Goal: Transaction & Acquisition: Purchase product/service

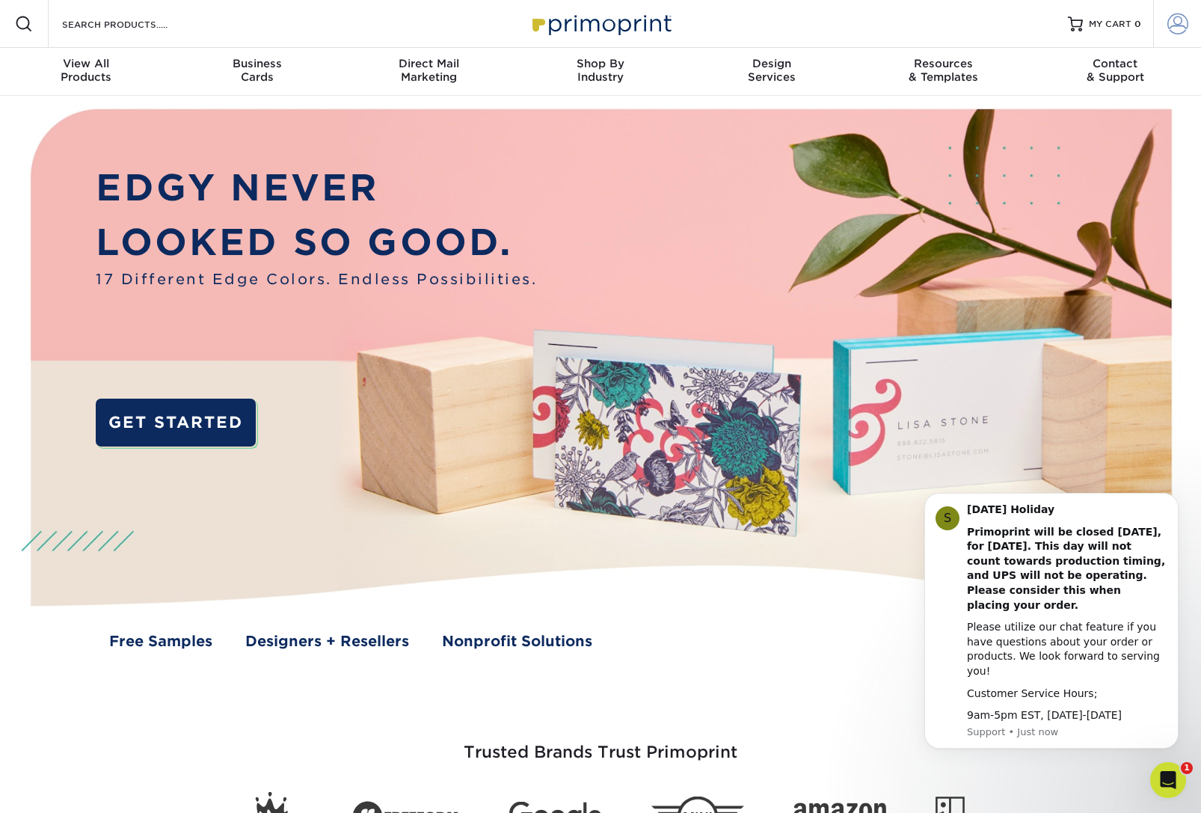
click at [1170, 32] on span at bounding box center [1177, 23] width 21 height 21
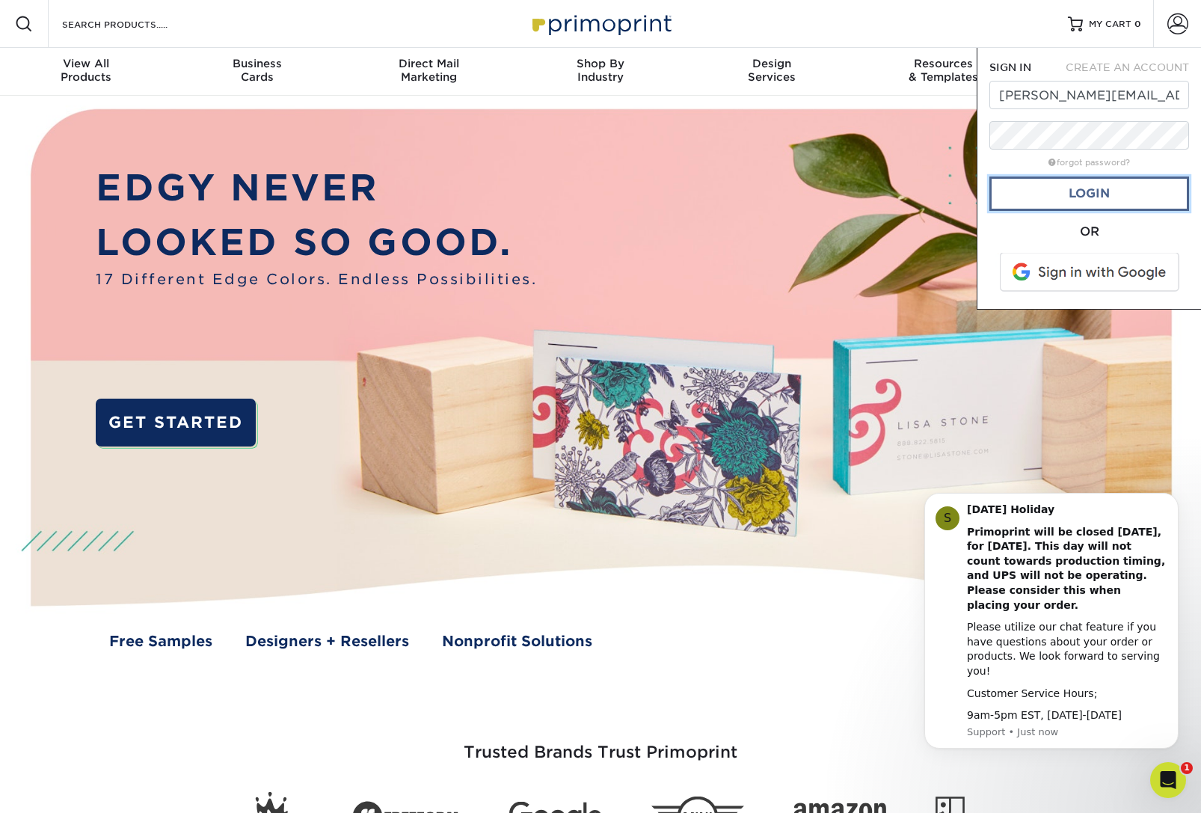
click at [1092, 191] on link "Login" at bounding box center [1089, 193] width 200 height 34
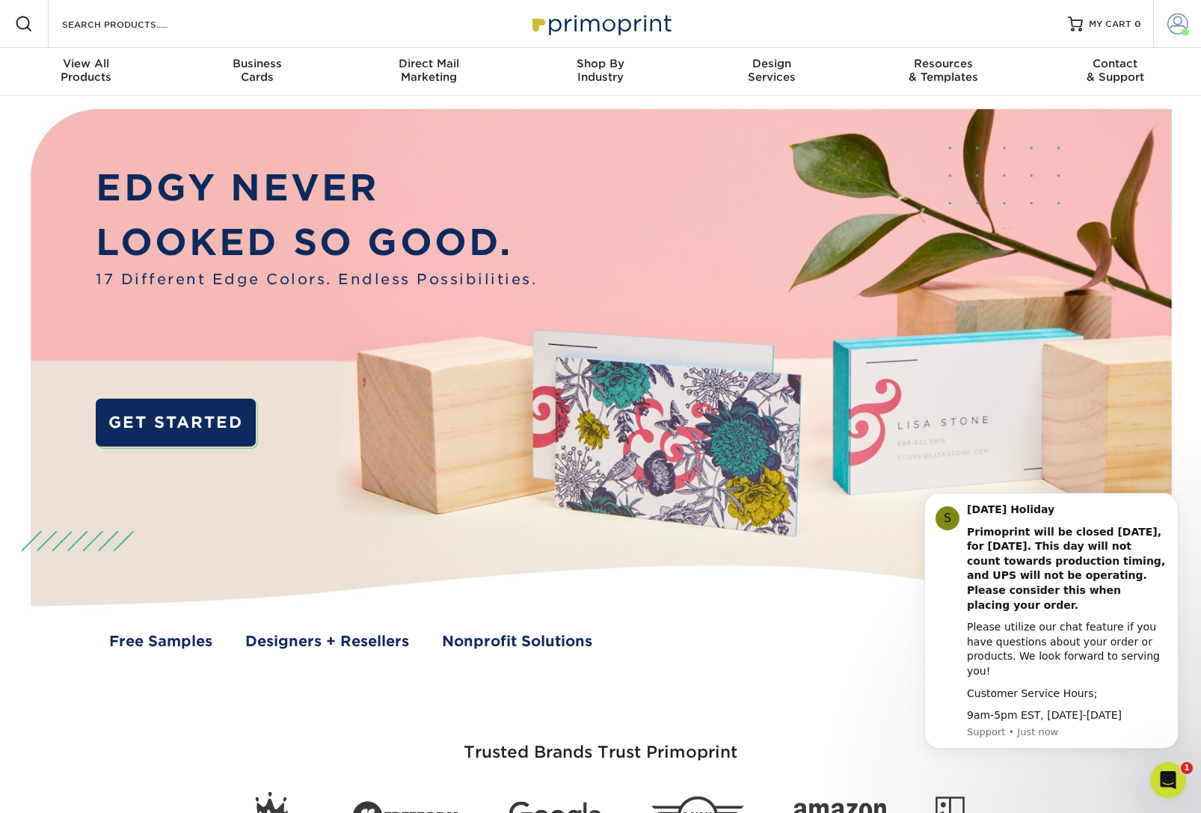
click at [1170, 31] on span at bounding box center [1184, 31] width 7 height 7
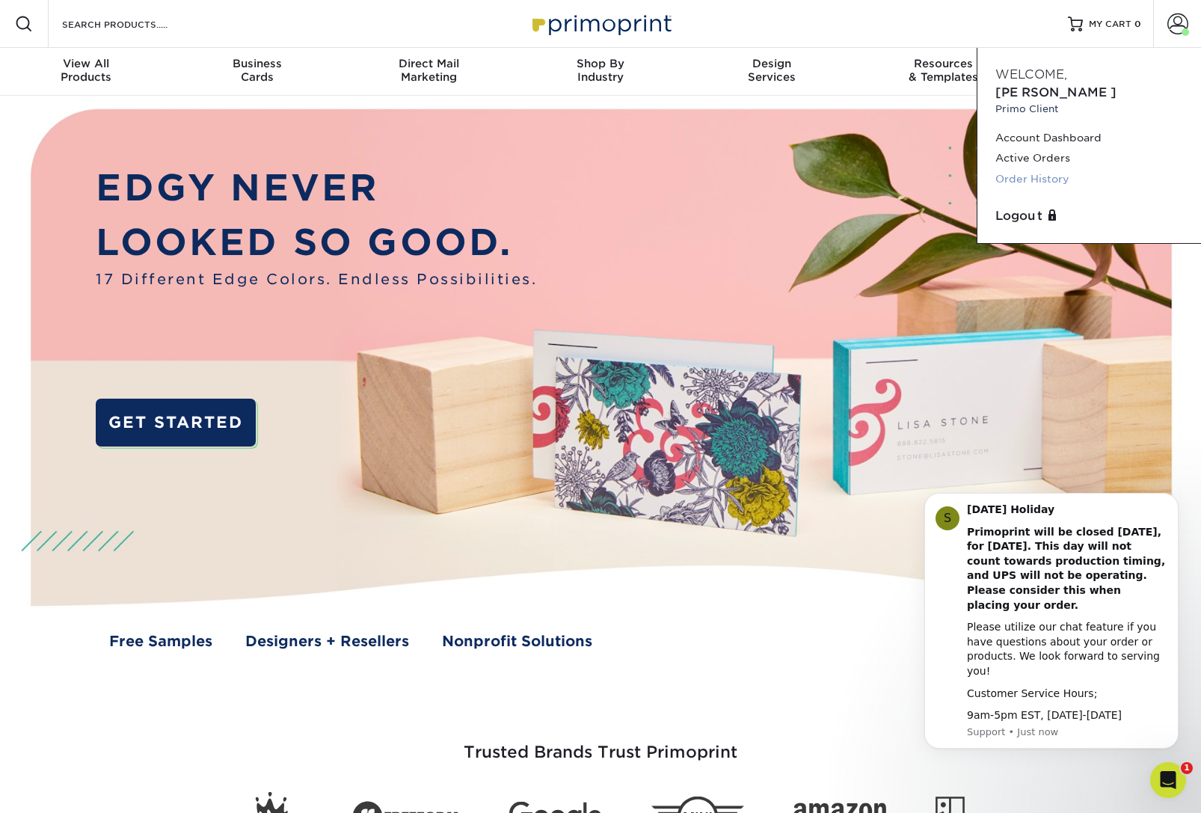
click at [1047, 169] on link "Order History" at bounding box center [1089, 179] width 188 height 20
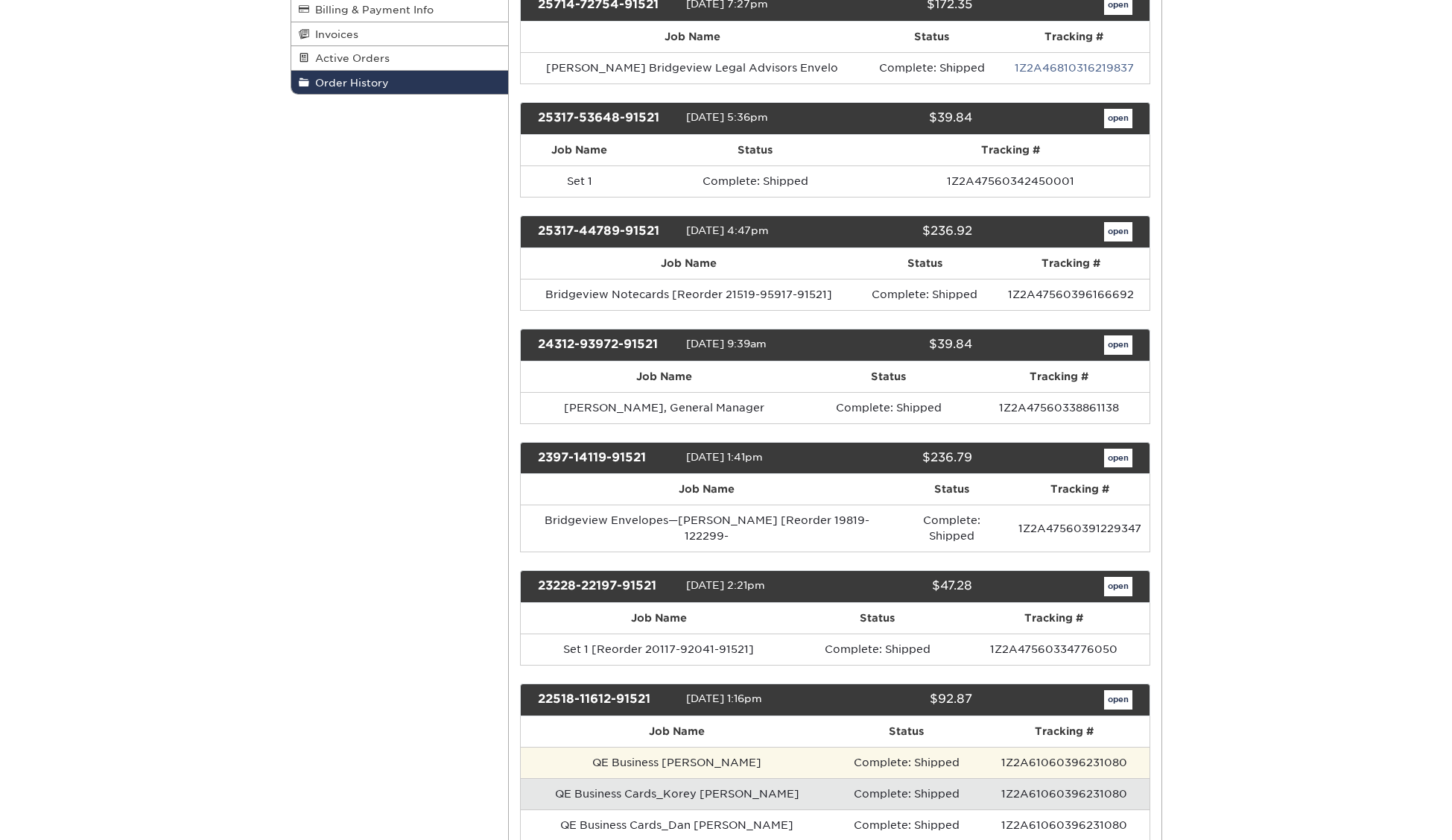
scroll to position [272, 0]
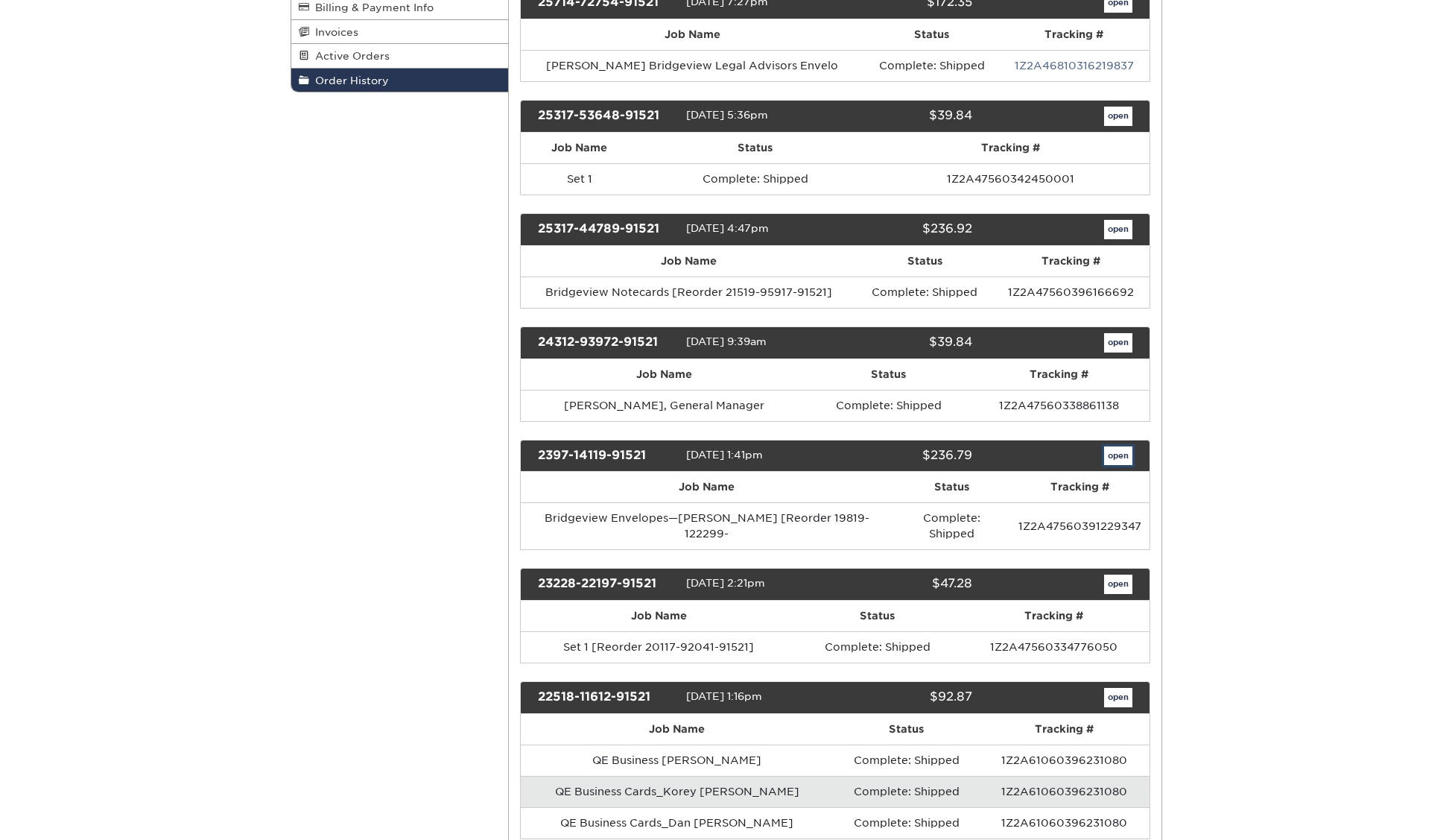
click at [1120, 456] on link "open" at bounding box center [1118, 455] width 28 height 19
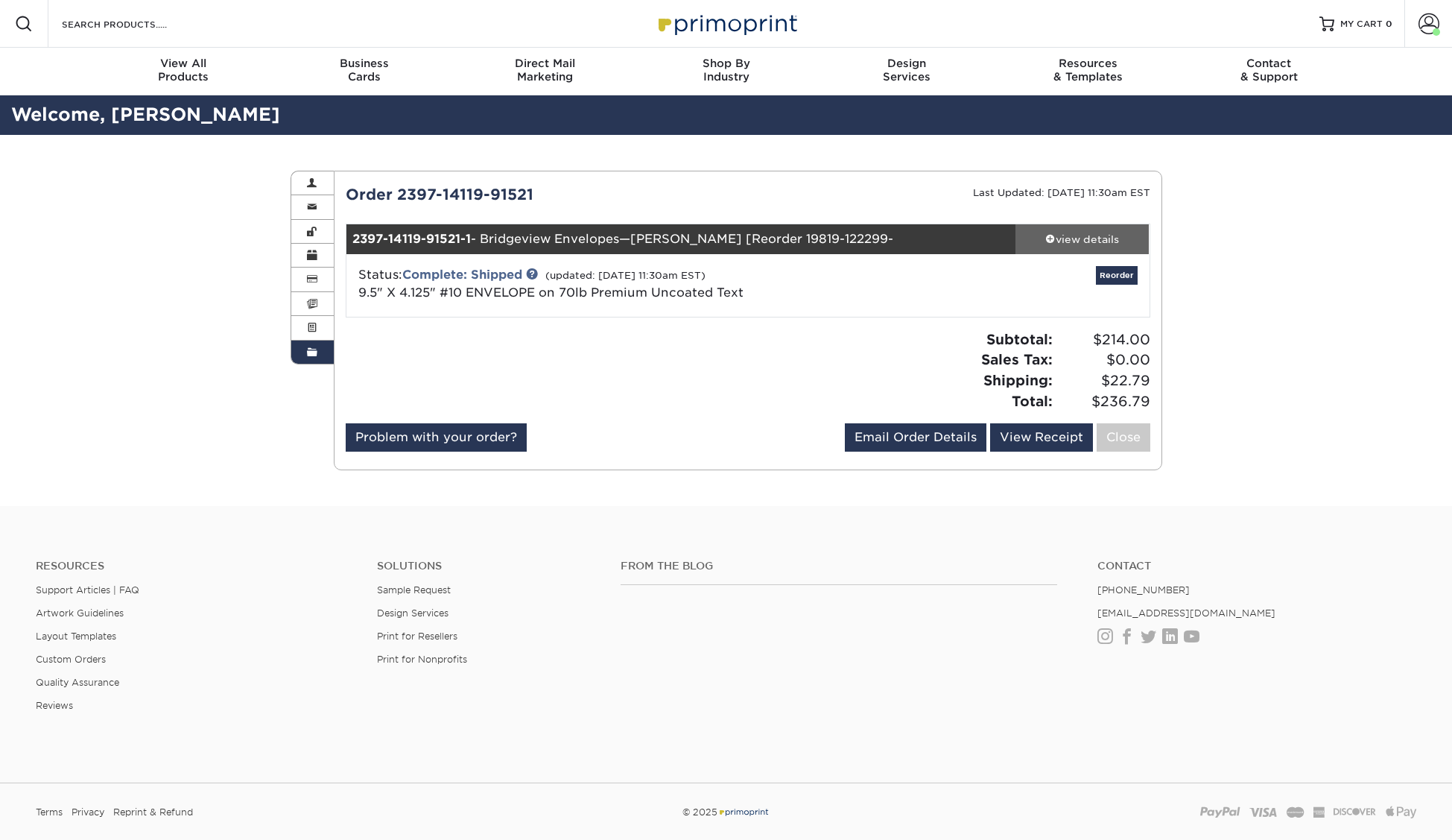
click at [1059, 241] on div "view details" at bounding box center [1082, 239] width 135 height 15
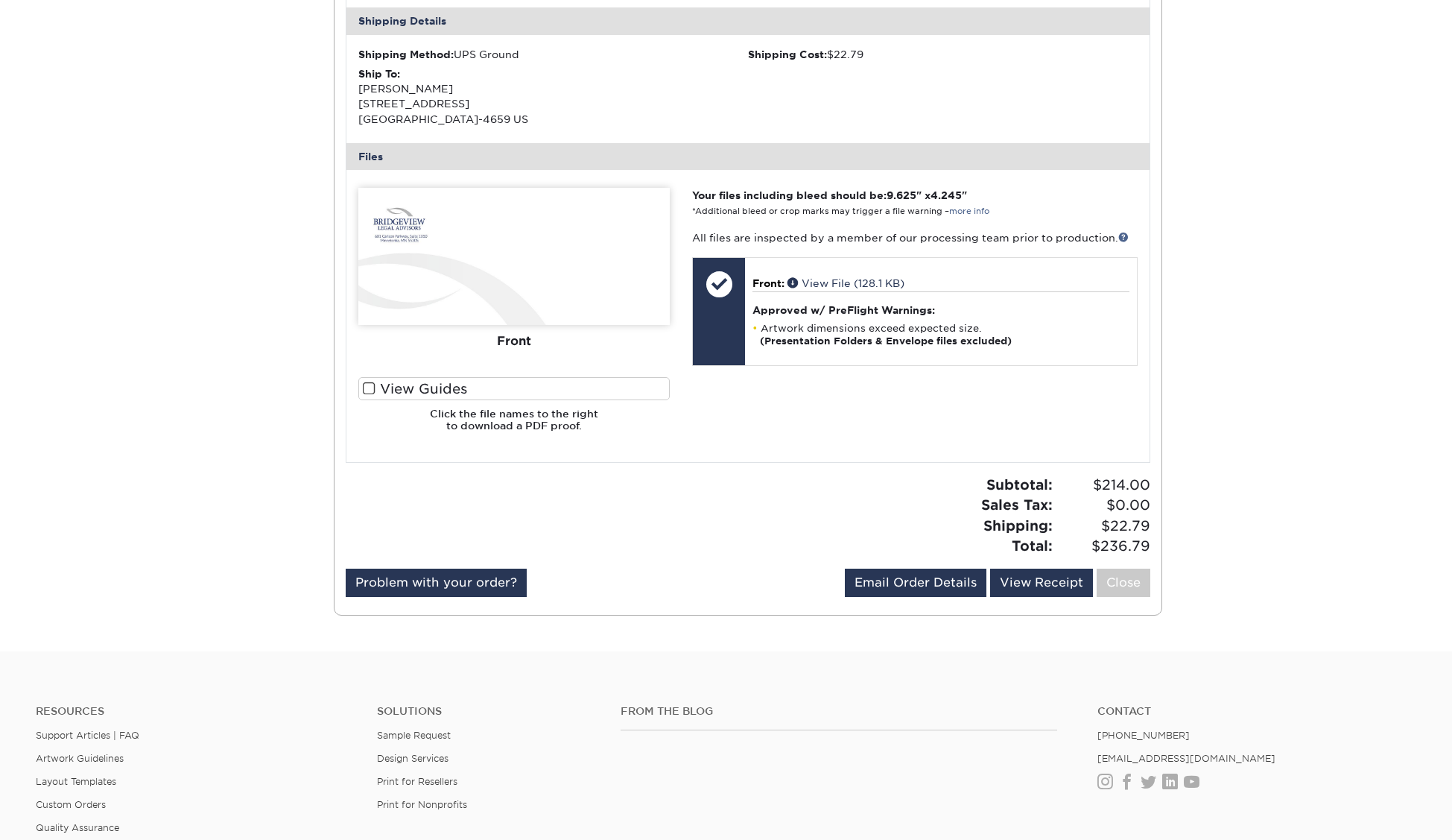
scroll to position [460, 0]
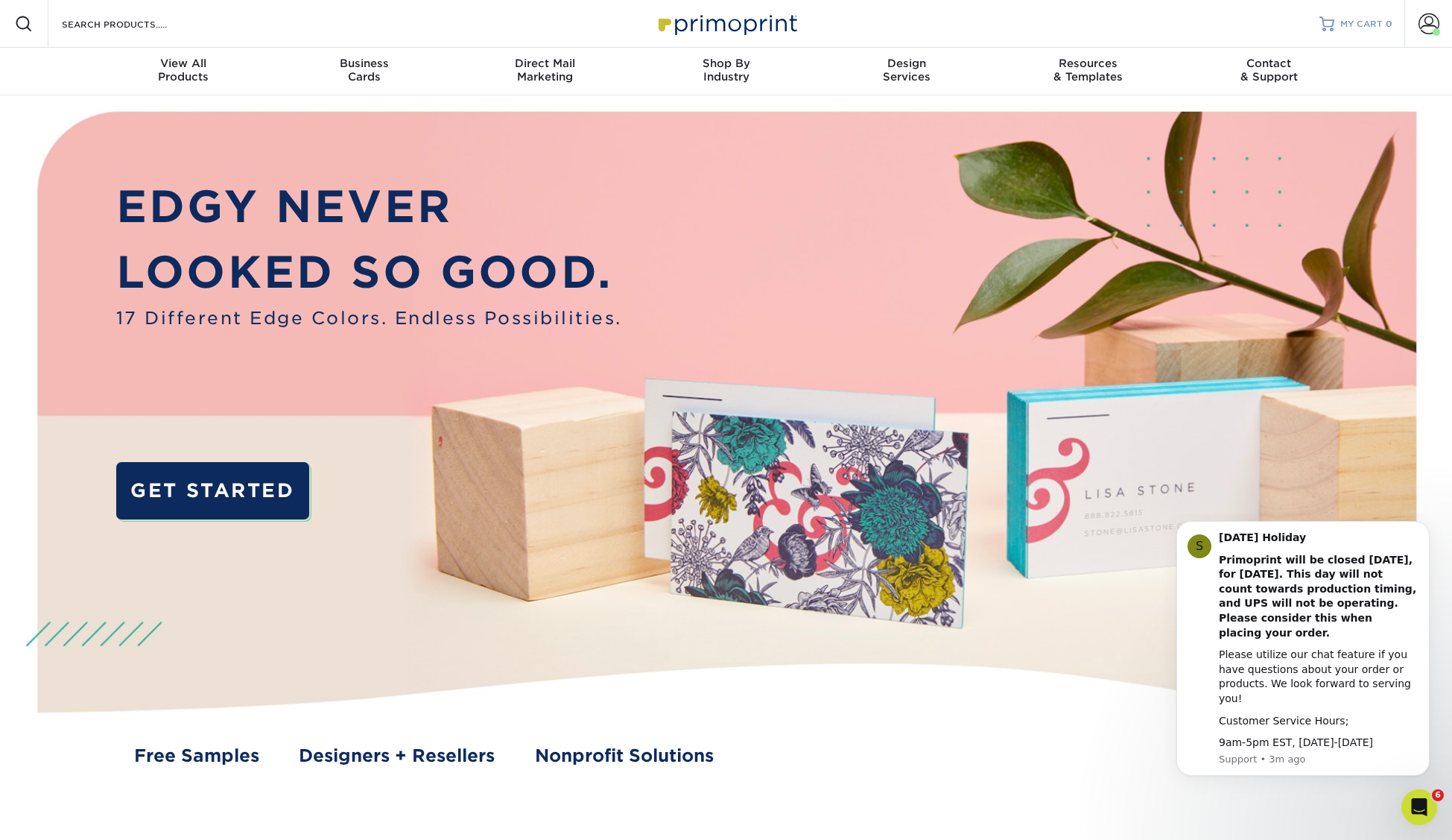
click at [1360, 22] on span "MY CART" at bounding box center [1361, 24] width 43 height 13
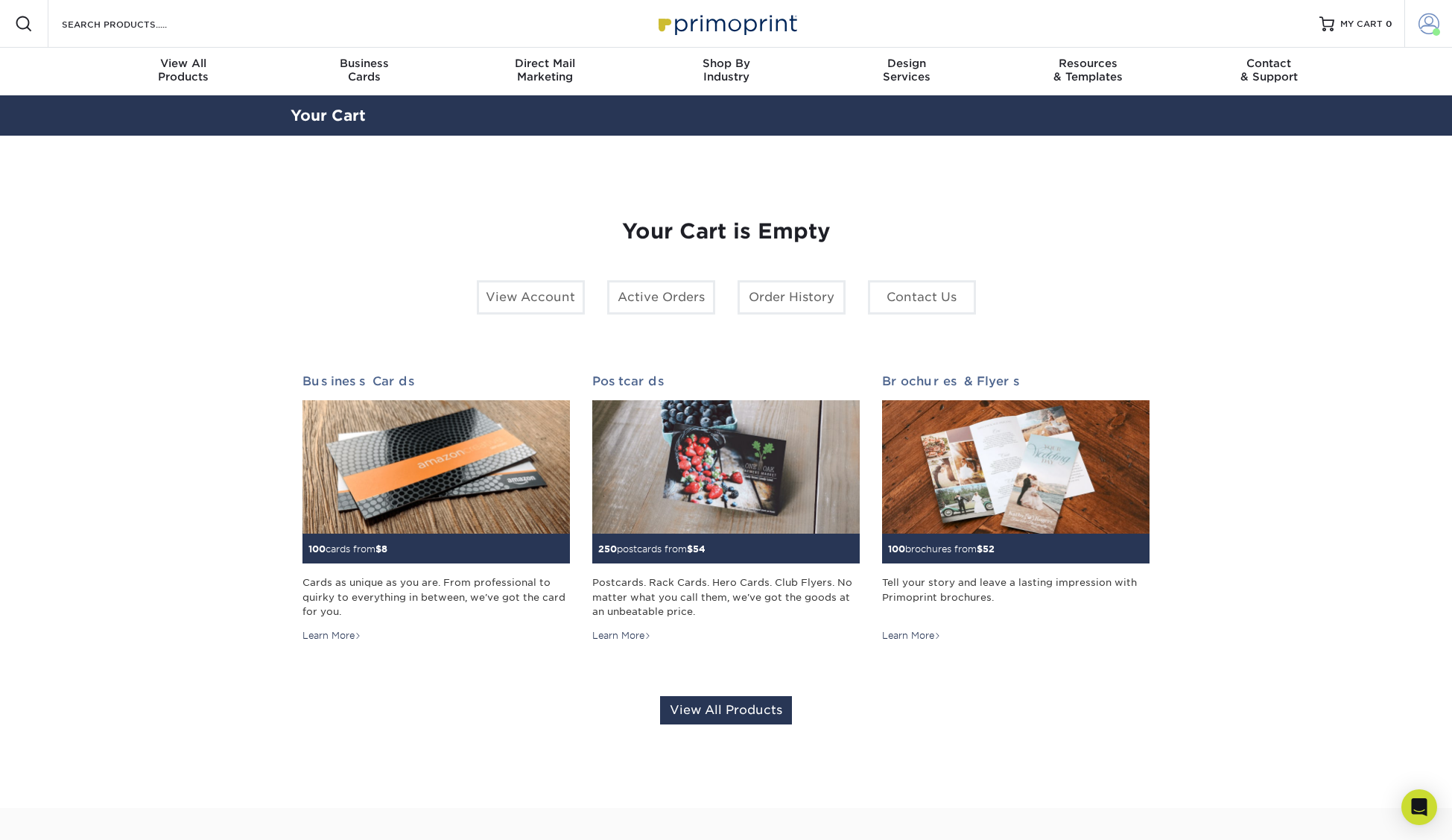
click at [1425, 22] on span at bounding box center [1429, 23] width 21 height 21
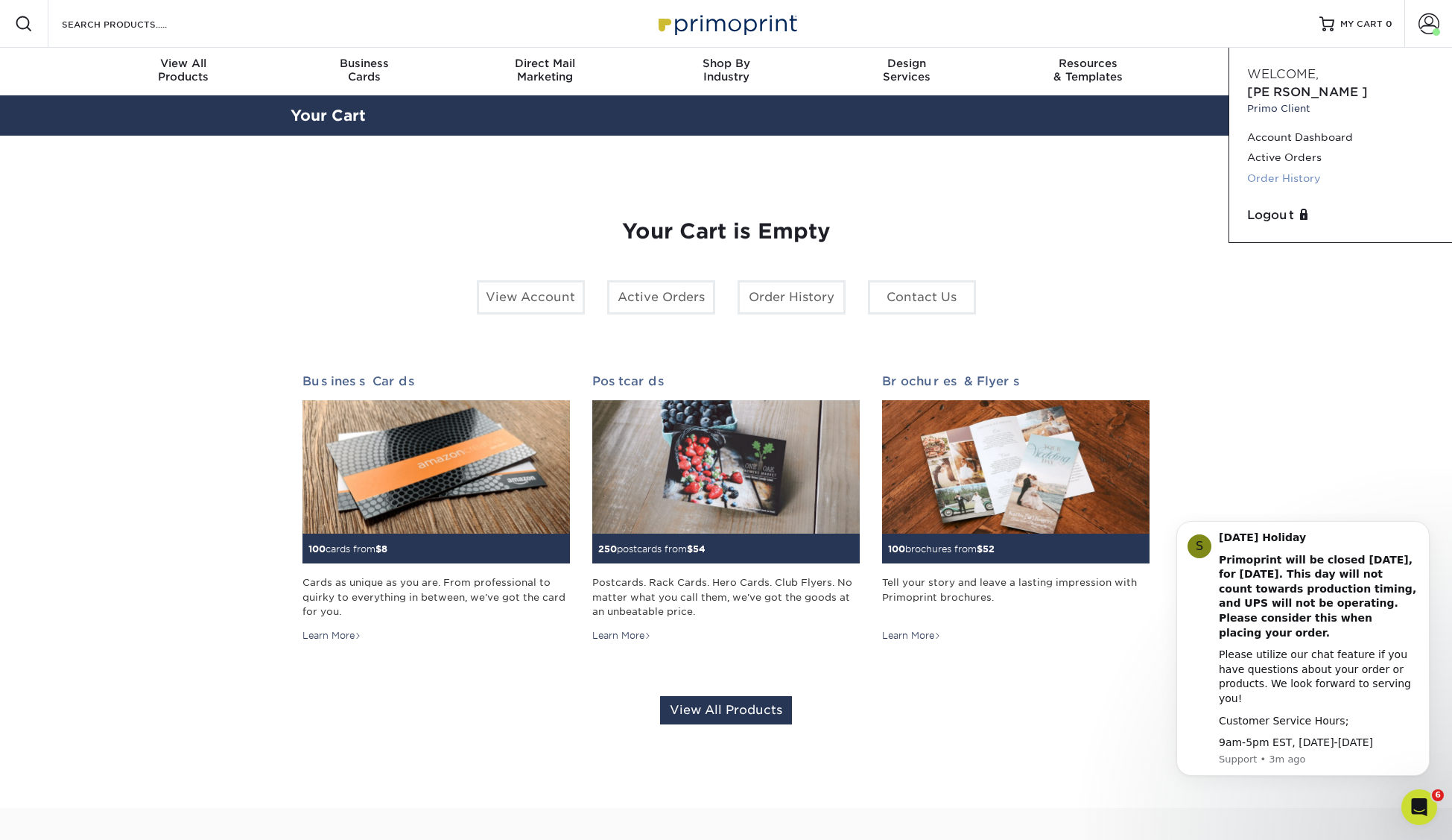
click at [1302, 168] on link "Order History" at bounding box center [1341, 178] width 187 height 20
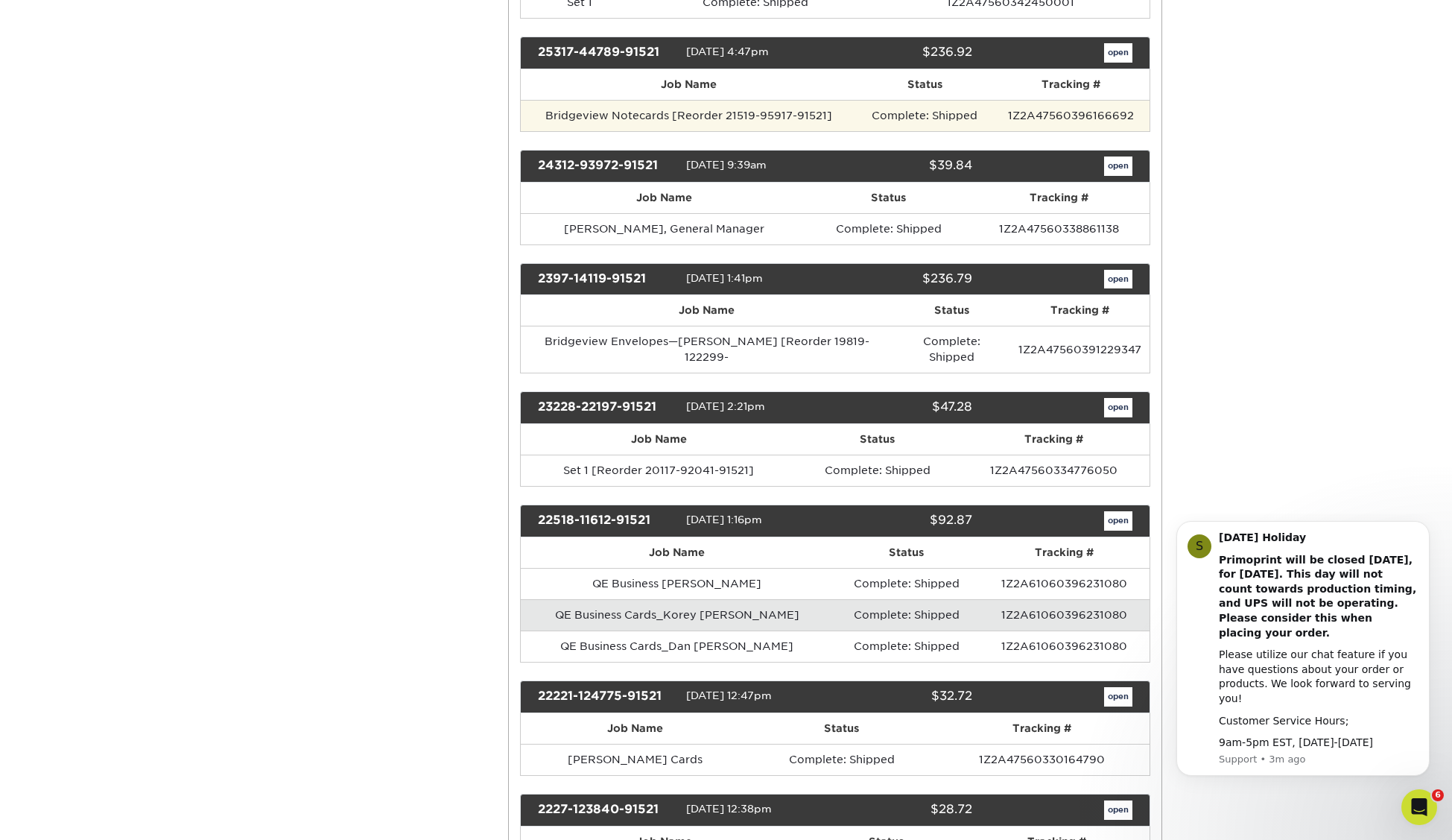
scroll to position [450, 0]
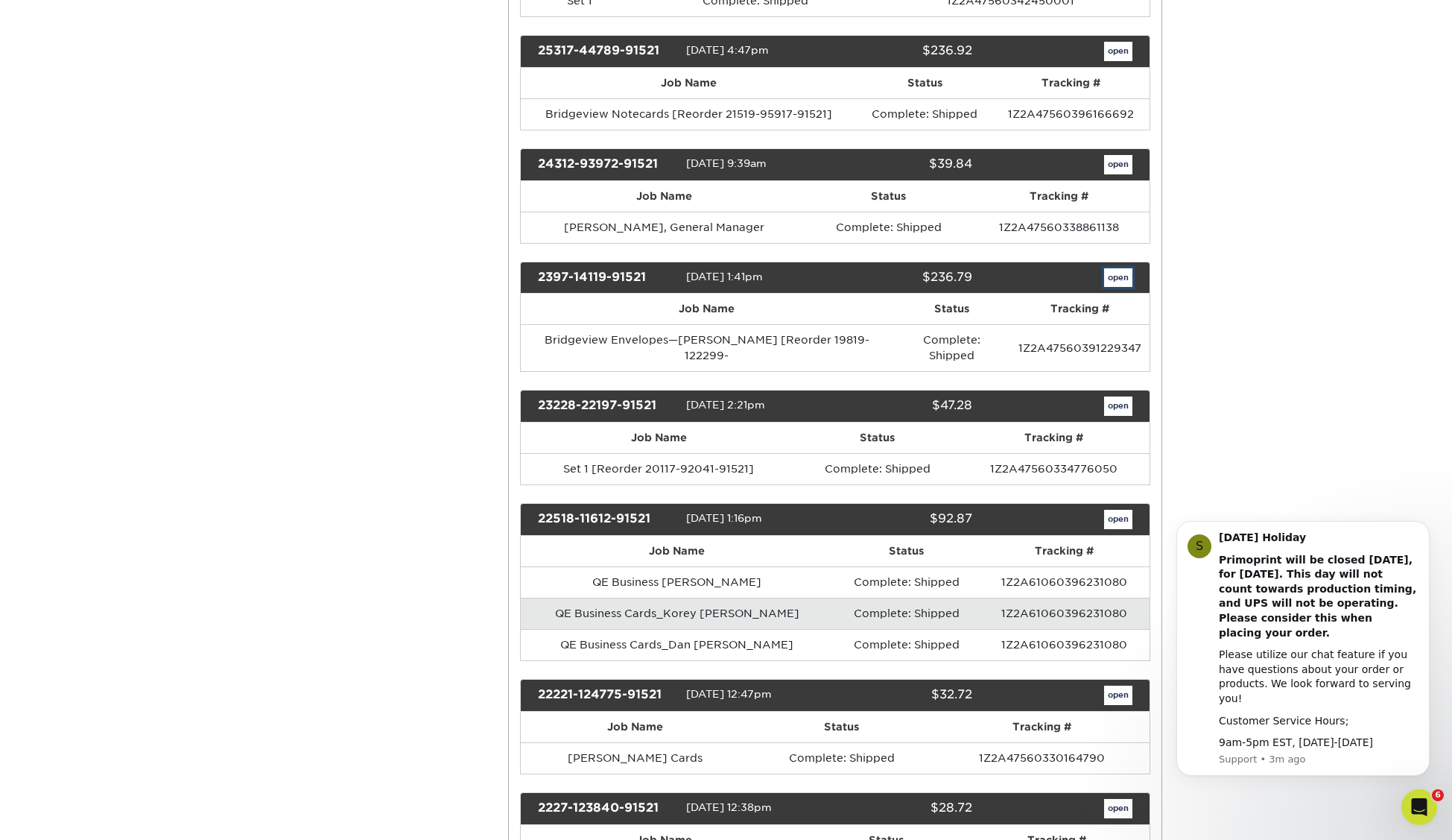
click at [1121, 281] on link "open" at bounding box center [1118, 277] width 28 height 19
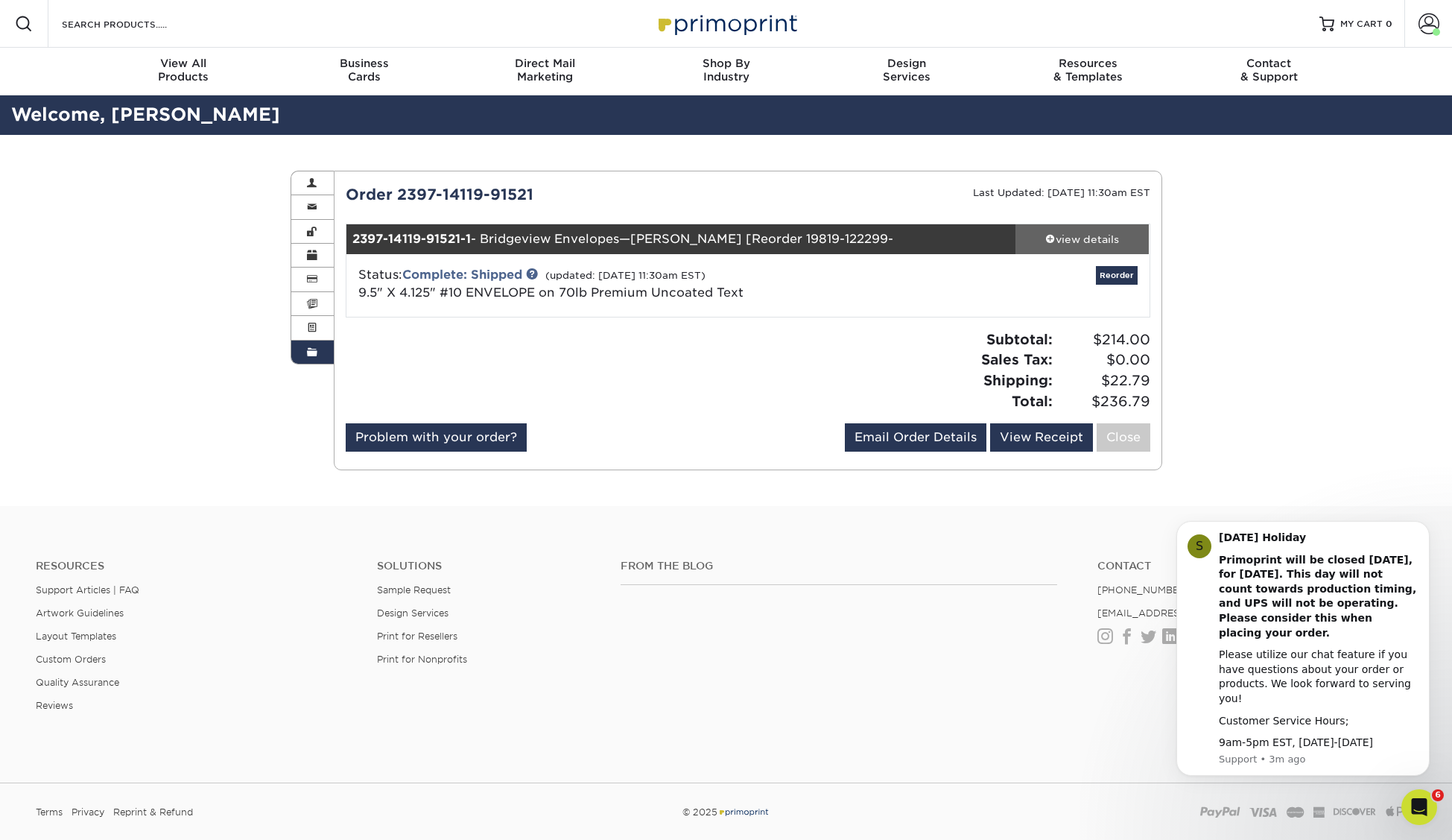
click at [1087, 239] on div "view details" at bounding box center [1082, 239] width 135 height 15
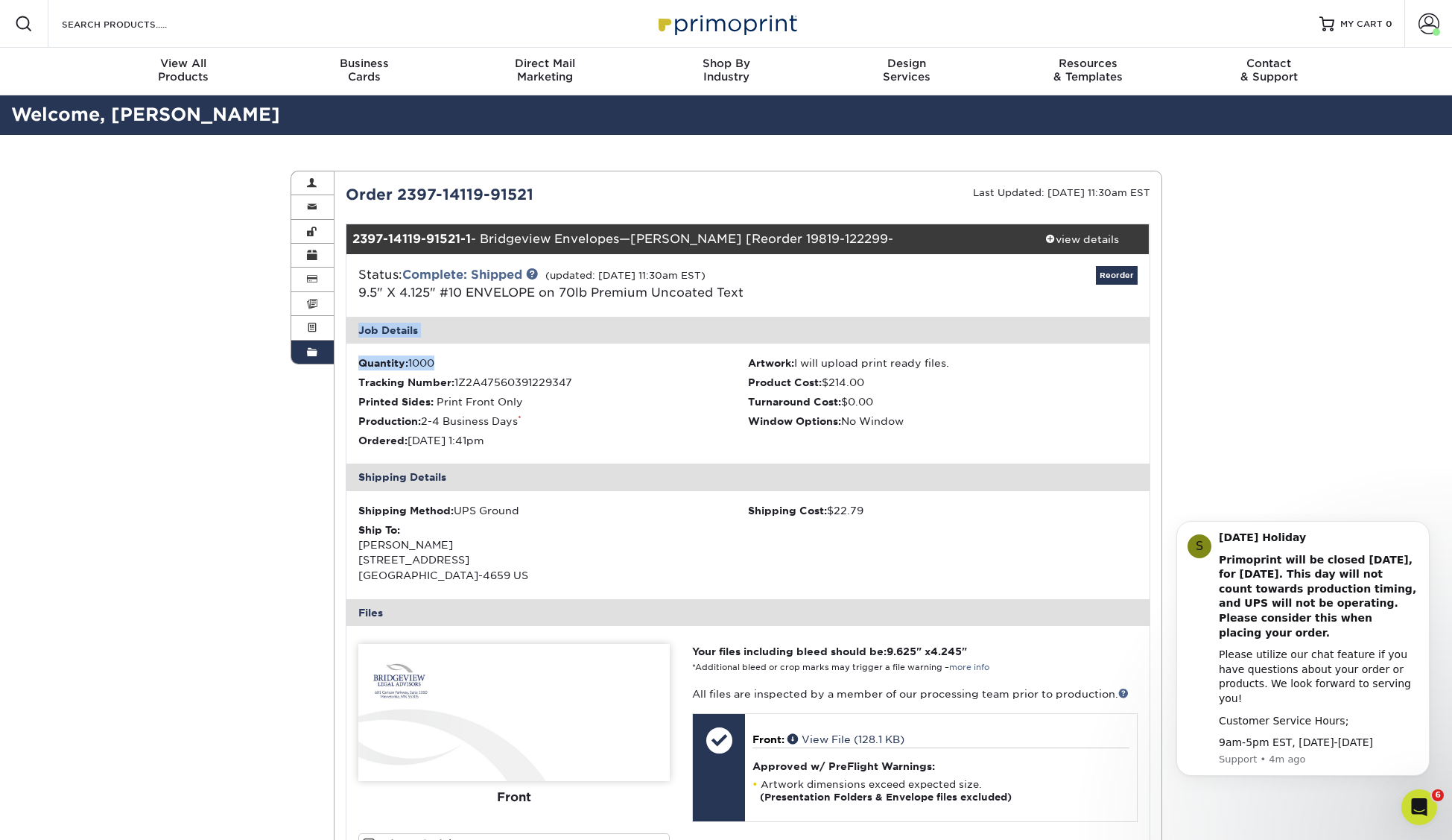
drag, startPoint x: 359, startPoint y: 291, endPoint x: 447, endPoint y: 368, distance: 116.9
click at [447, 368] on div "Status: Complete: Shipped (updated: 09/14/2023 11:30am EST) 9.5" X 4.125" #10 E…" at bounding box center [748, 586] width 803 height 664
copy div "Job Details Quantity: 1000"
click at [1437, 30] on span at bounding box center [1436, 31] width 7 height 7
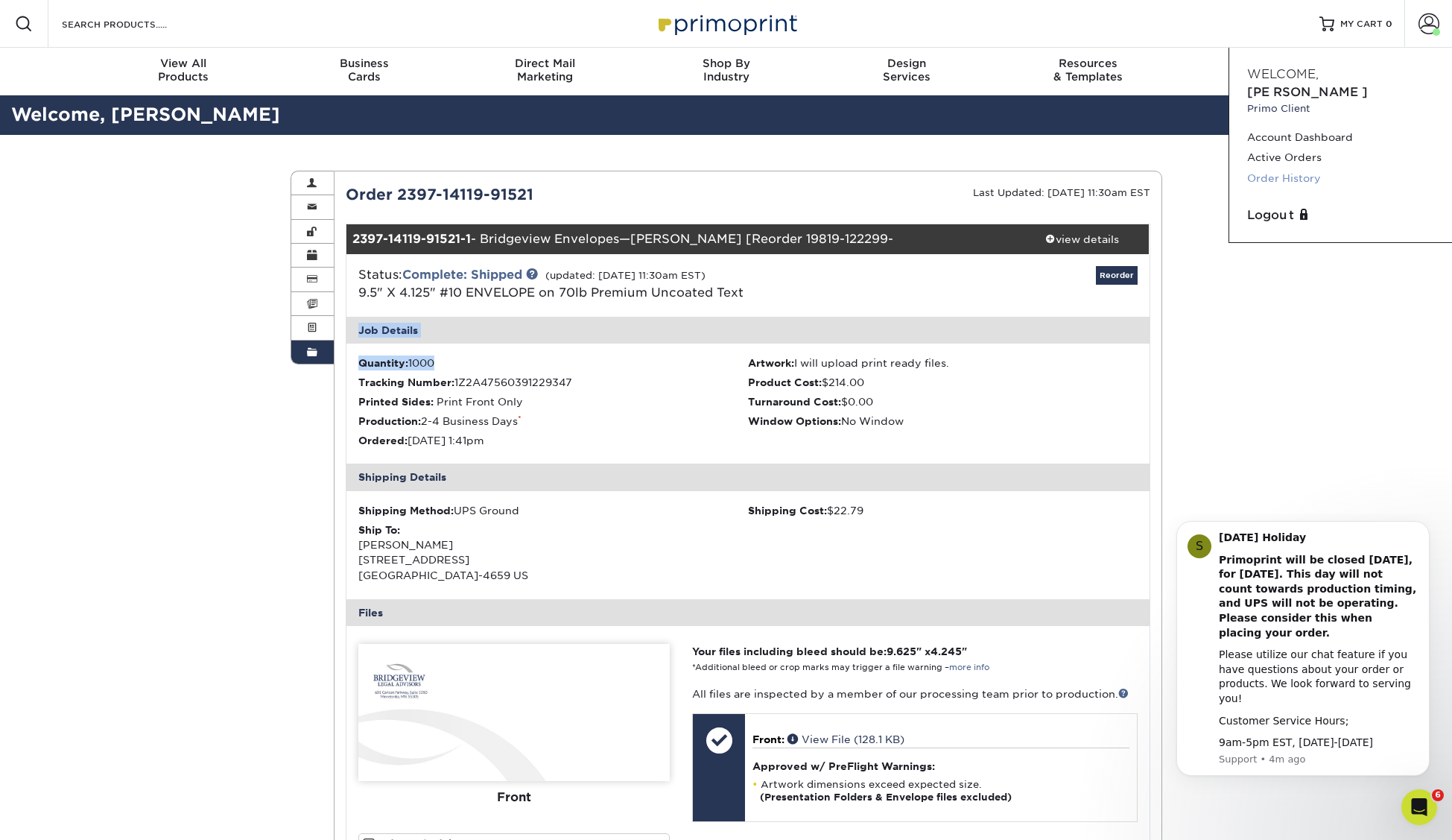
click at [1293, 168] on link "Order History" at bounding box center [1341, 178] width 187 height 20
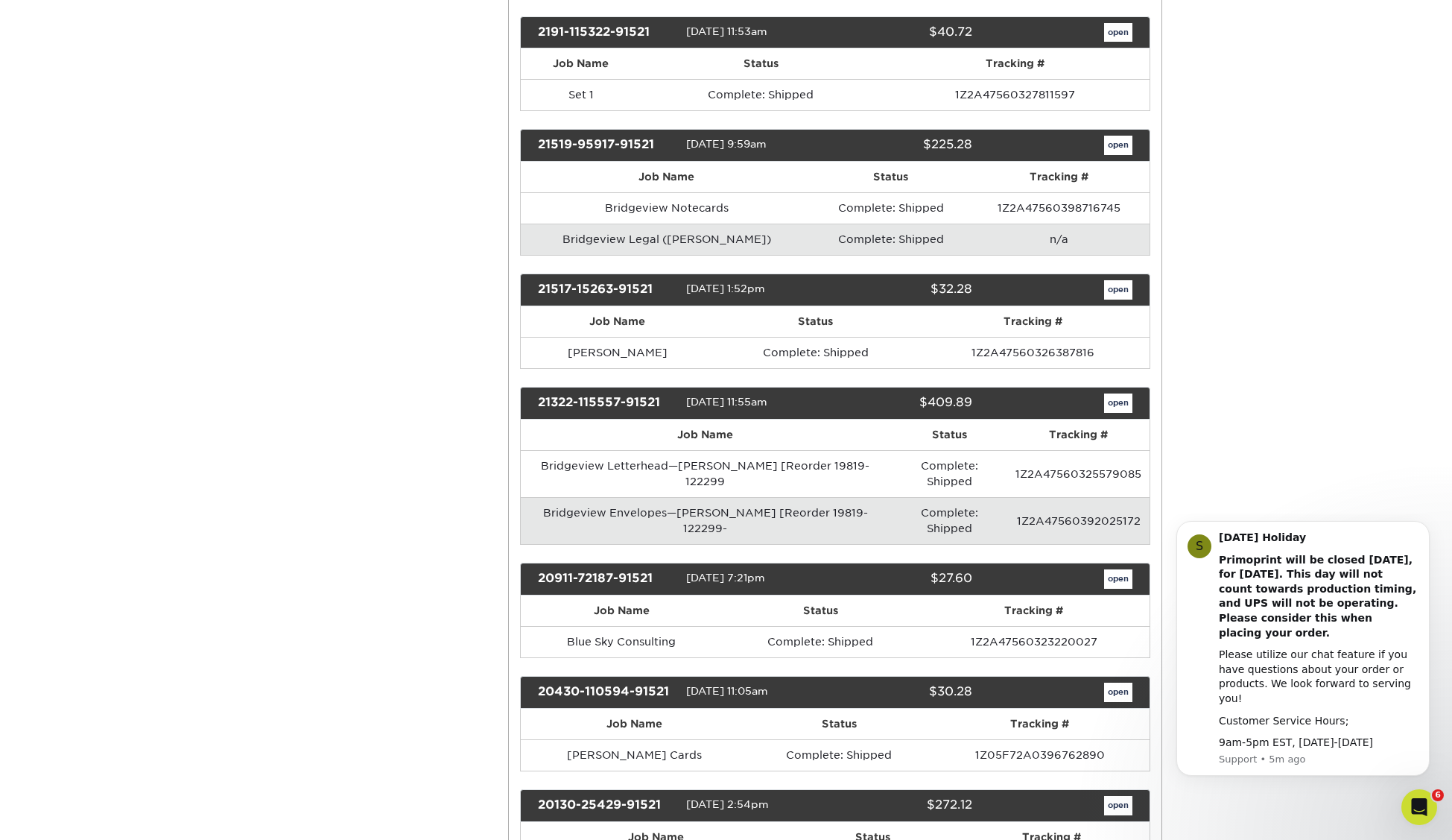
scroll to position [1555, 0]
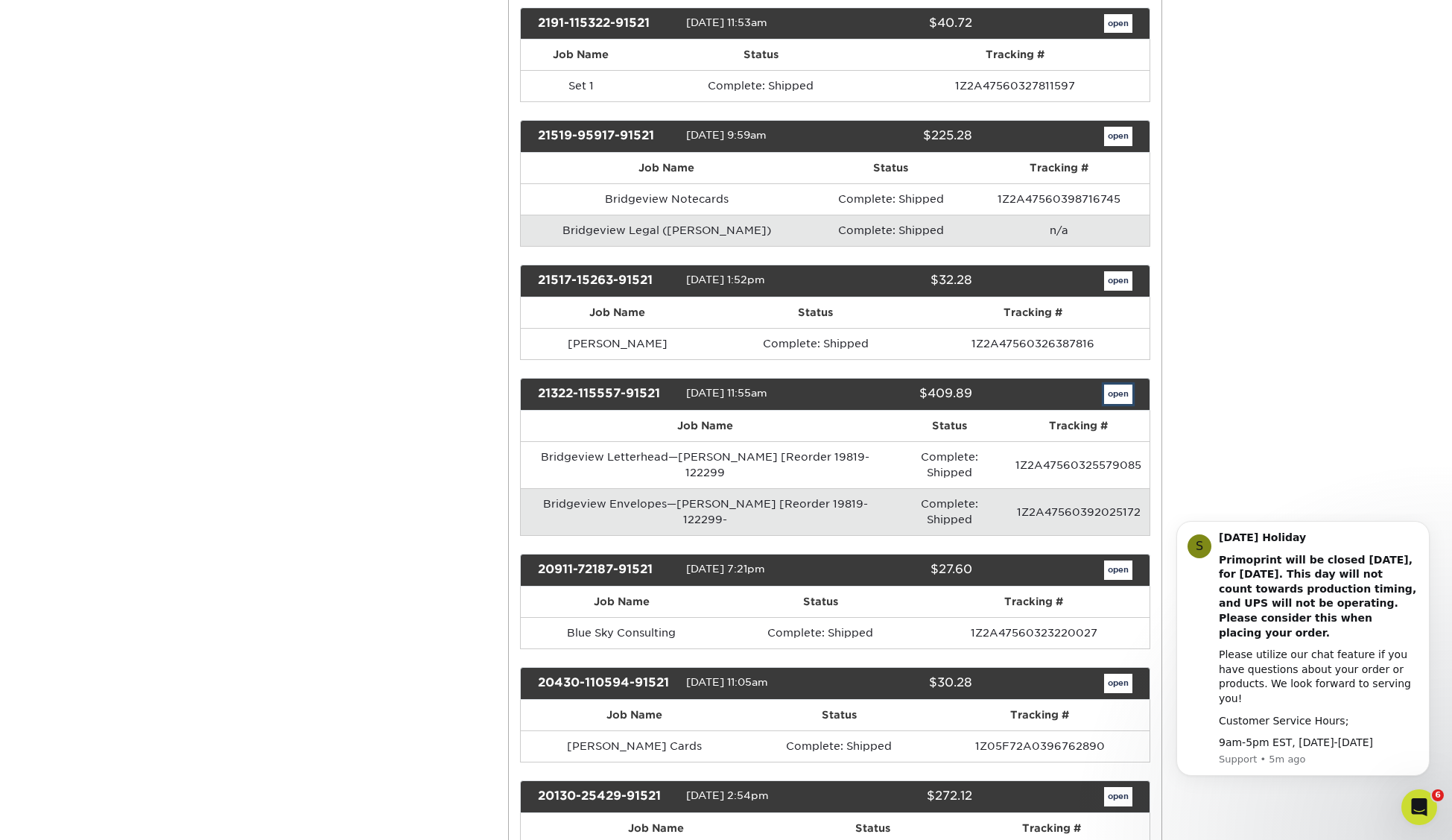
click at [1120, 385] on link "open" at bounding box center [1118, 394] width 28 height 19
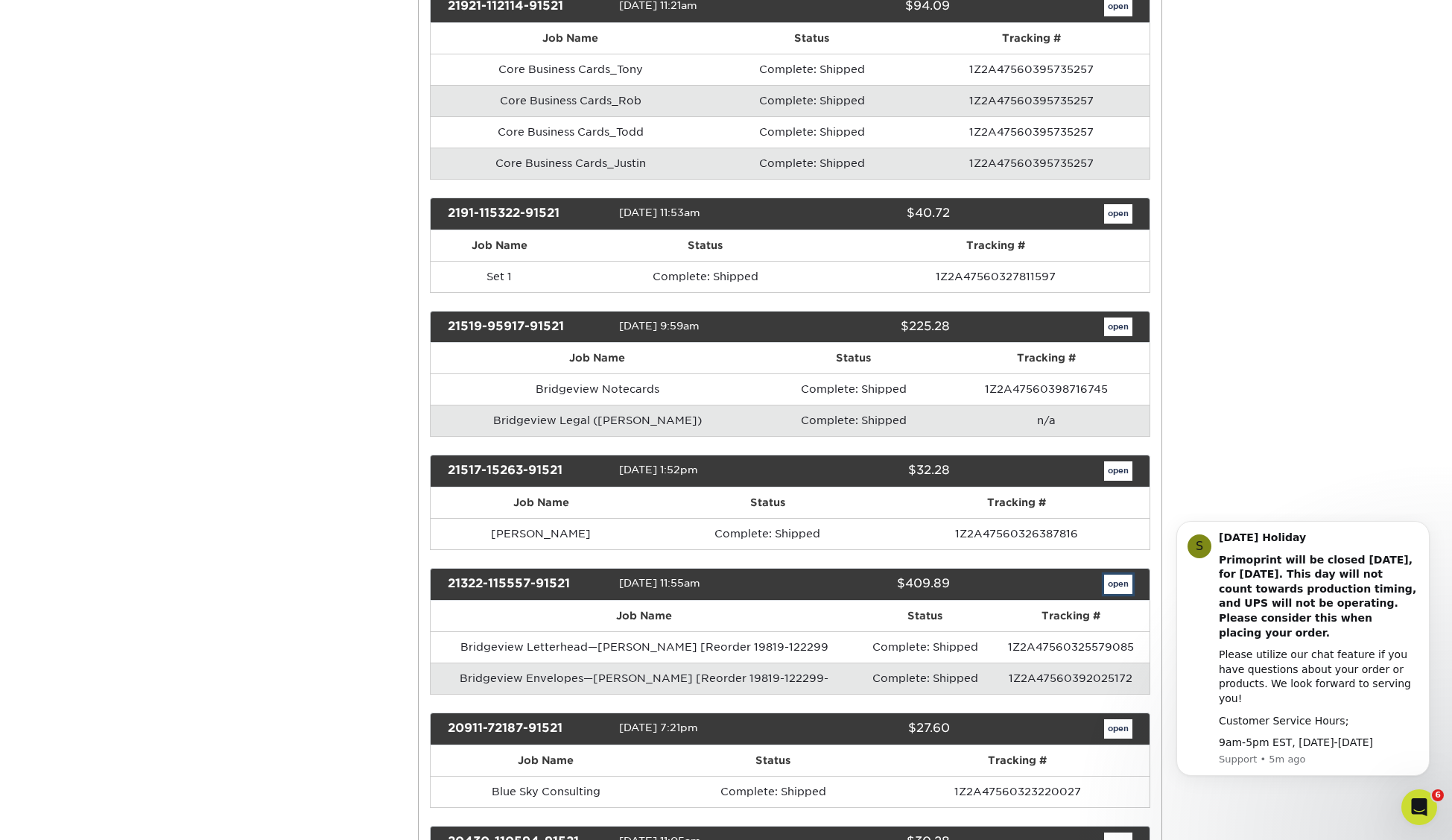
scroll to position [0, 0]
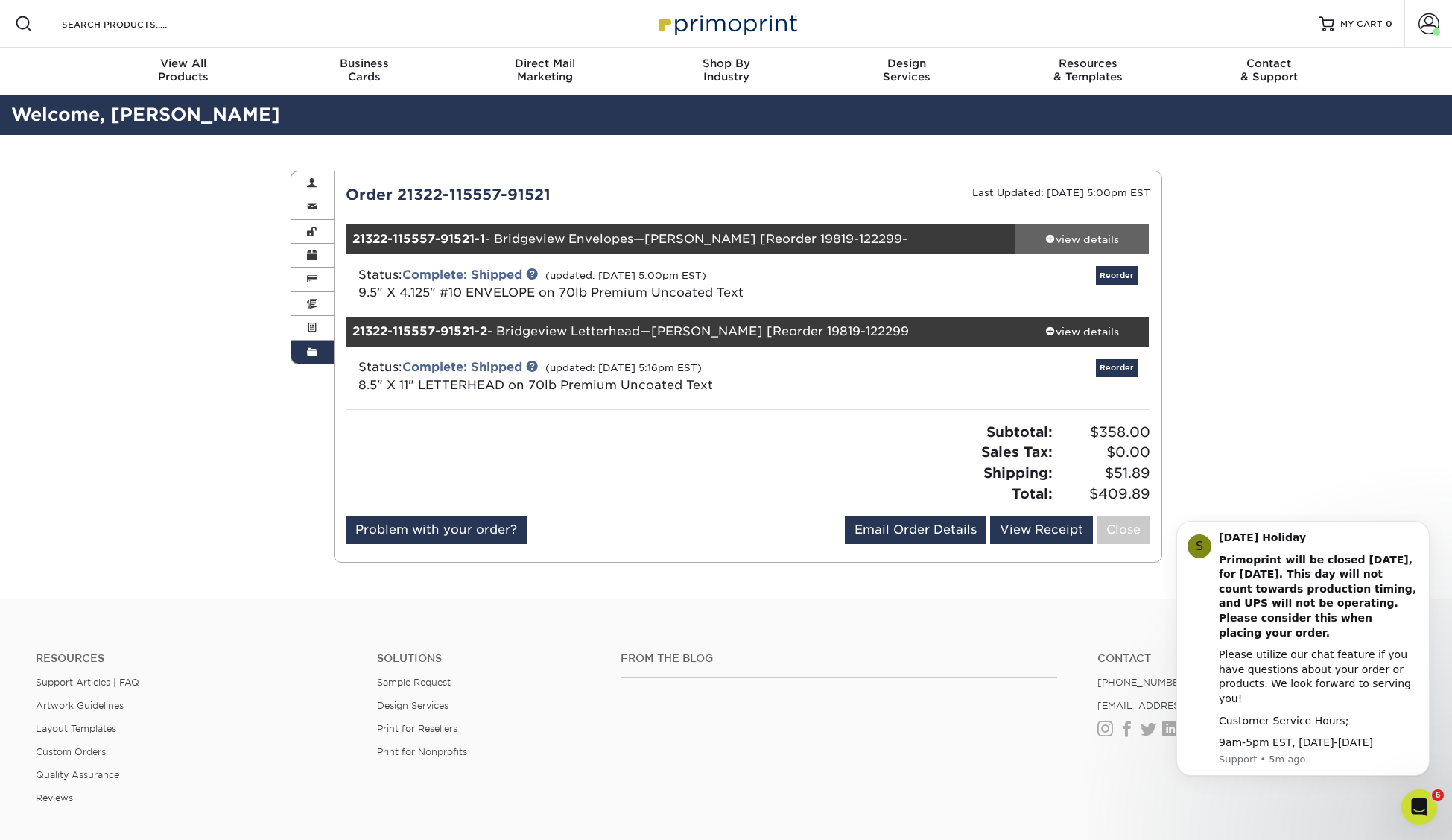
click at [1090, 238] on div "view details" at bounding box center [1082, 239] width 135 height 15
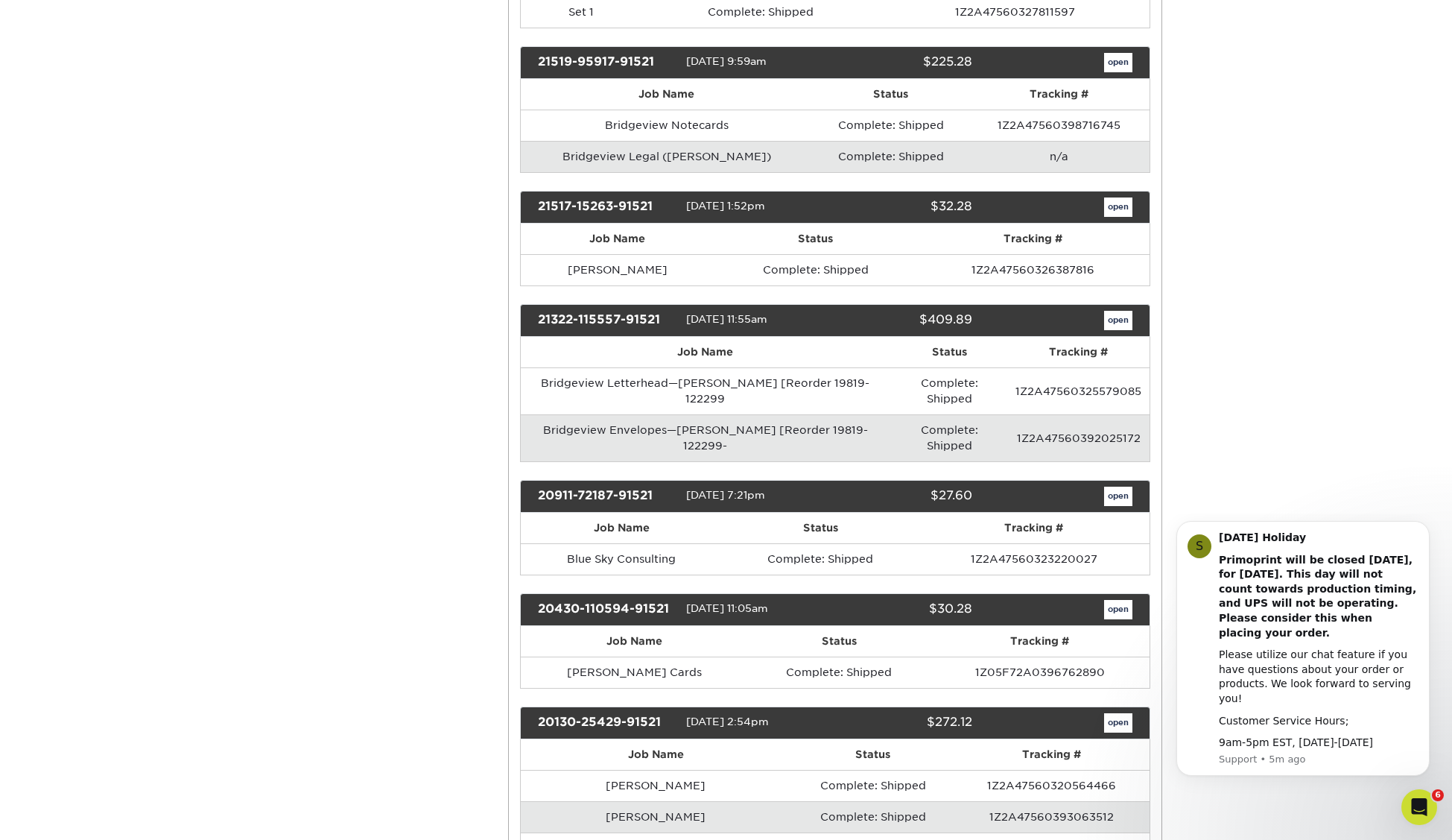
scroll to position [1632, 0]
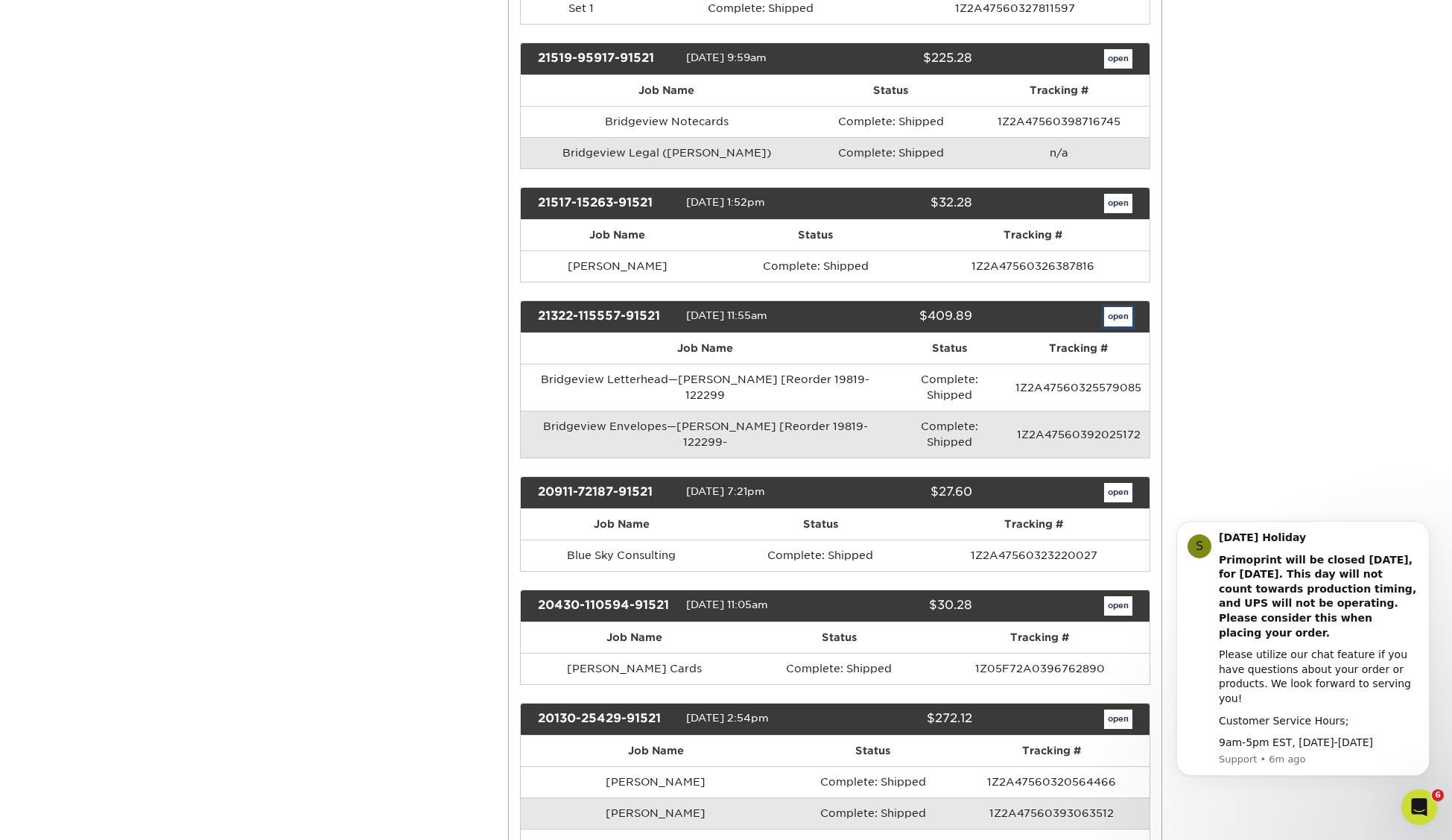
click at [1121, 307] on link "open" at bounding box center [1118, 316] width 28 height 19
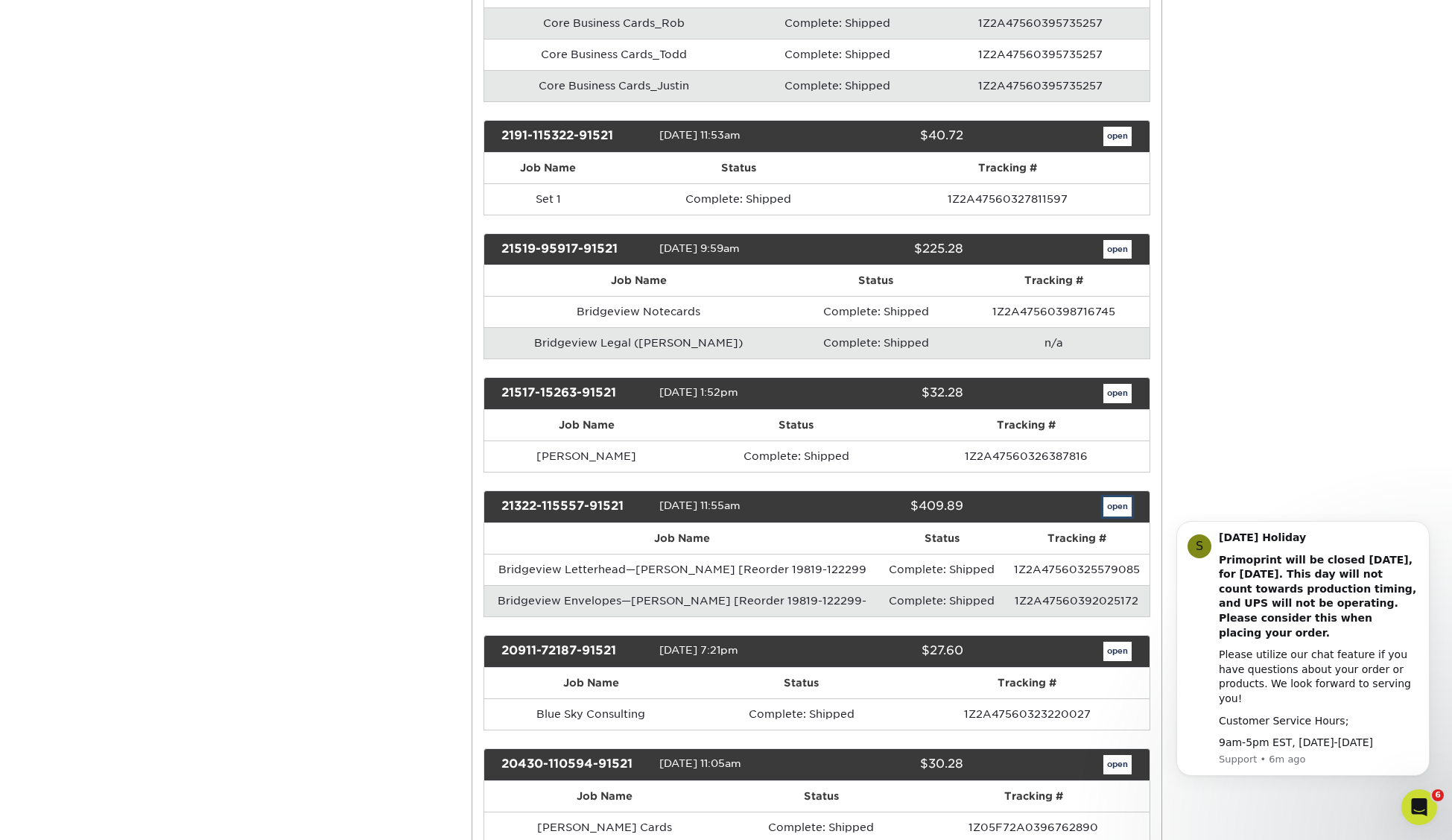
scroll to position [0, 0]
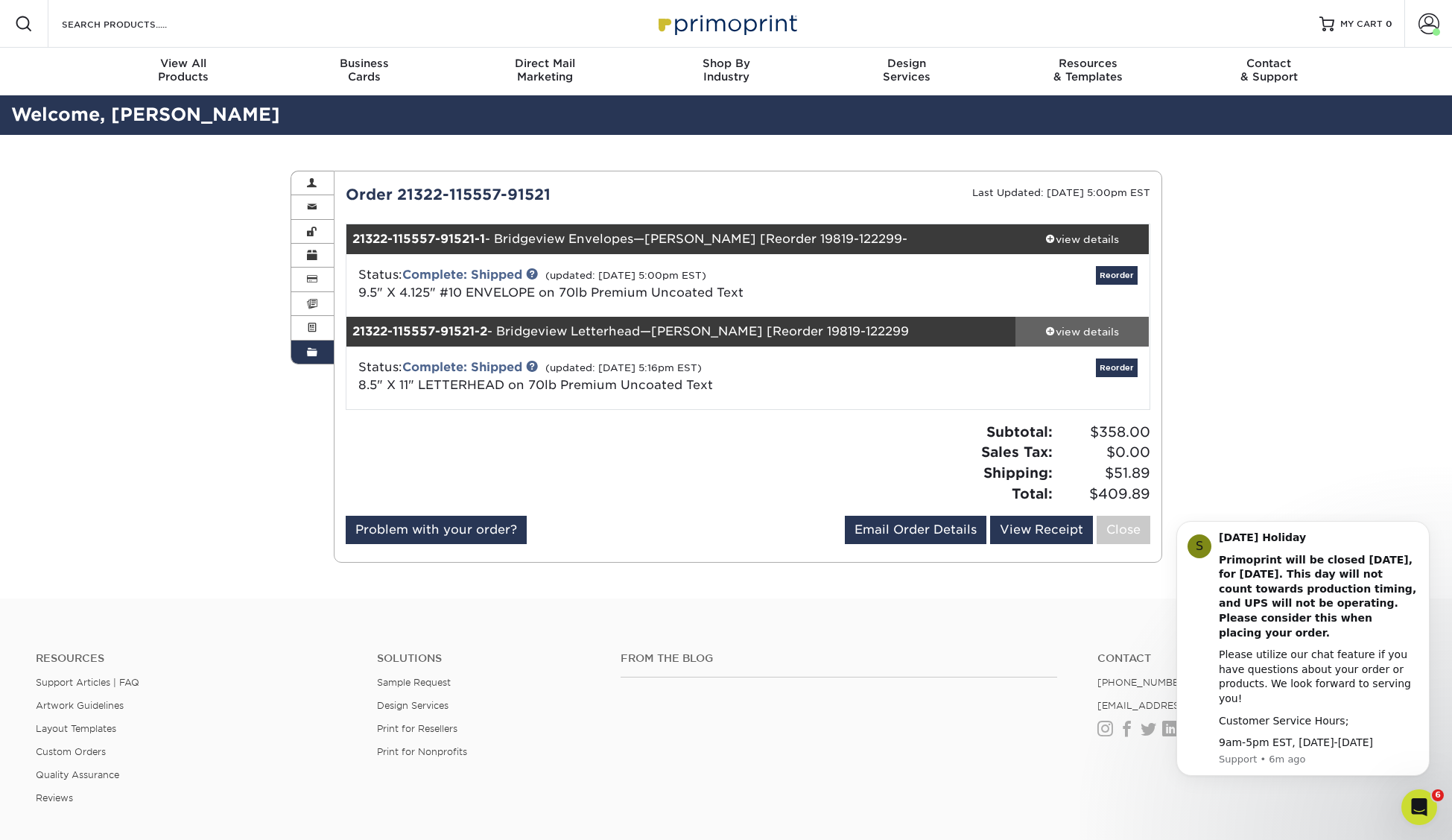
click at [1074, 332] on div "view details" at bounding box center [1082, 331] width 135 height 15
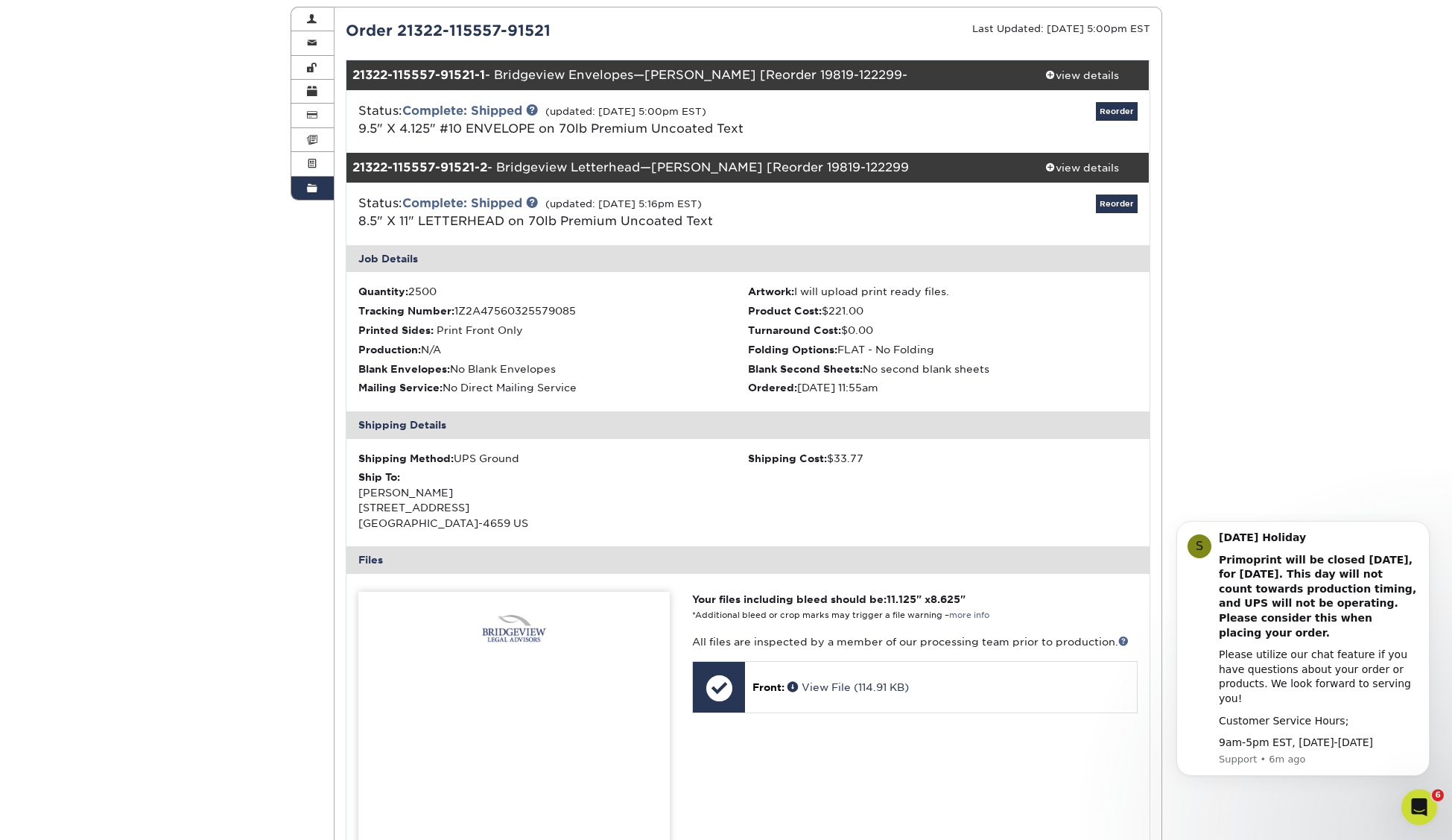
scroll to position [163, 0]
drag, startPoint x: 547, startPoint y: 522, endPoint x: 362, endPoint y: 479, distance: 189.9
click at [362, 479] on div "Ship To: Sharma Affeldt 13445 88TH PL N MAPLE GROVE, MN 55369-4659 US" at bounding box center [553, 500] width 390 height 61
copy div "Ship To: Sharma Affeldt 13445 88TH PL N MAPLE GROVE, MN 55369-4659 US"
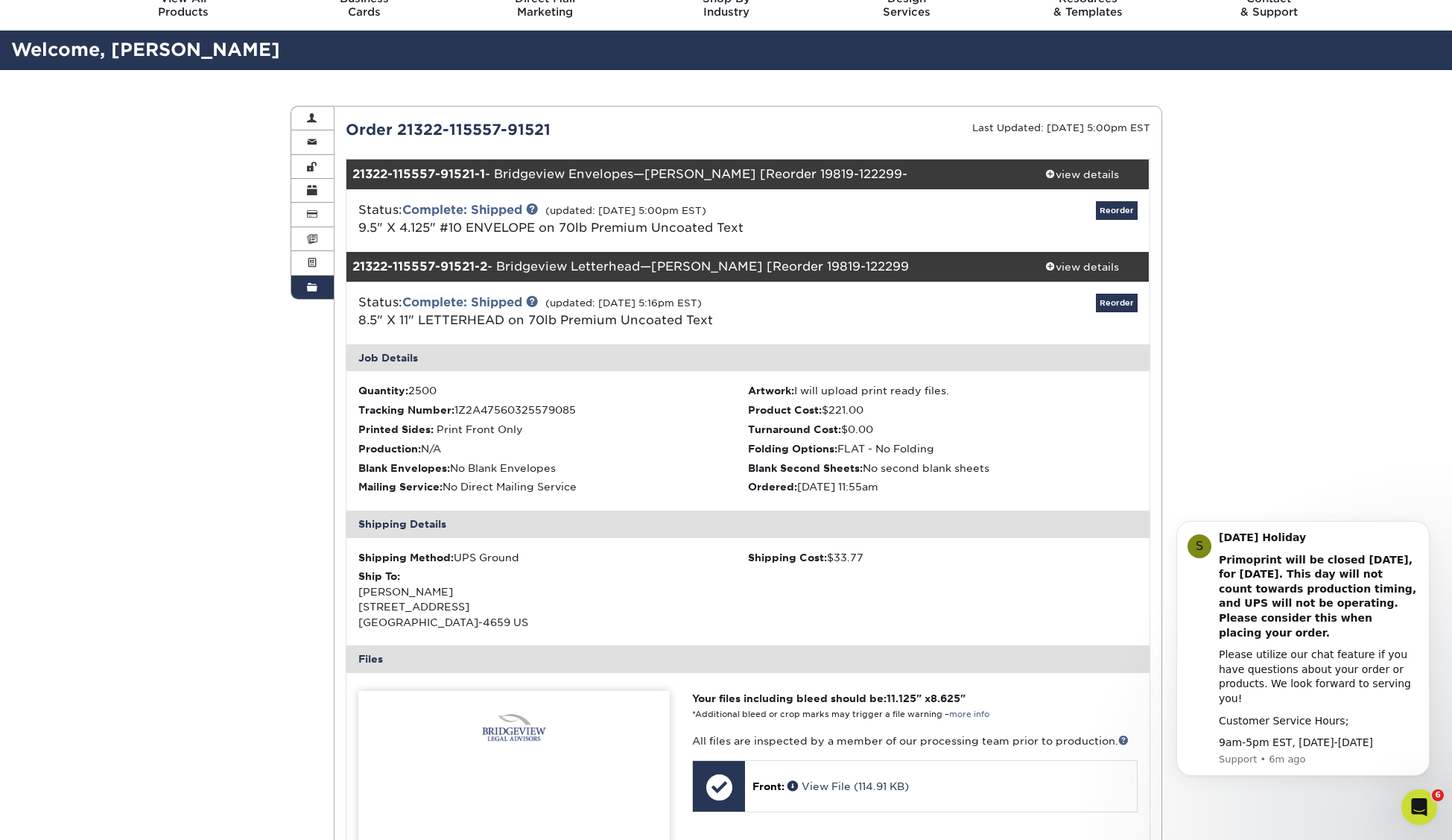
scroll to position [0, 0]
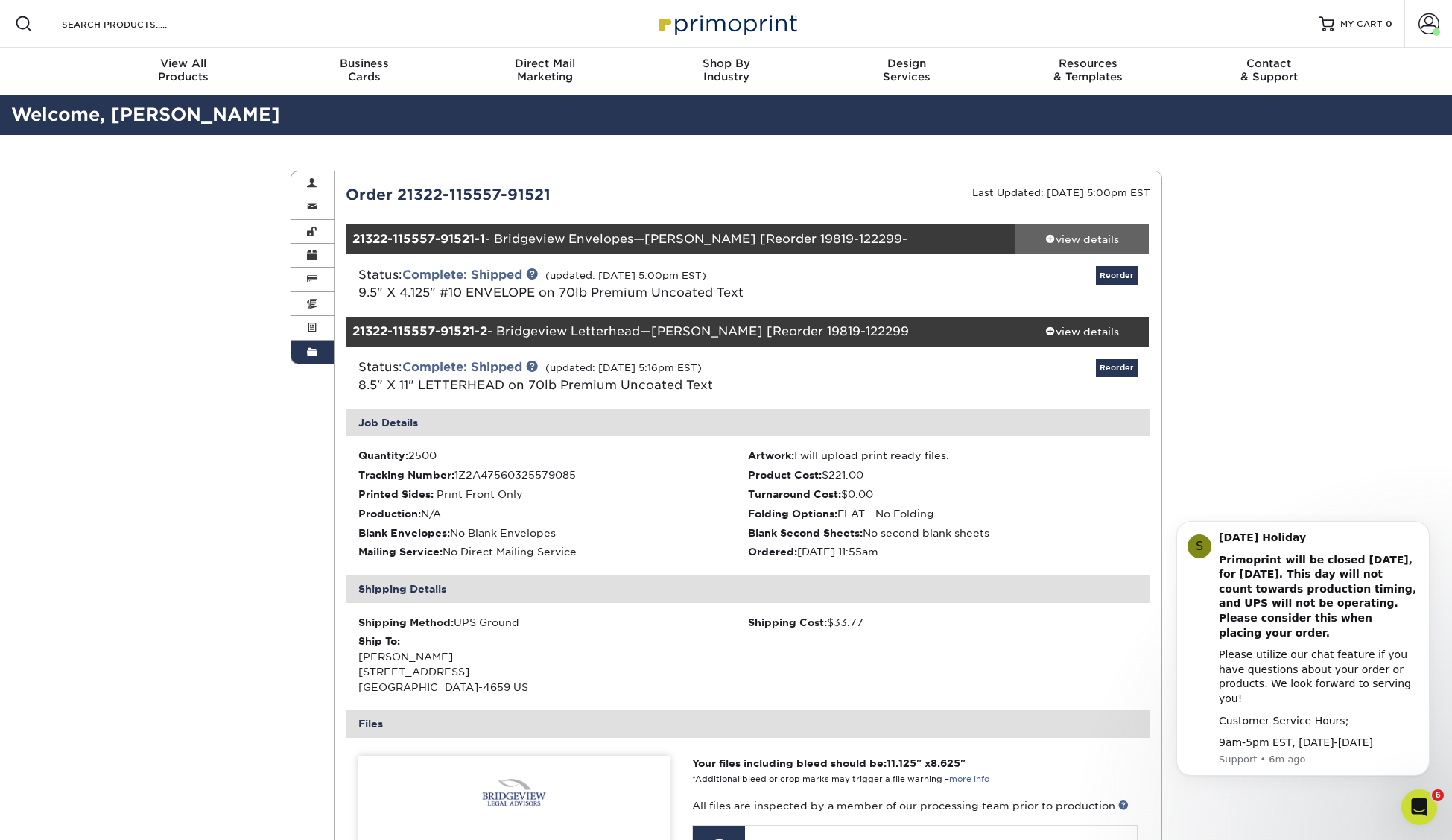
click at [1085, 239] on div "view details" at bounding box center [1082, 239] width 135 height 15
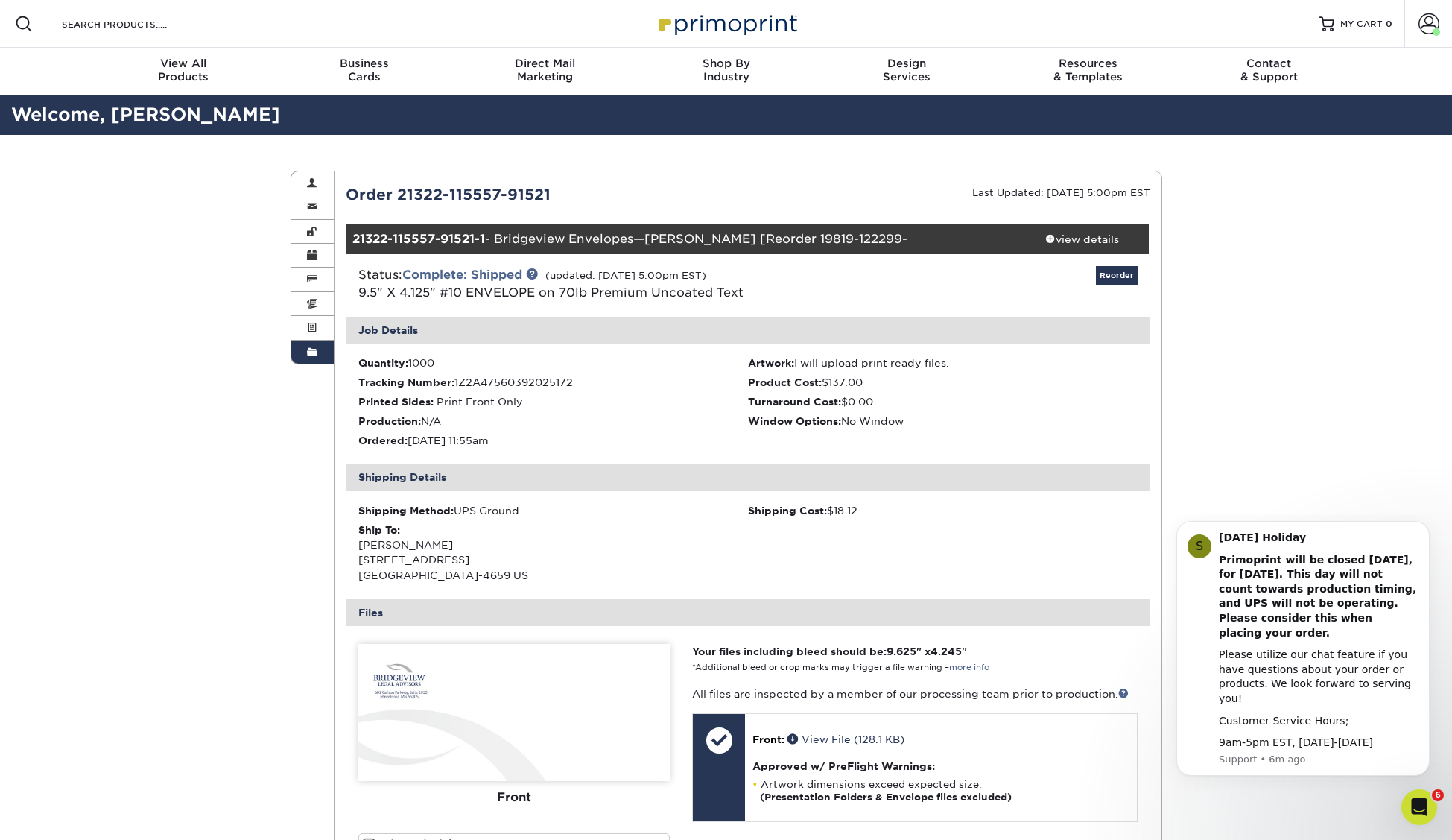
click at [413, 687] on img at bounding box center [514, 712] width 312 height 138
click at [413, 684] on img at bounding box center [514, 712] width 312 height 138
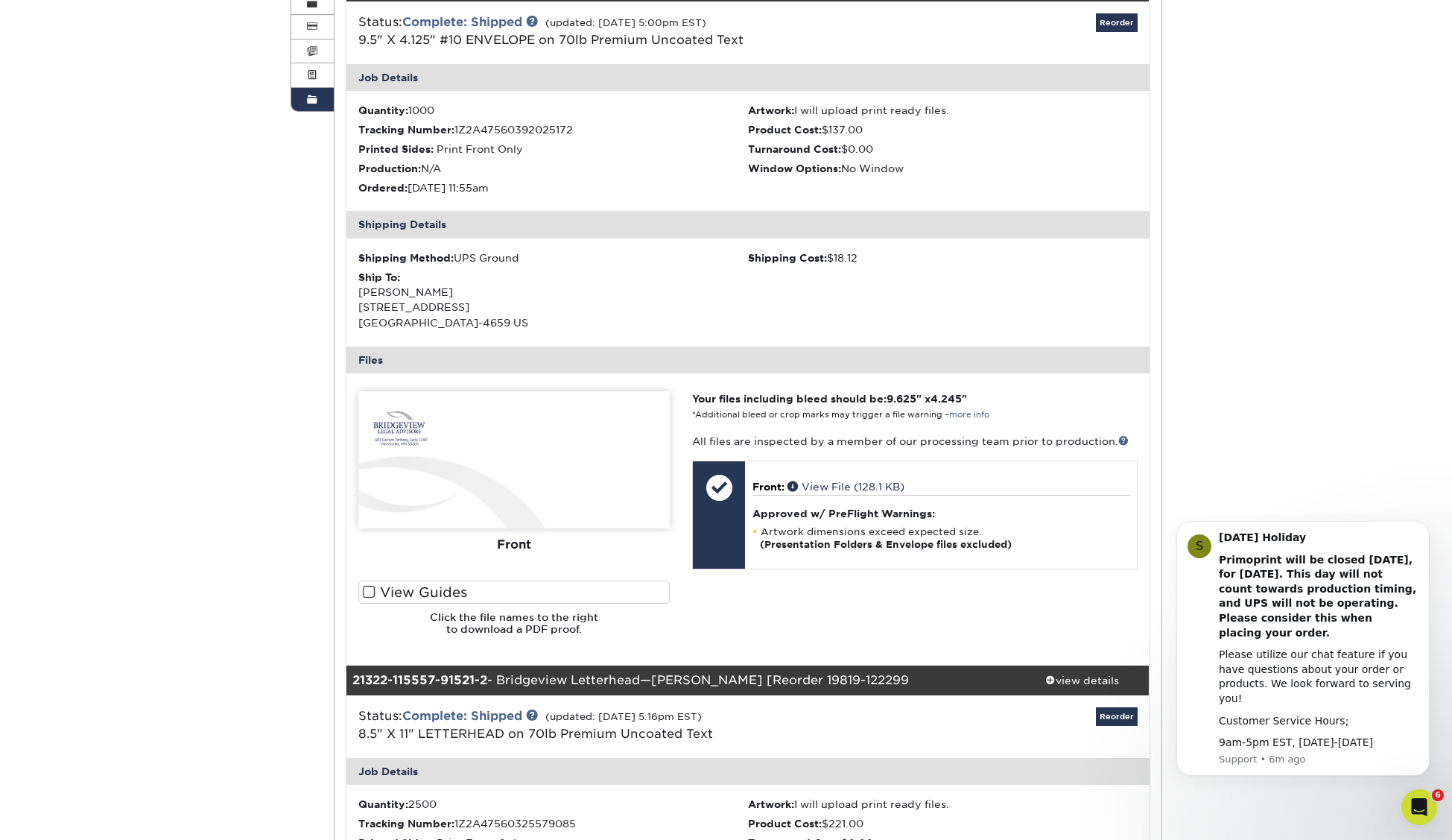
scroll to position [255, 0]
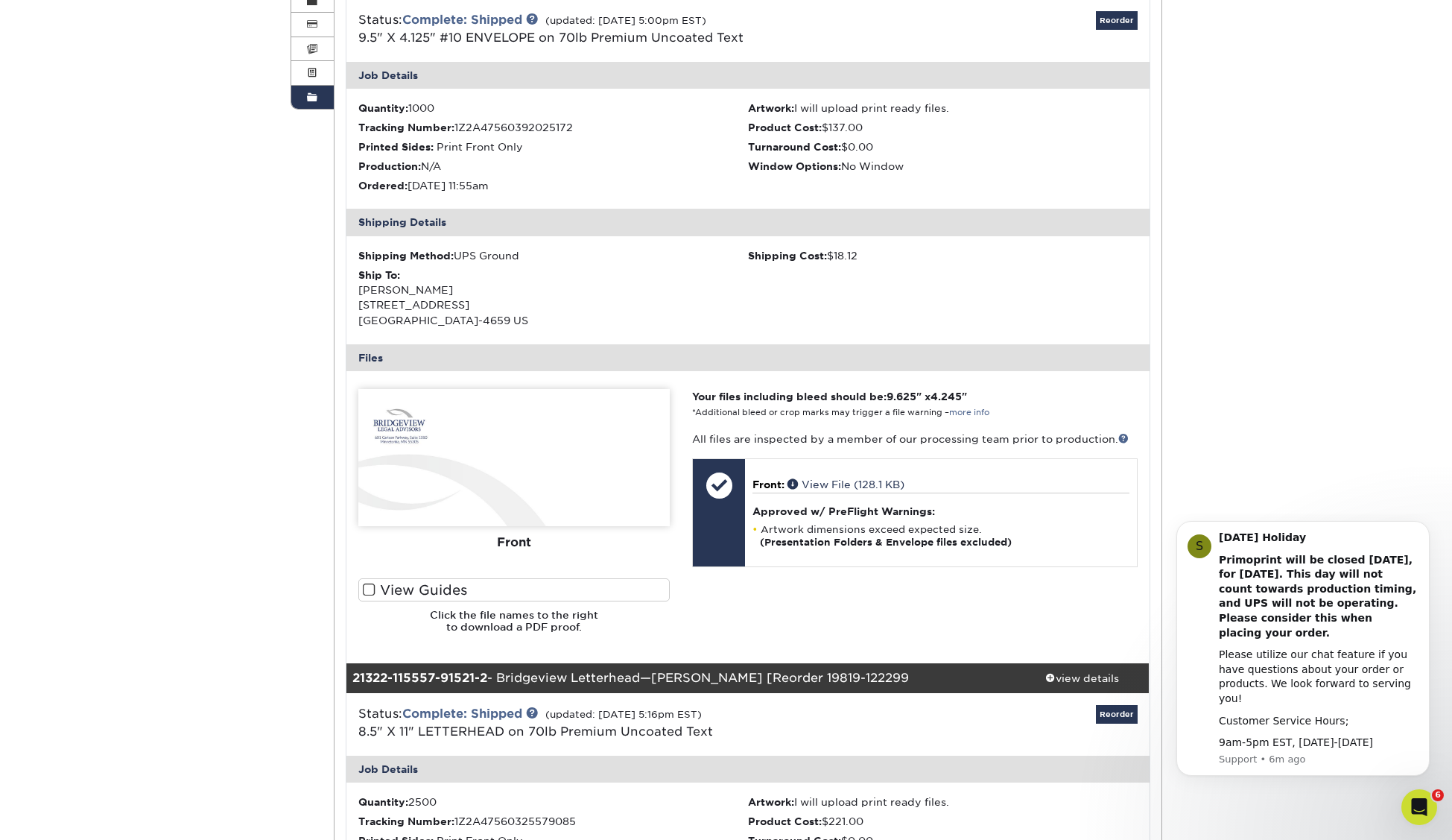
click at [421, 503] on img at bounding box center [514, 457] width 312 height 138
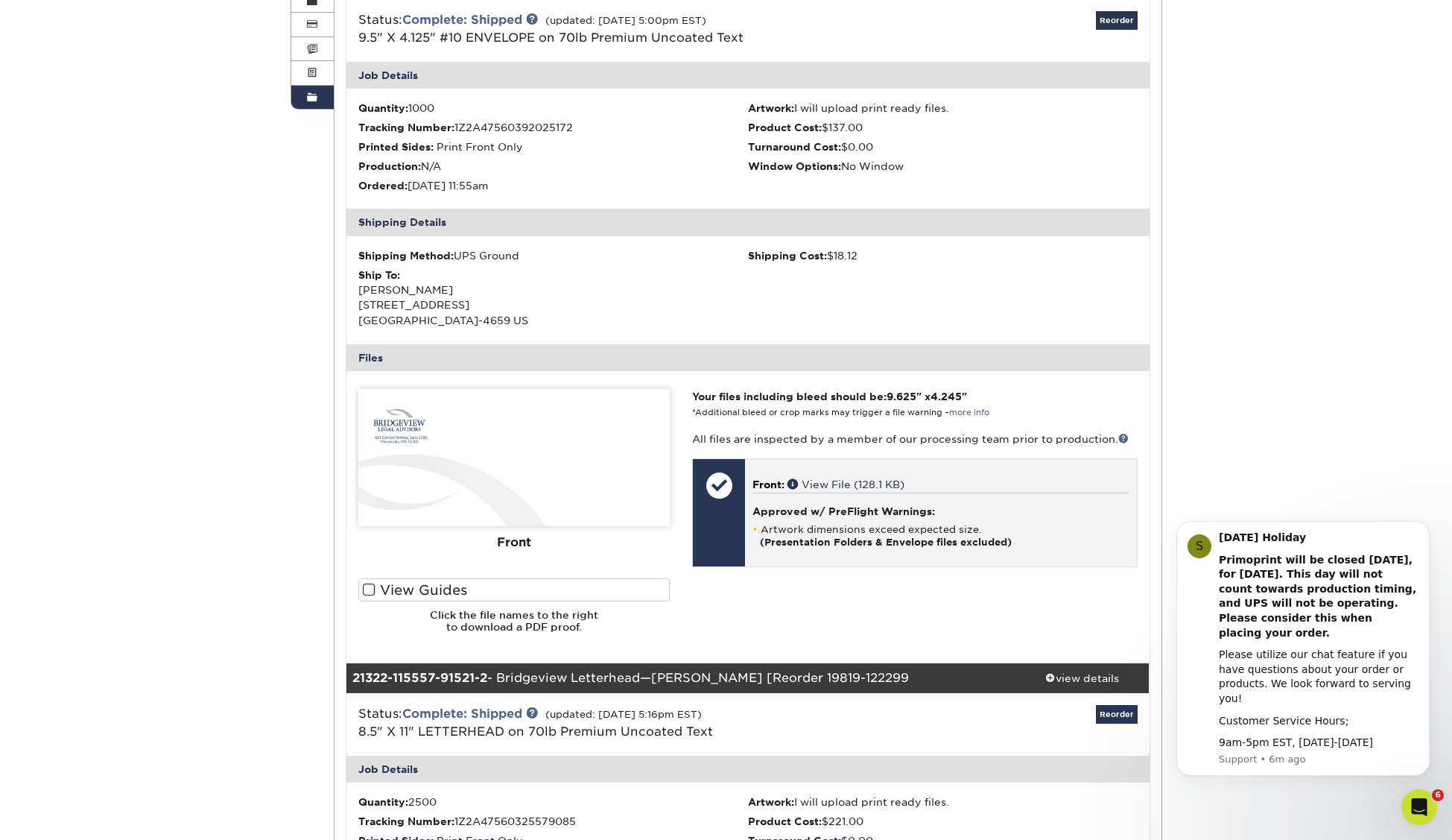
click at [777, 488] on span "Front:" at bounding box center [768, 484] width 32 height 12
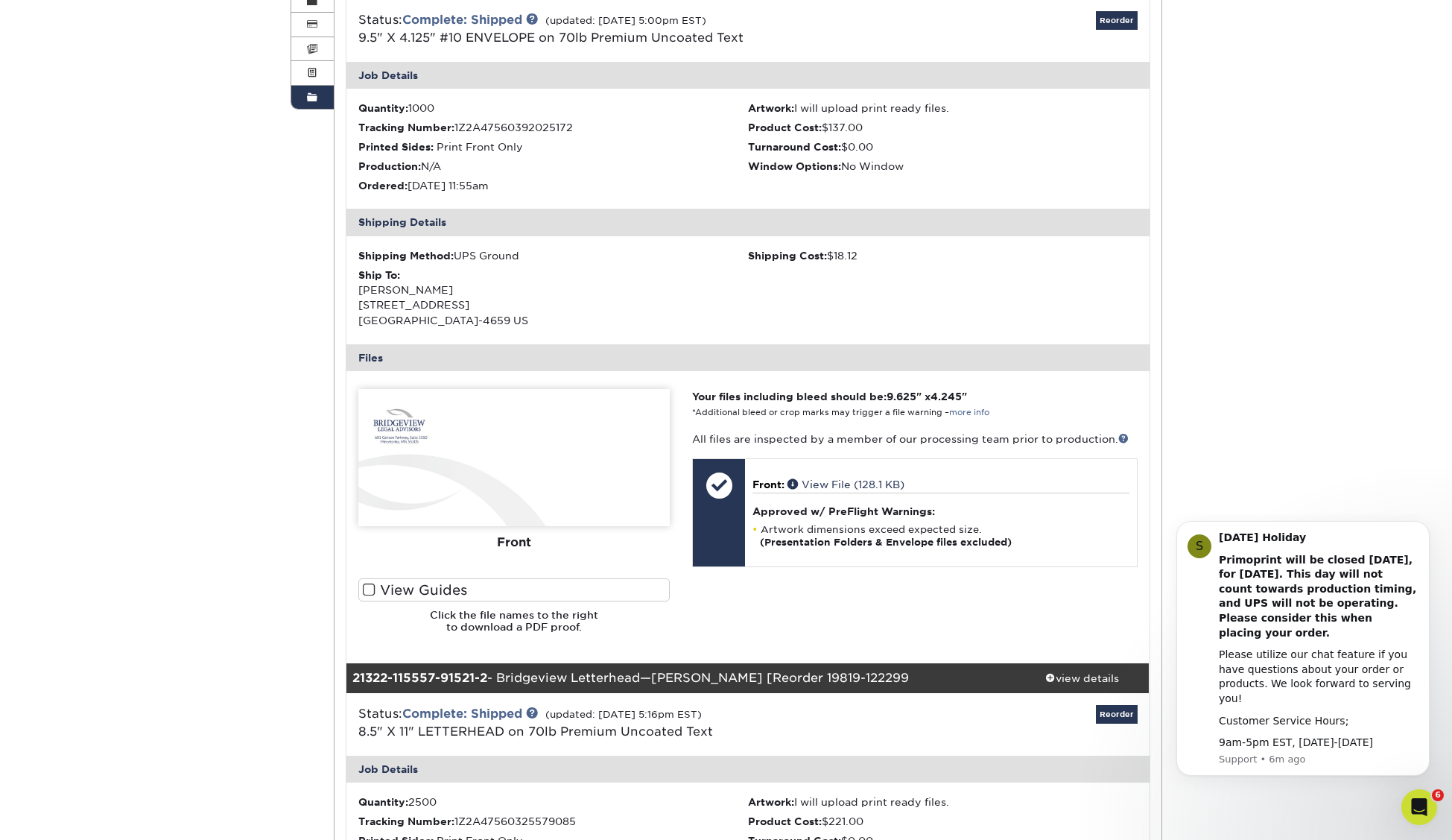
click at [374, 588] on span at bounding box center [369, 590] width 13 height 14
click at [0, 0] on input "View Guides" at bounding box center [0, 0] width 0 height 0
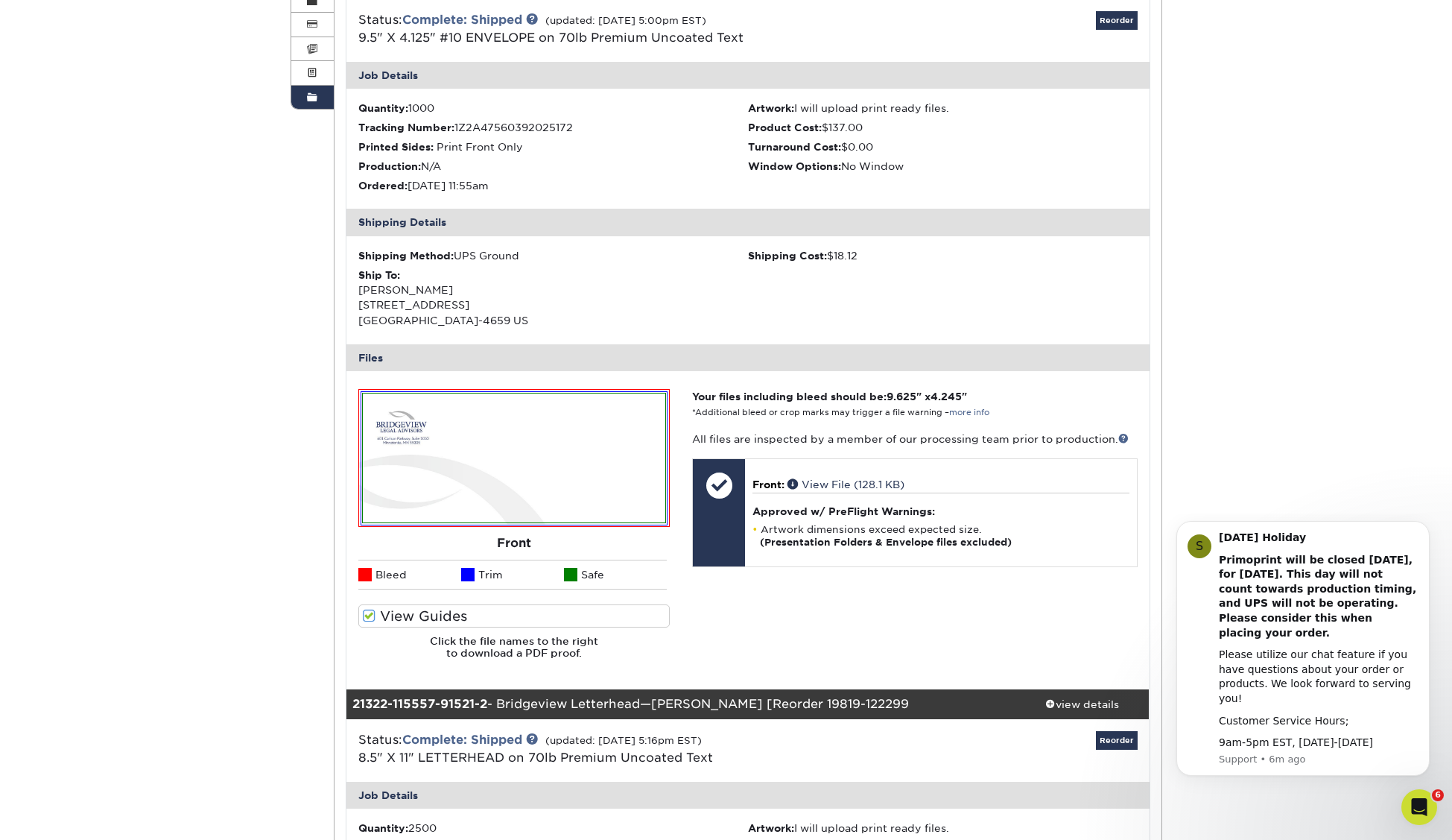
click at [1096, 619] on div "Your files including bleed should be: 9.625 " x 4.245 " *Additional bleed or cr…" at bounding box center [914, 529] width 467 height 282
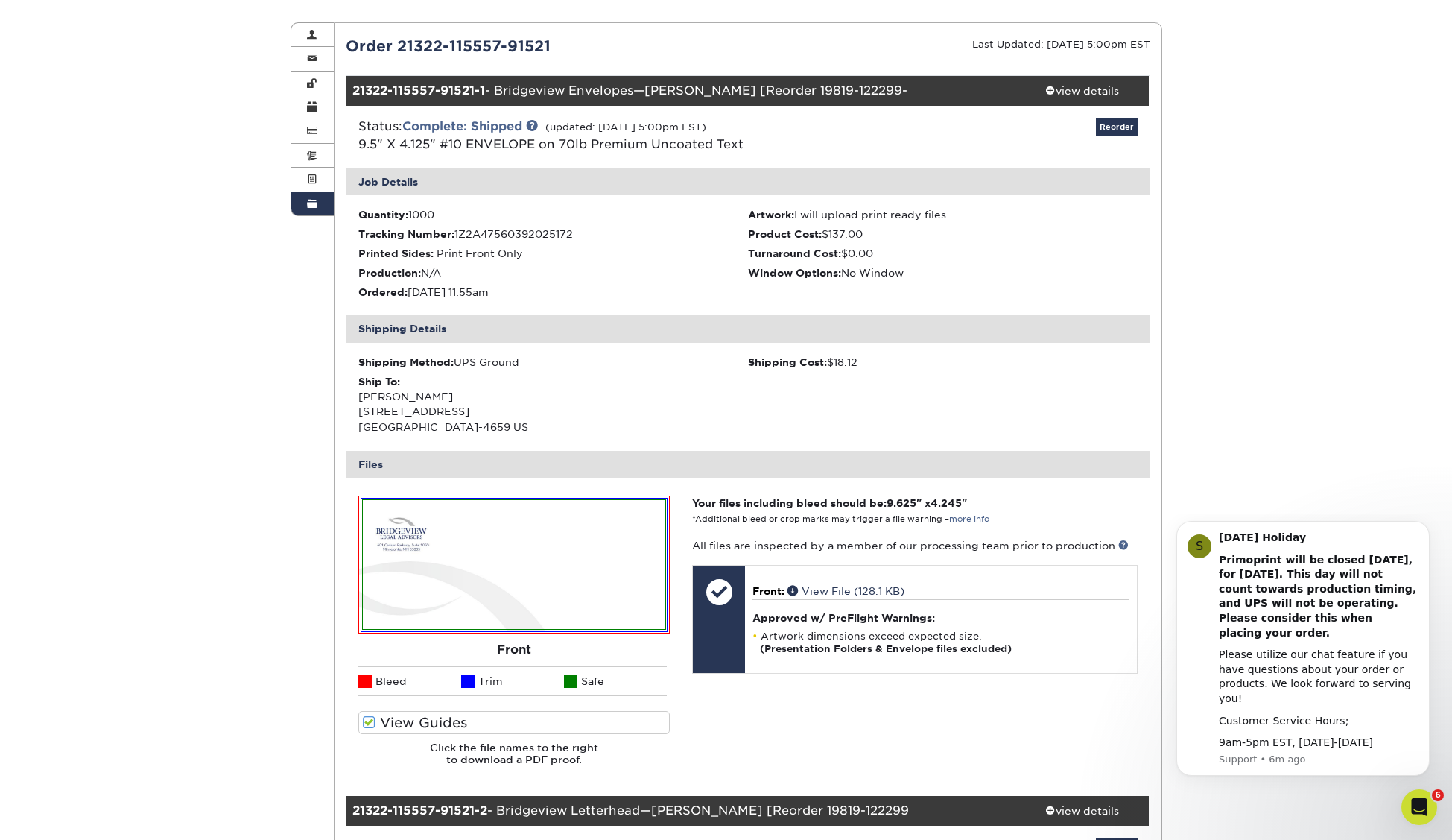
scroll to position [0, 0]
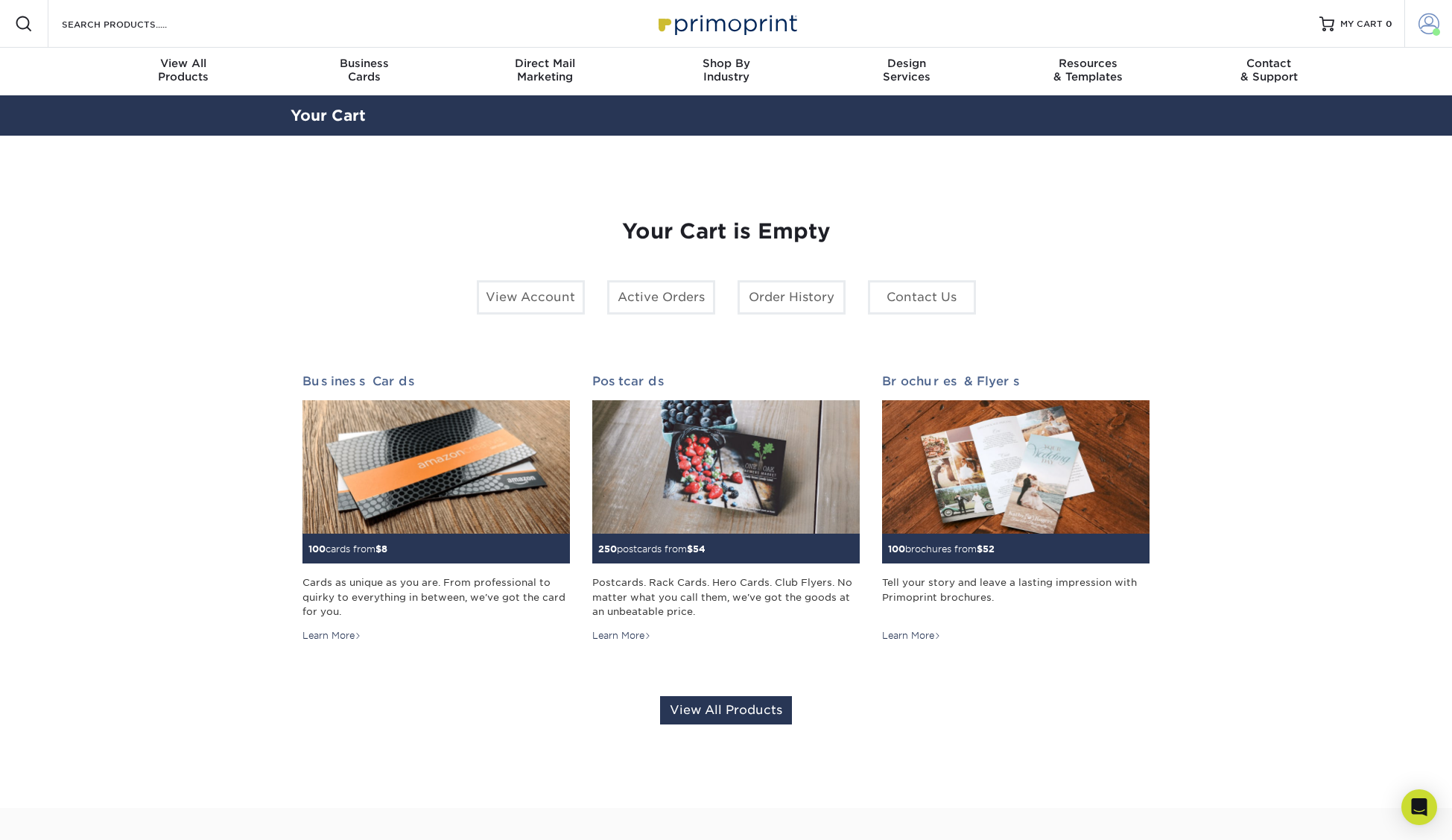
click at [1436, 22] on span at bounding box center [1429, 23] width 21 height 21
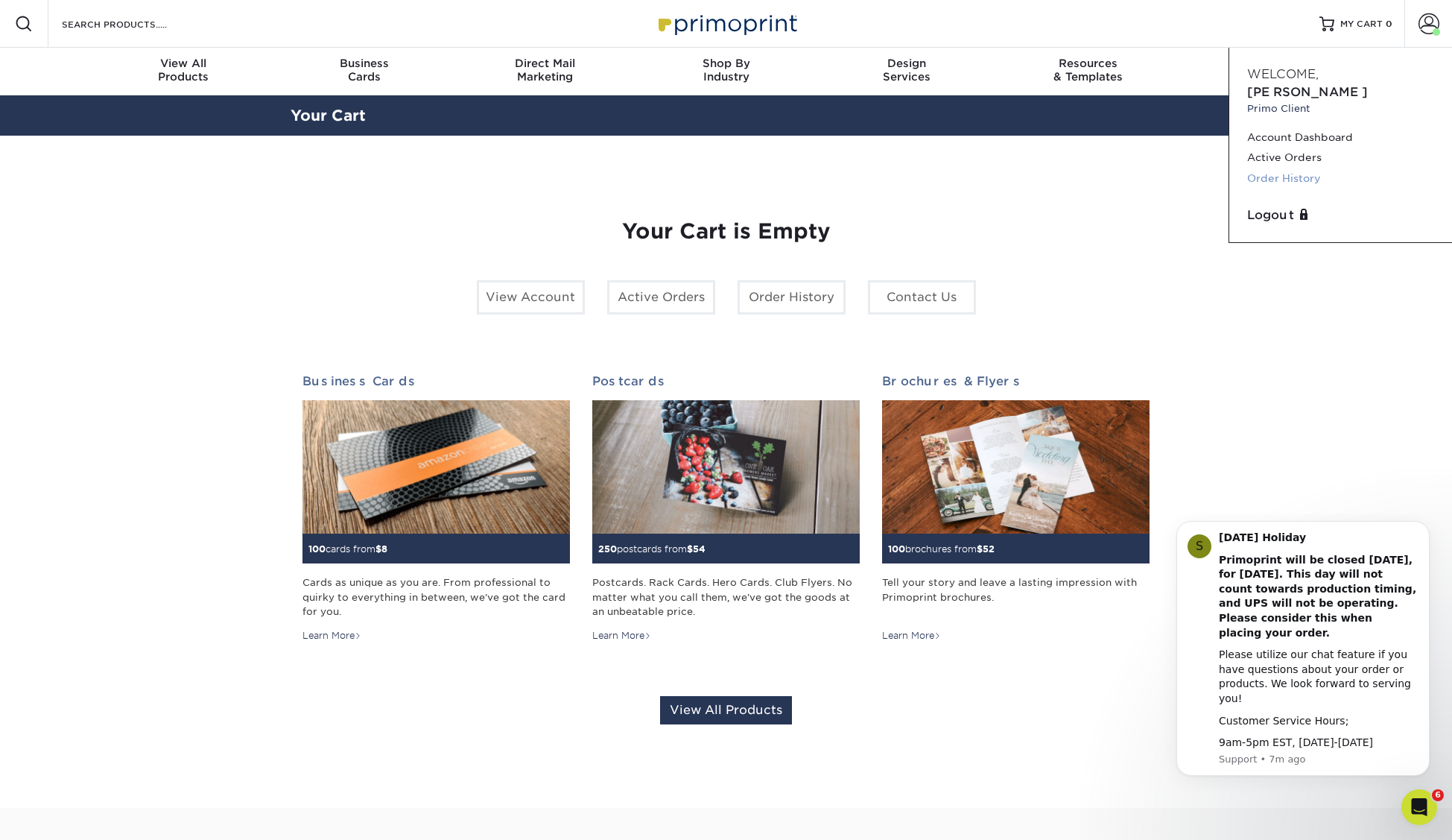
click at [1299, 168] on link "Order History" at bounding box center [1341, 178] width 187 height 20
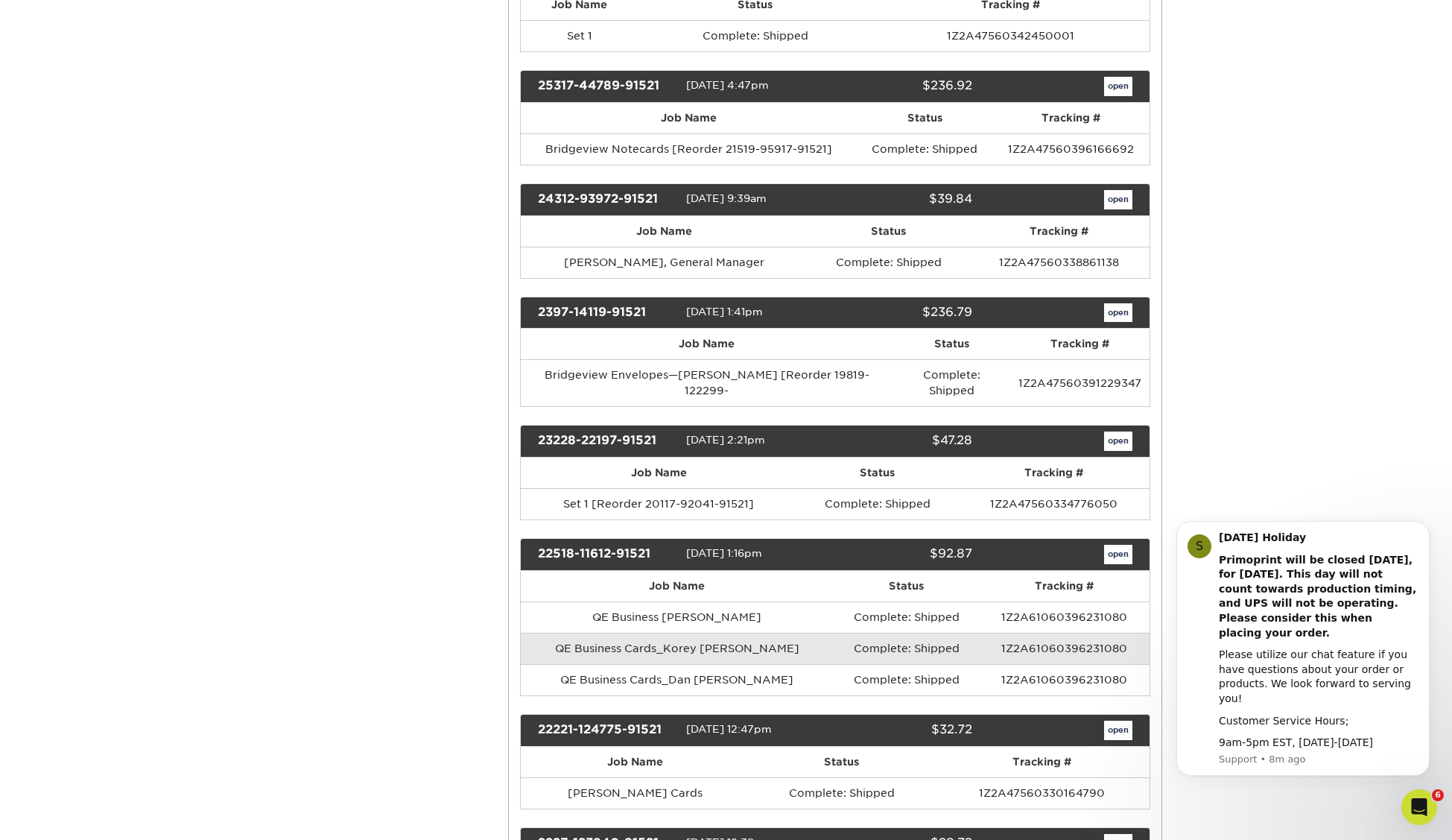
scroll to position [415, 0]
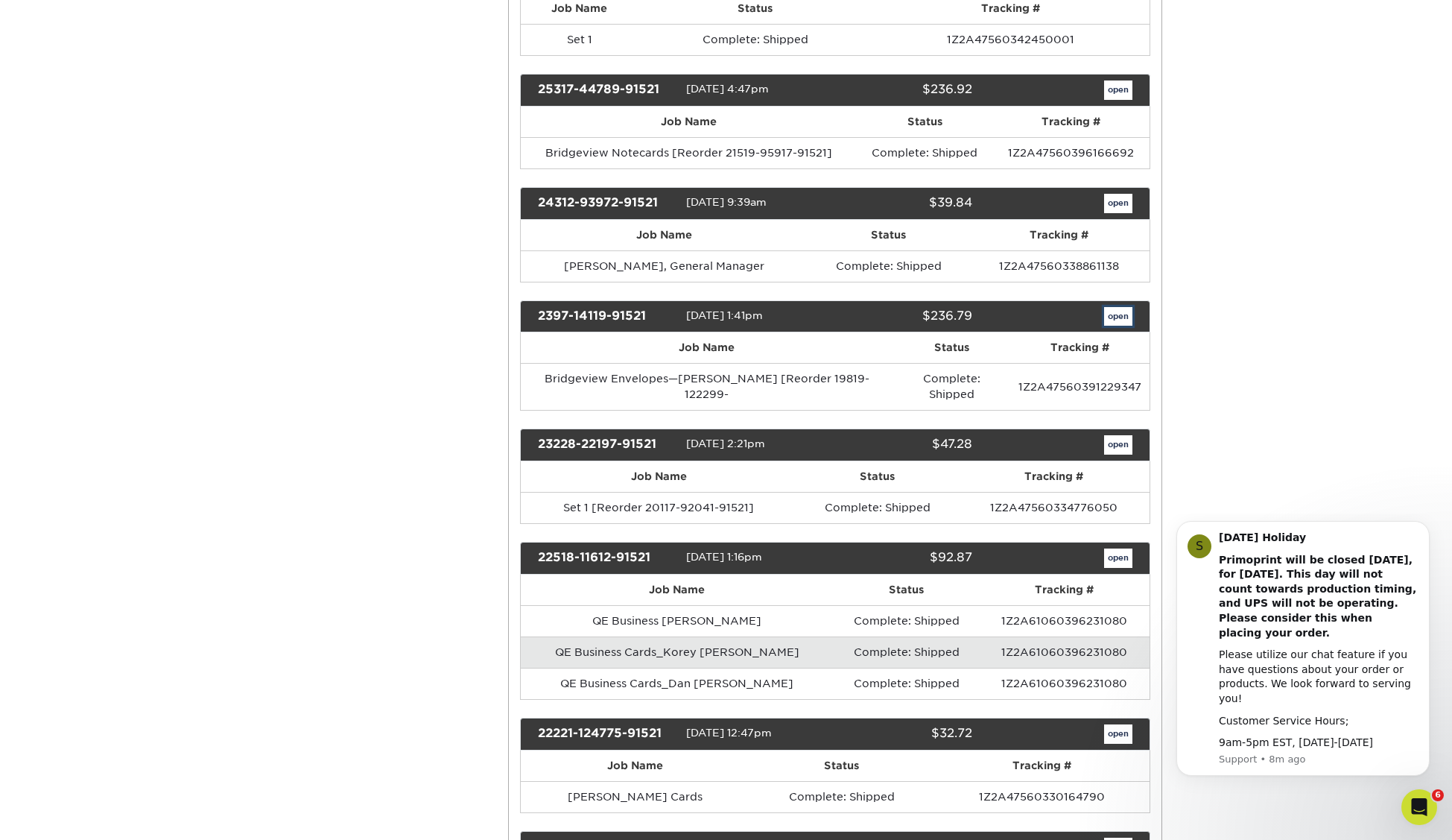
click at [1118, 315] on link "open" at bounding box center [1118, 316] width 28 height 19
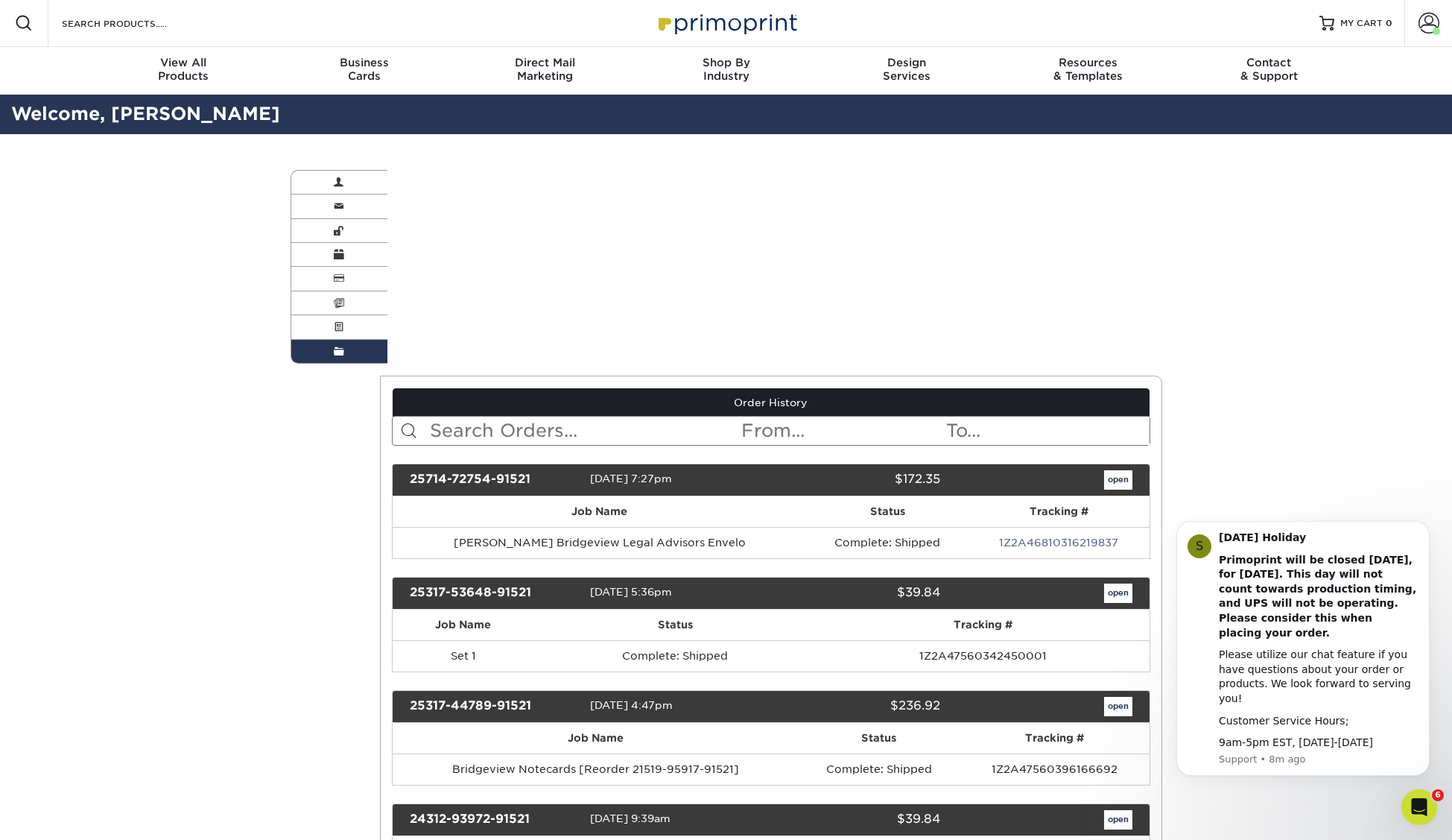
scroll to position [0, 0]
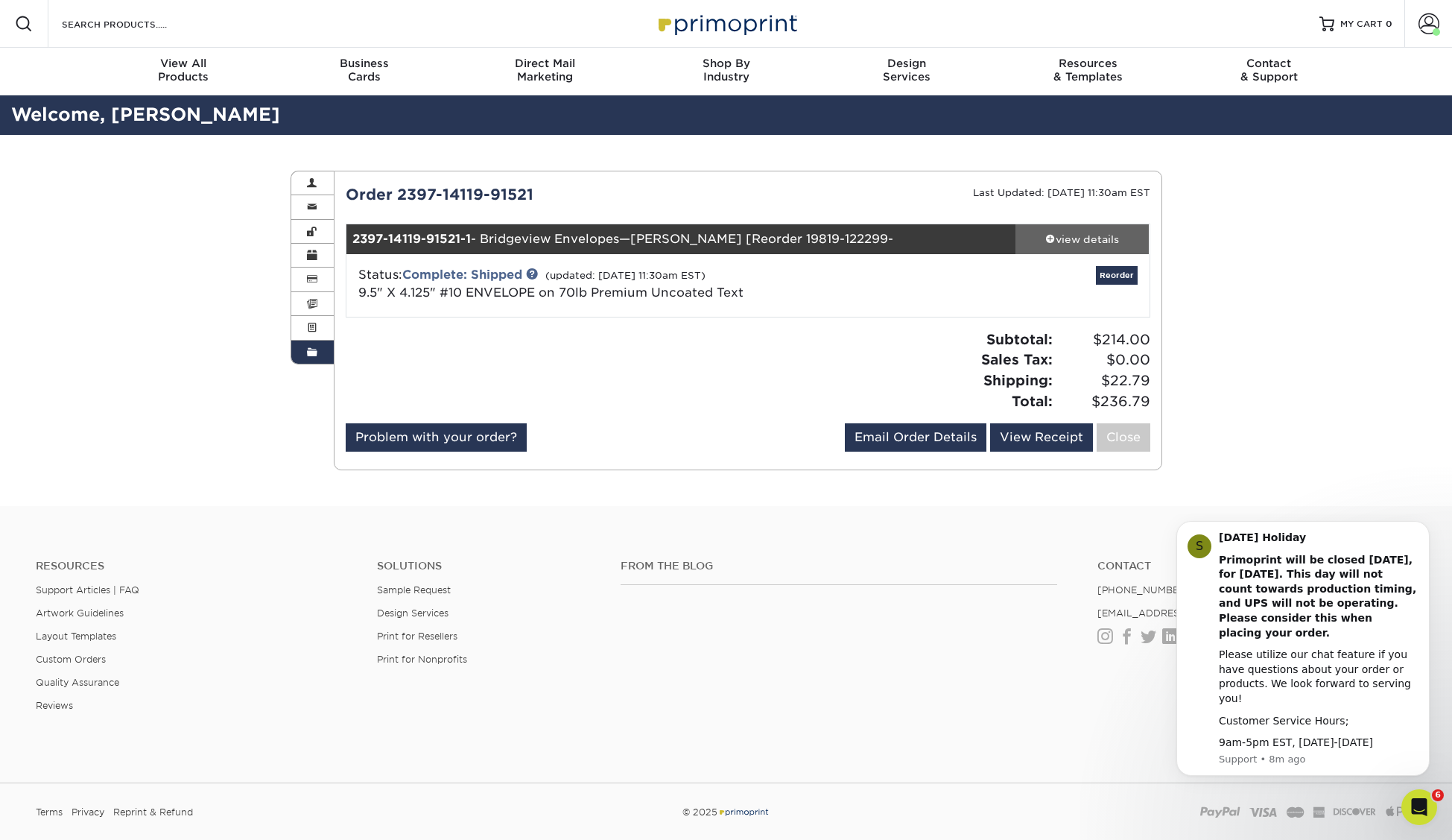
click at [1101, 238] on div "view details" at bounding box center [1082, 239] width 135 height 15
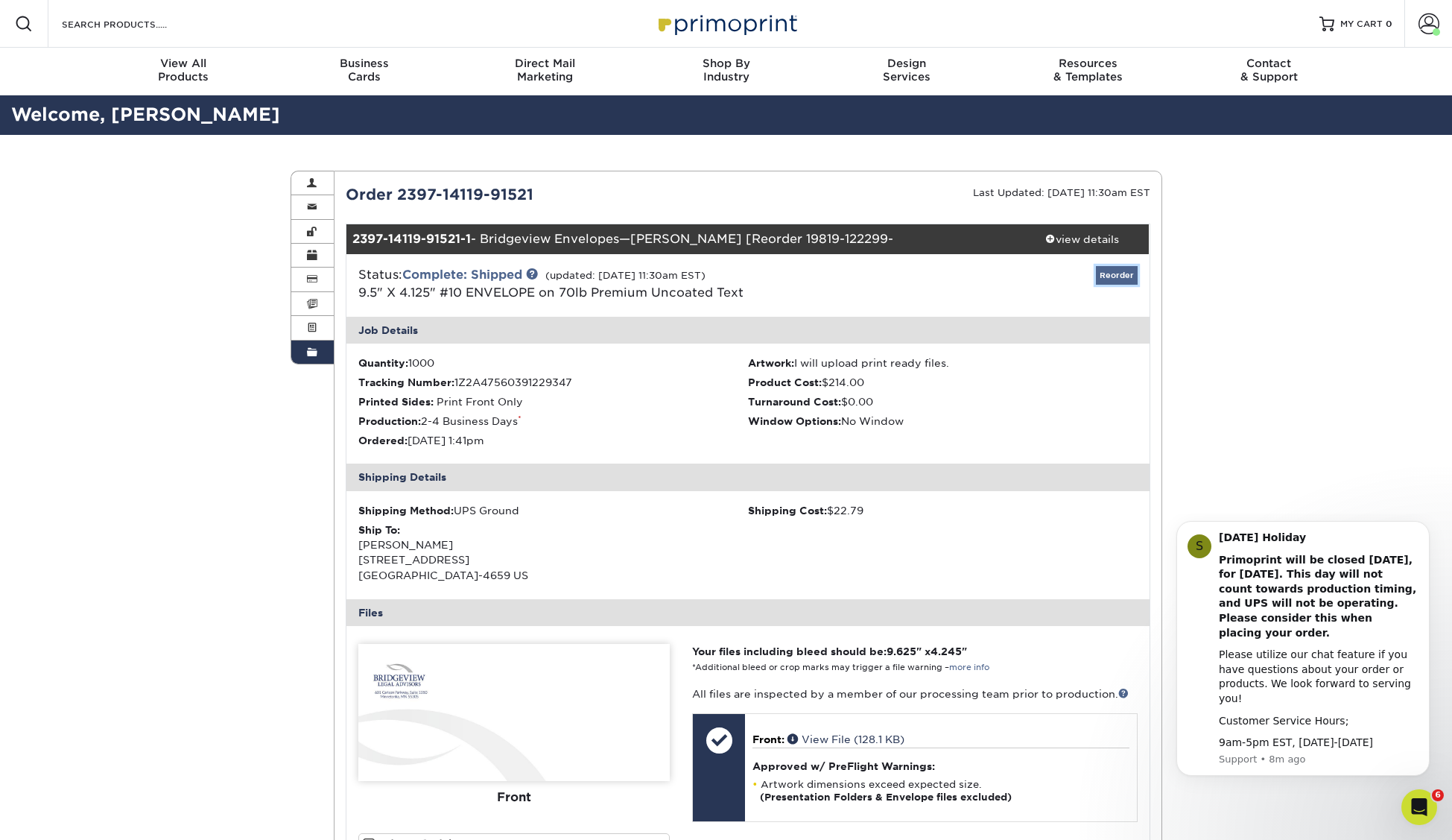
click at [1120, 274] on link "Reorder" at bounding box center [1117, 275] width 42 height 19
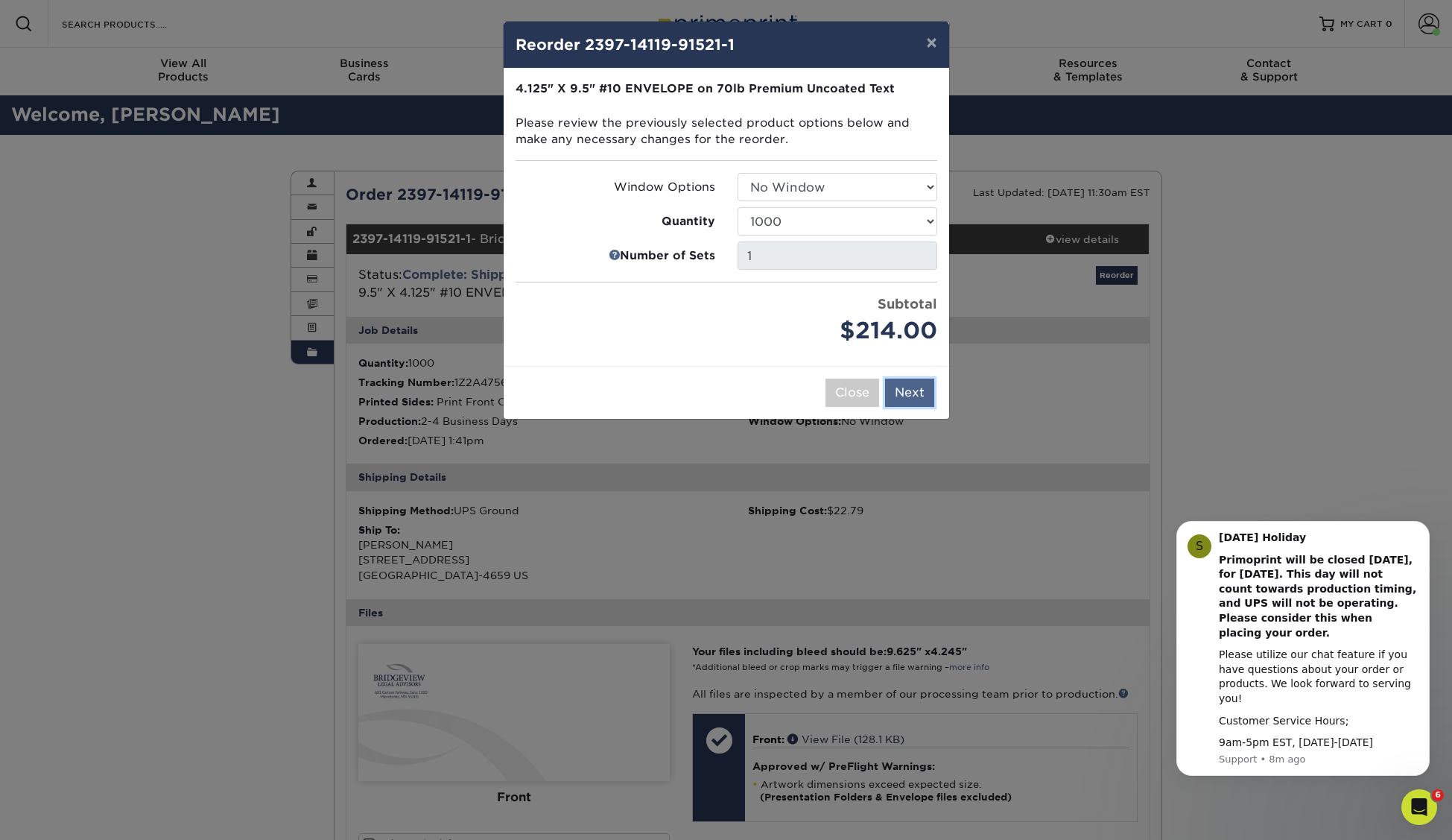
click at [913, 390] on button "Next" at bounding box center [909, 393] width 49 height 28
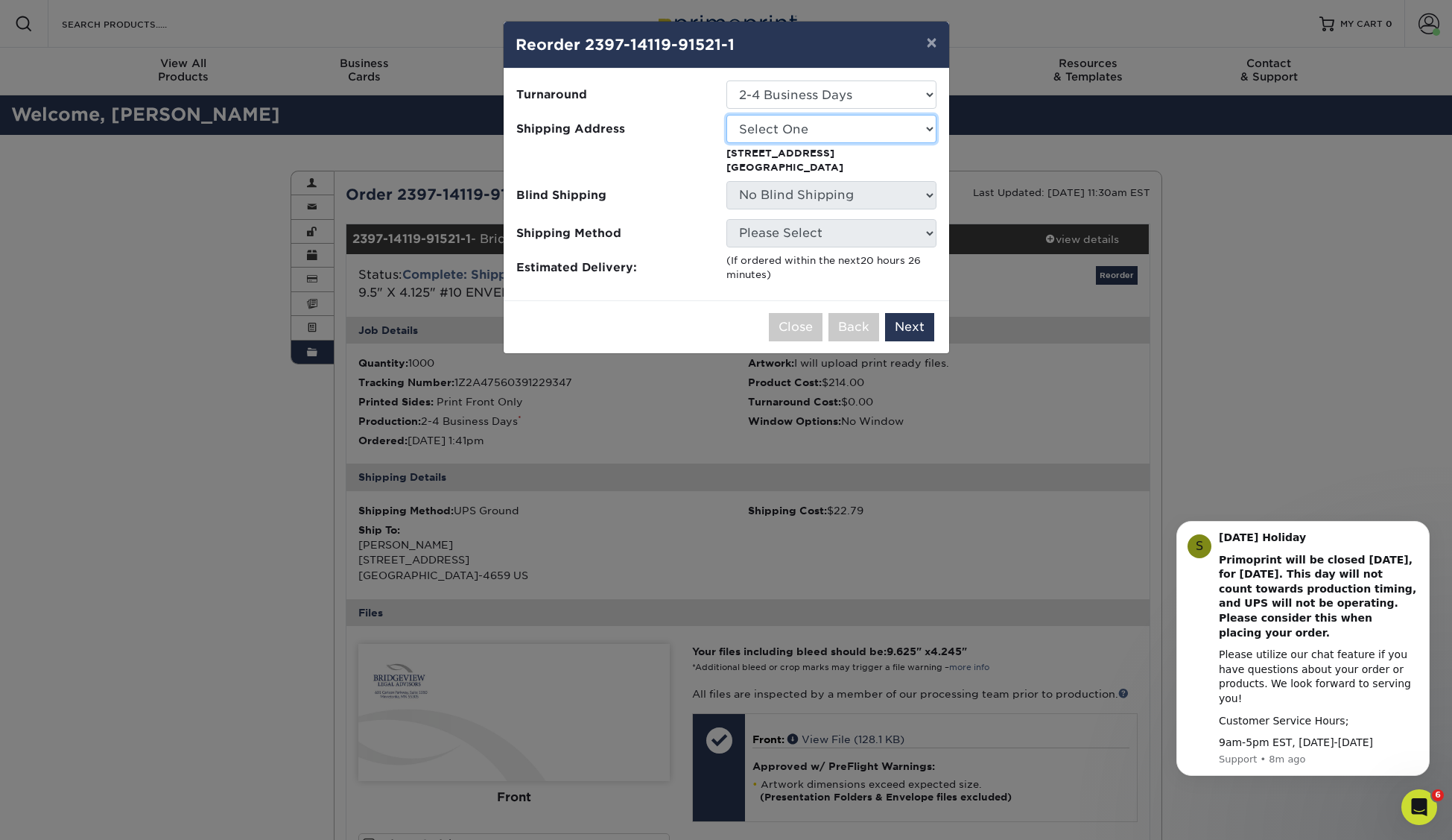
select select "164157"
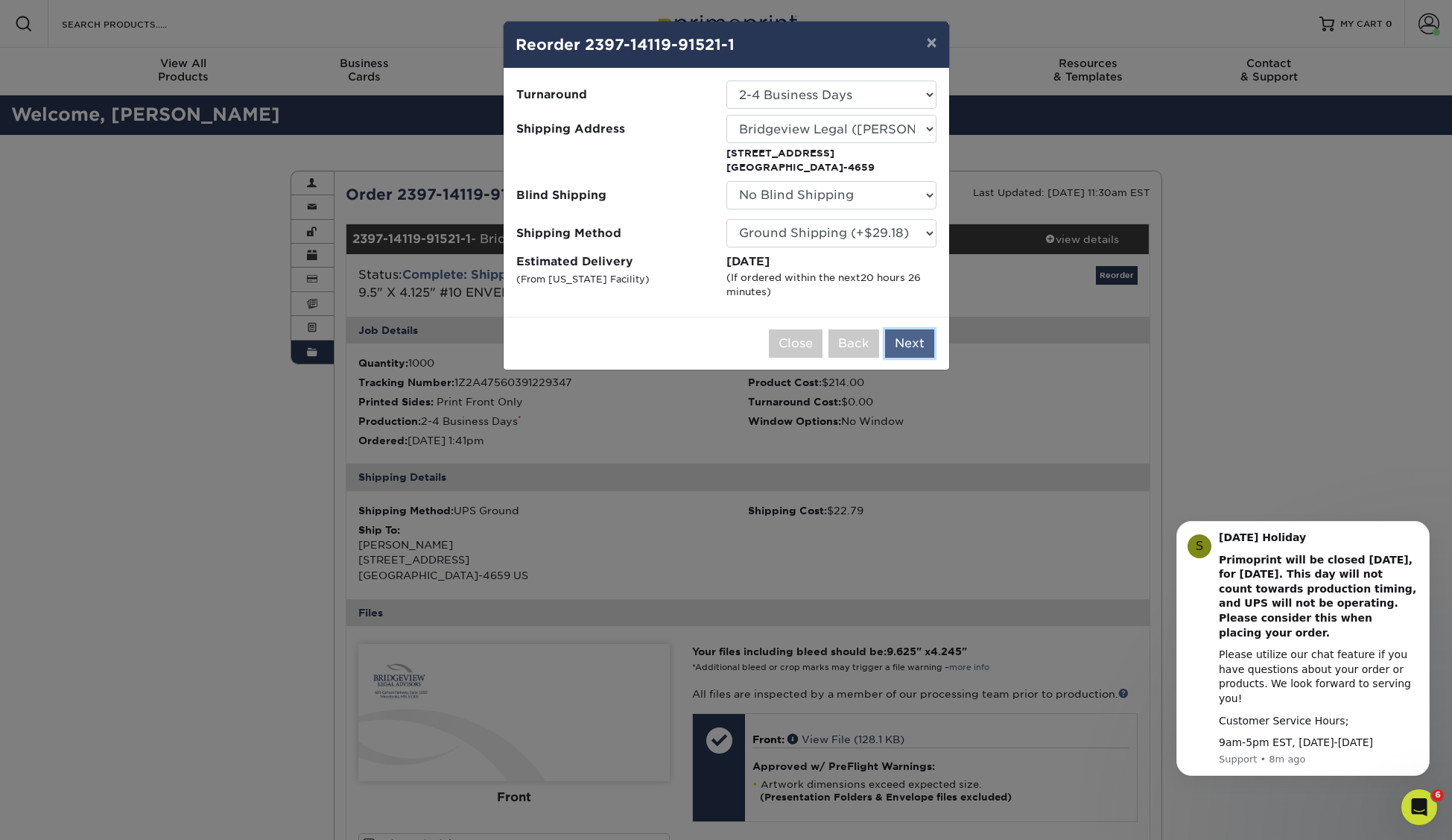
click at [911, 344] on button "Next" at bounding box center [909, 343] width 49 height 28
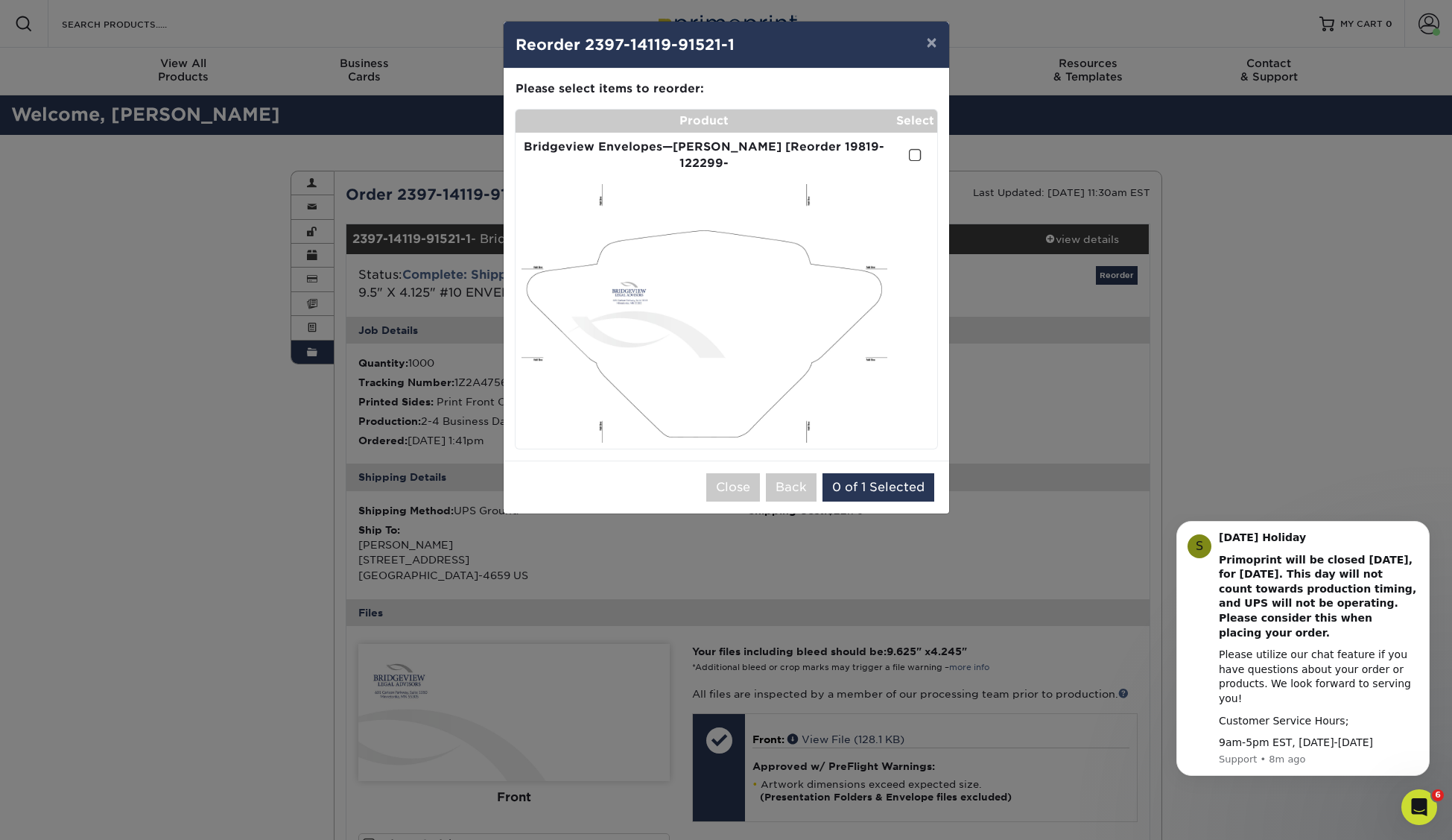
click at [915, 148] on span at bounding box center [915, 155] width 13 height 14
click at [0, 0] on input "checkbox" at bounding box center [0, 0] width 0 height 0
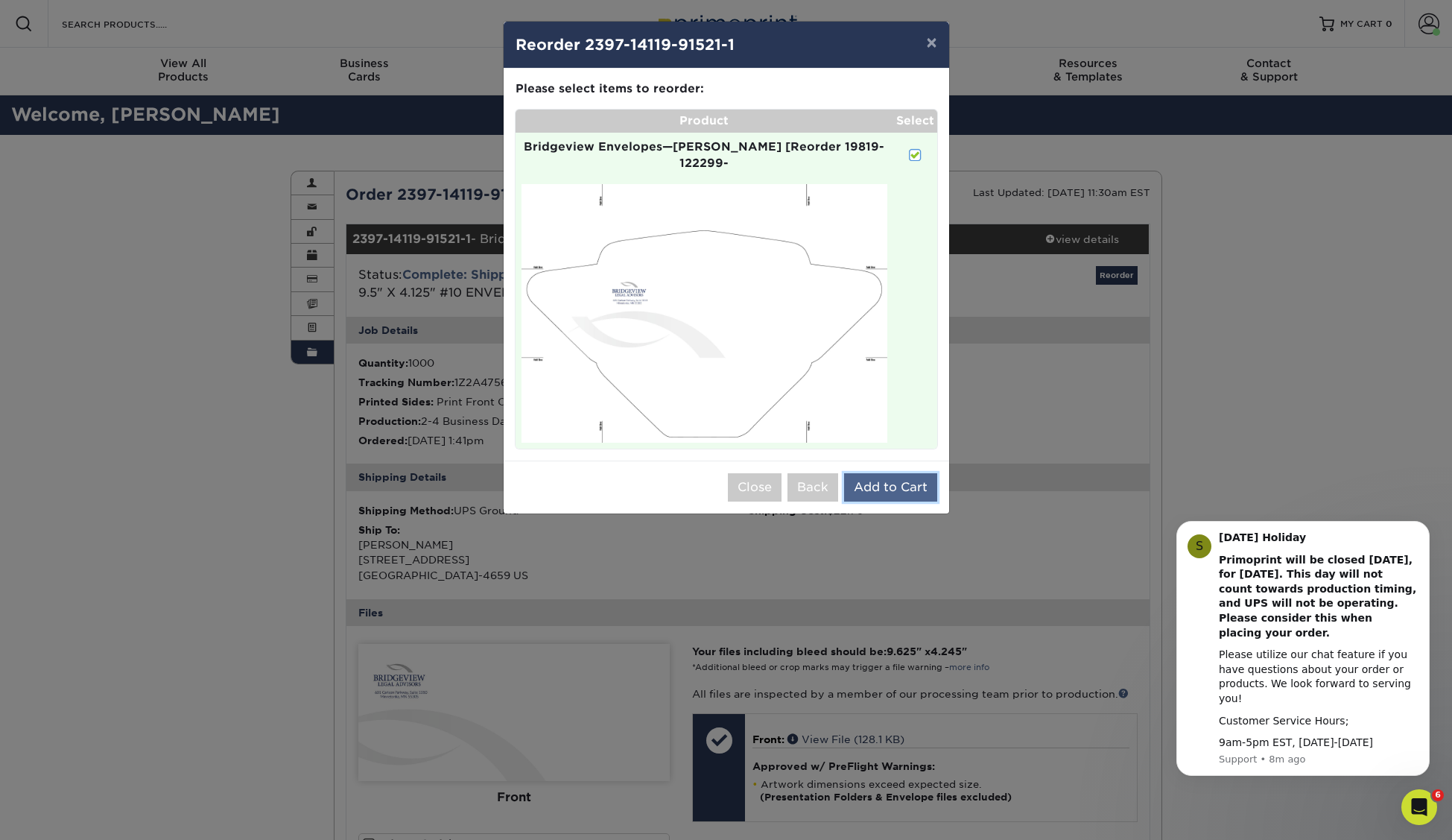
click at [908, 473] on button "Add to Cart" at bounding box center [890, 487] width 93 height 28
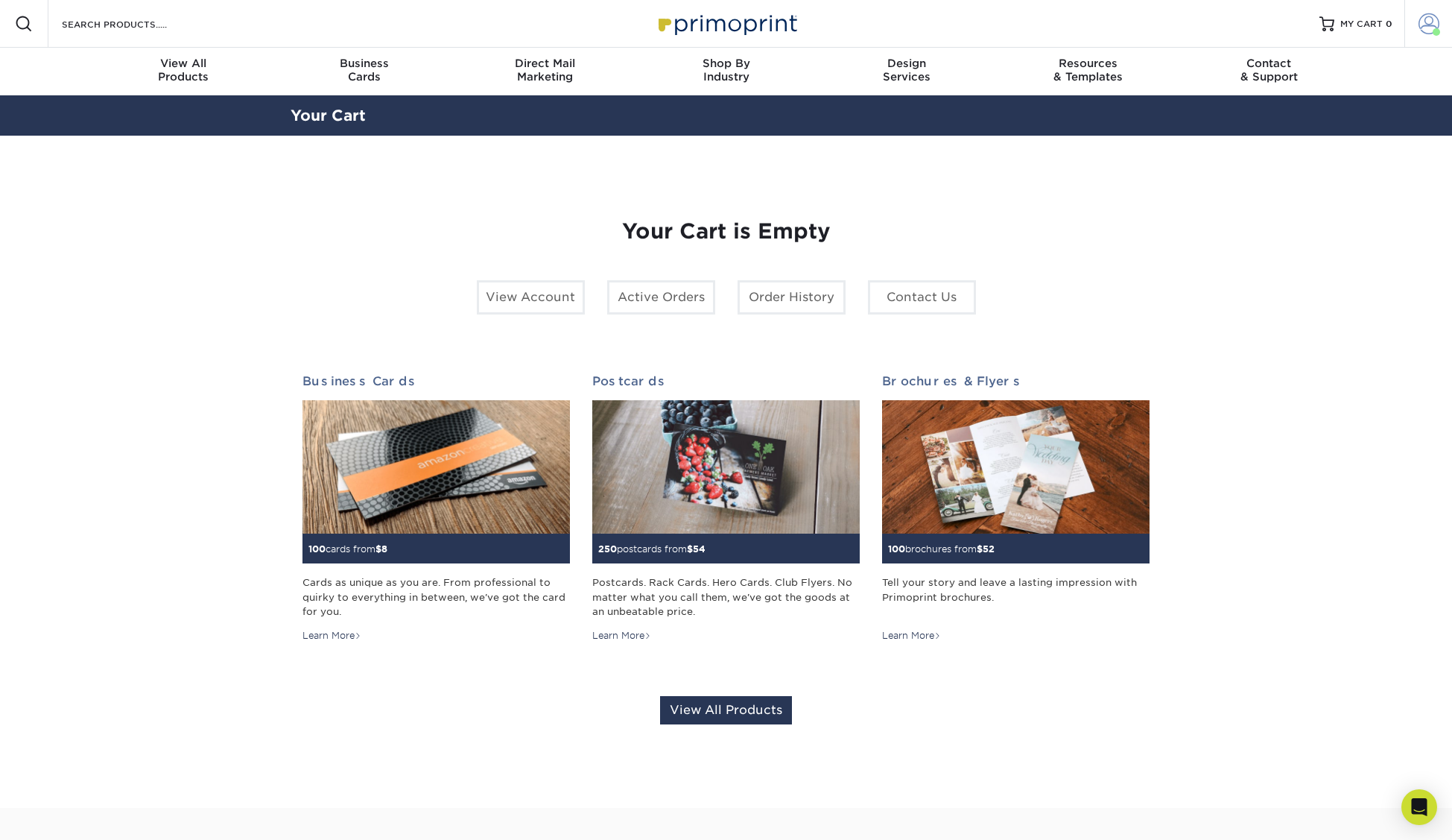
click at [1434, 31] on span at bounding box center [1436, 31] width 7 height 7
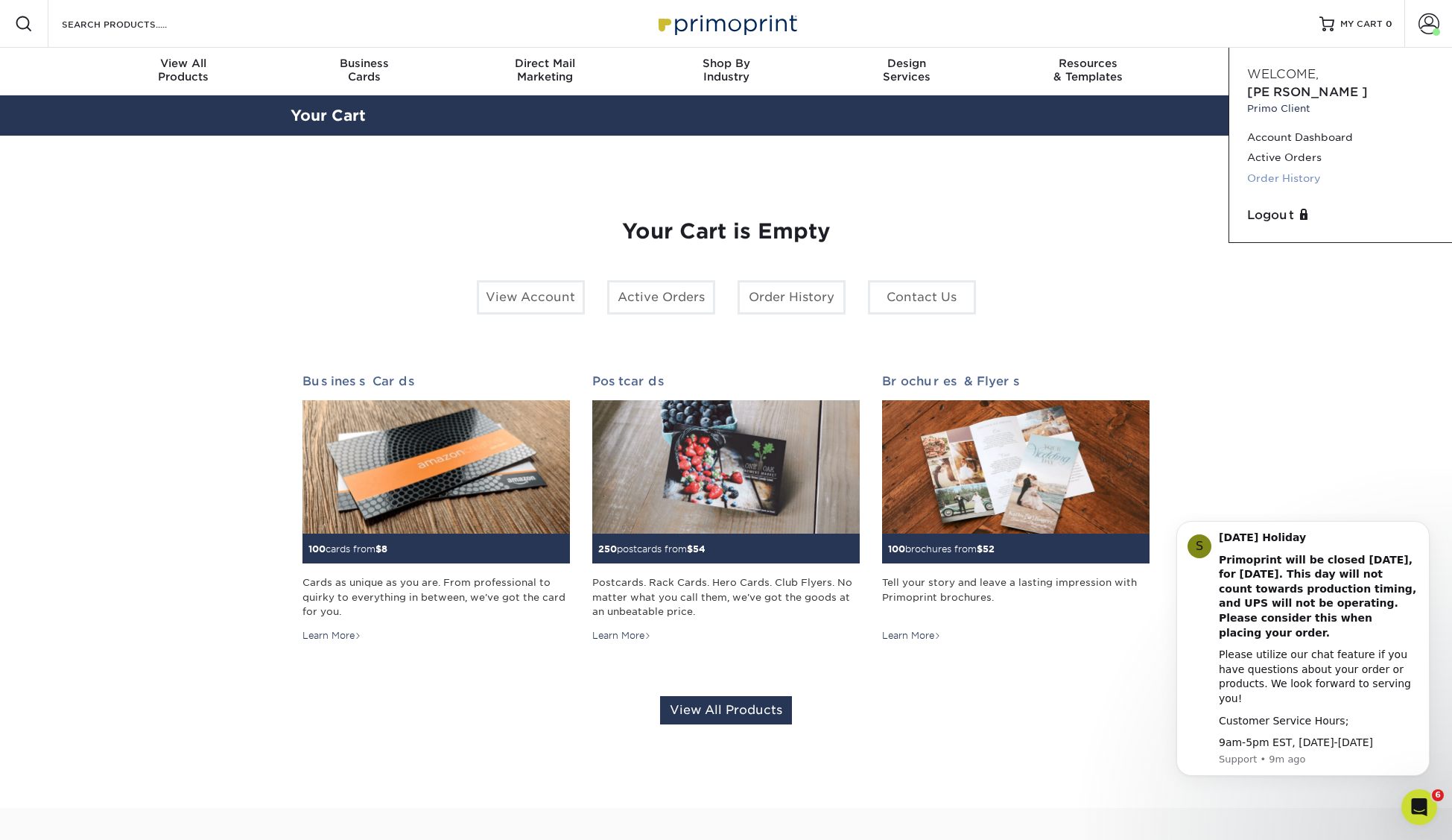
click at [1302, 168] on link "Order History" at bounding box center [1341, 178] width 187 height 20
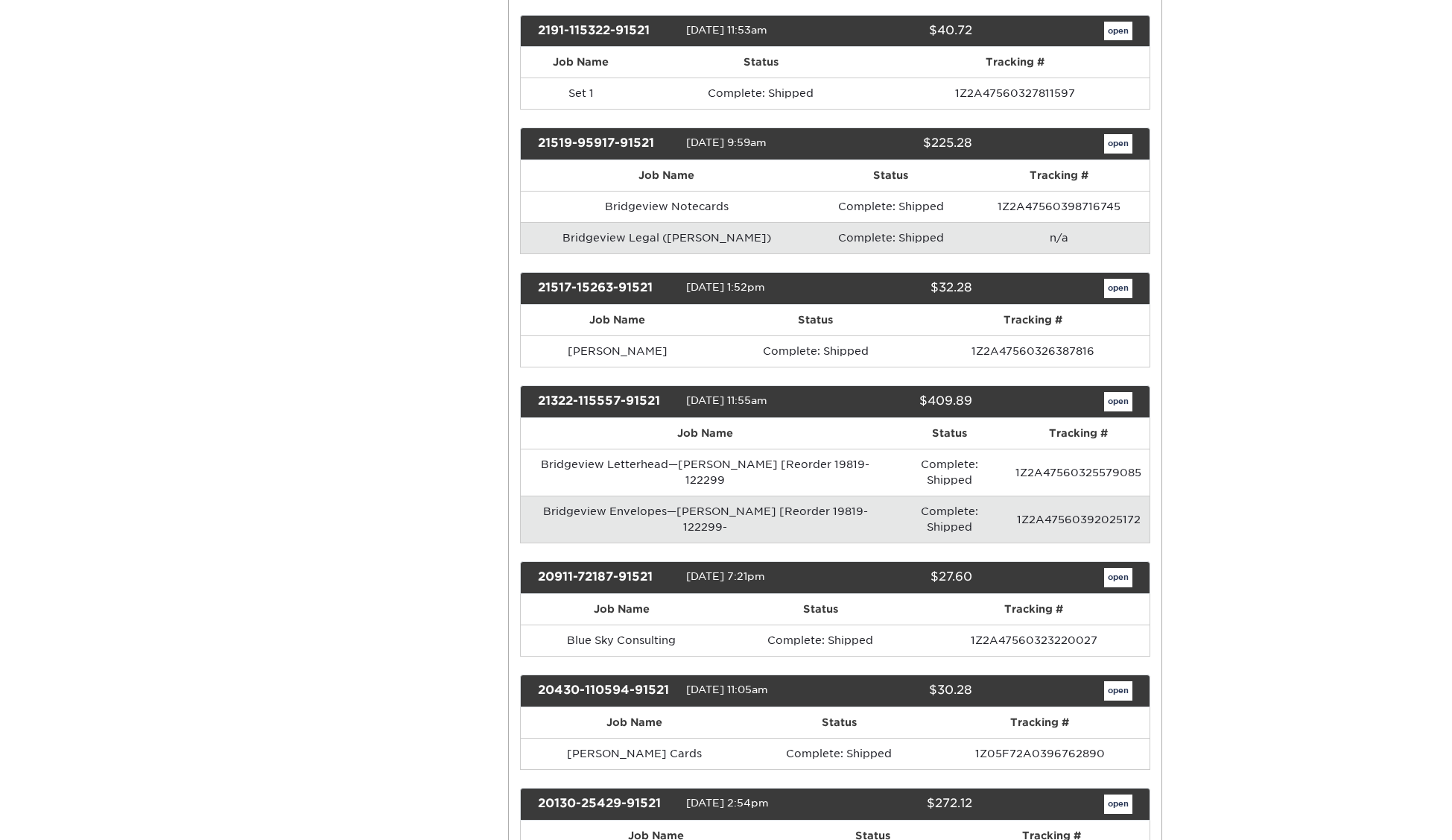
scroll to position [1557, 0]
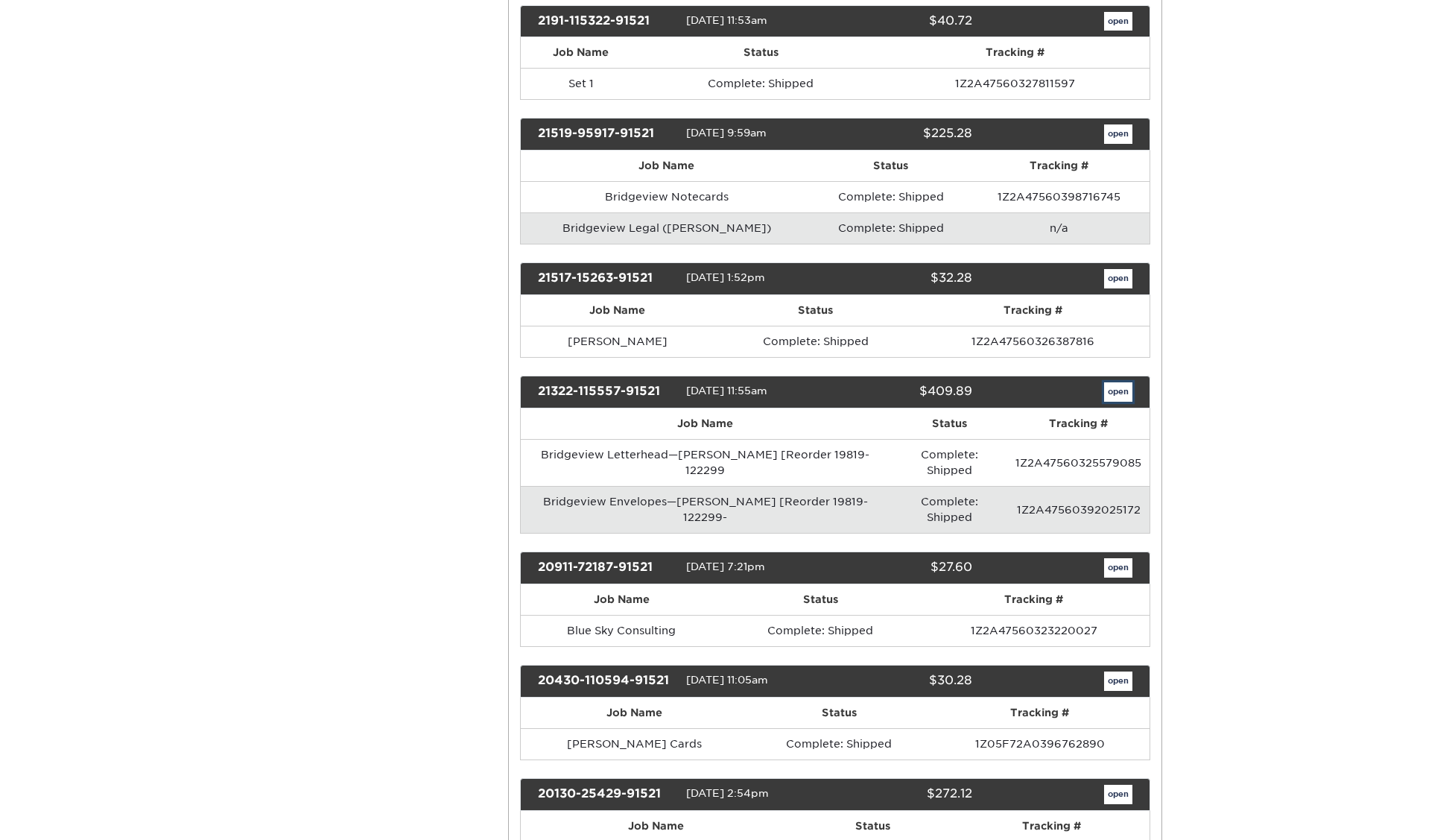
click at [1122, 383] on link "open" at bounding box center [1118, 392] width 28 height 19
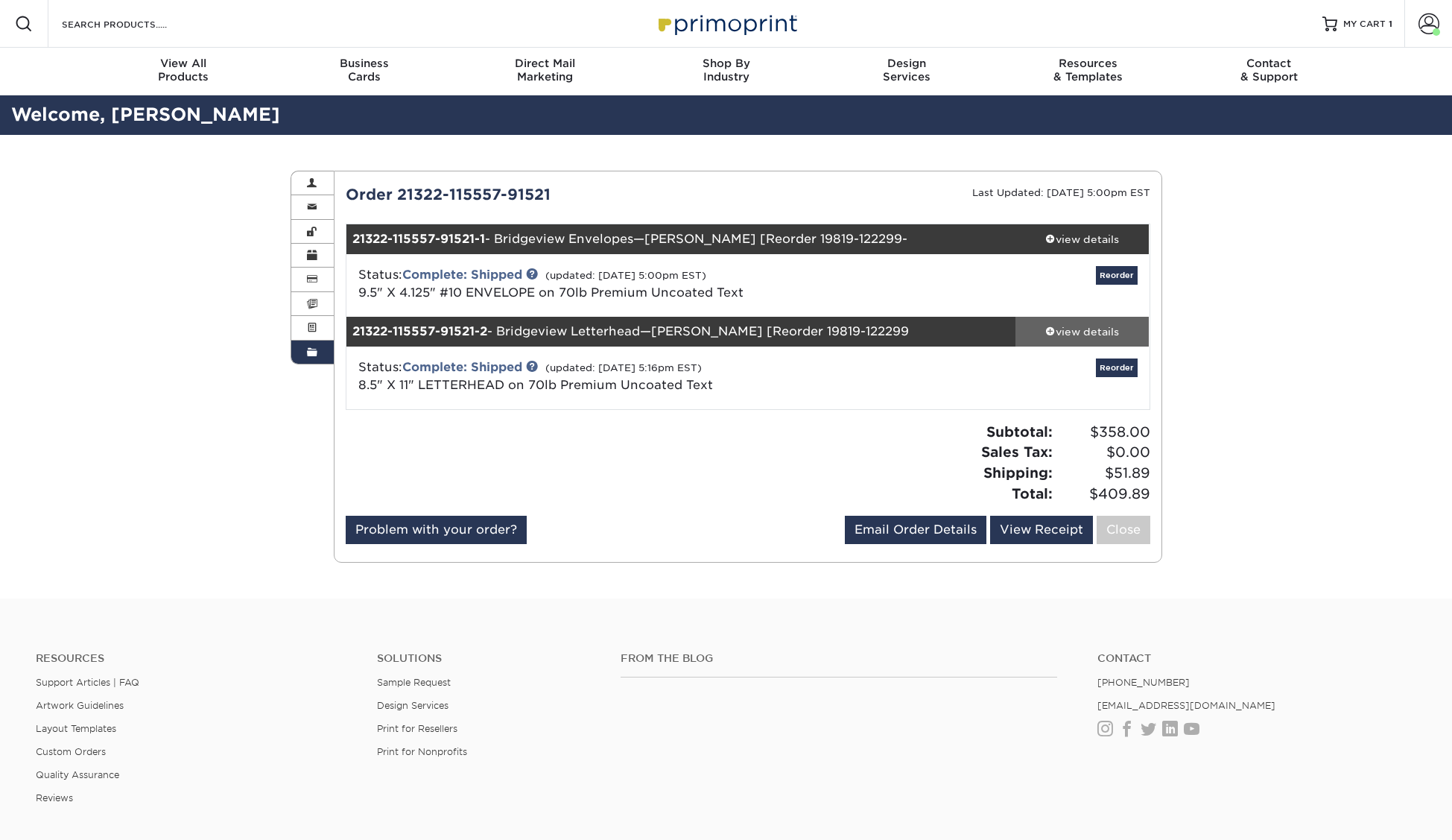
click at [1069, 331] on div "view details" at bounding box center [1082, 331] width 135 height 15
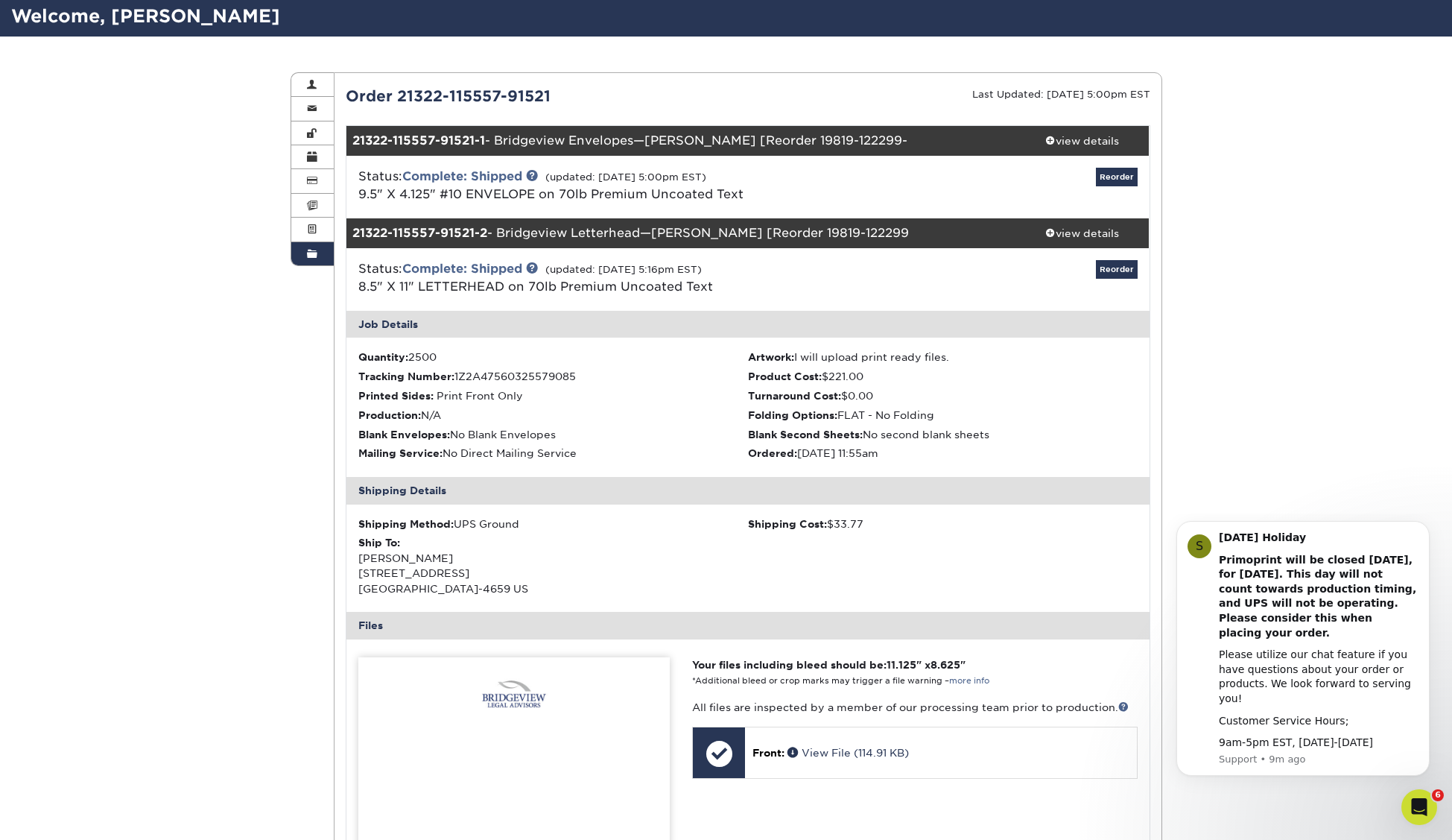
scroll to position [98, 0]
click at [1121, 270] on link "Reorder" at bounding box center [1117, 270] width 42 height 19
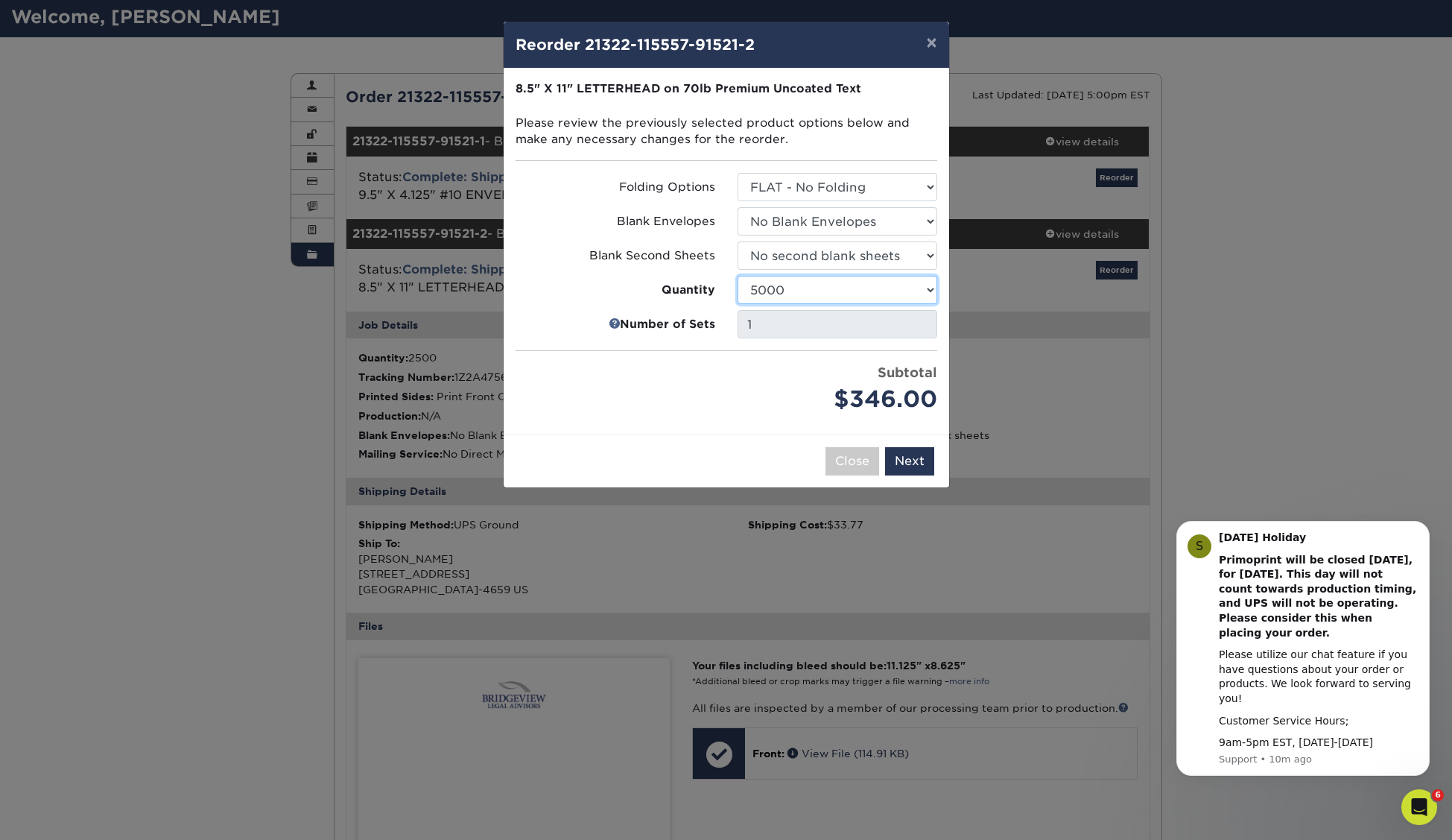
click option "5000" at bounding box center [0, 0] width 0 height 0
select select "02d8d163-ee8f-41cc-acce-9863ad0deb38"
click option "2500" at bounding box center [0, 0] width 0 height 0
click at [911, 468] on button "Next" at bounding box center [909, 461] width 49 height 28
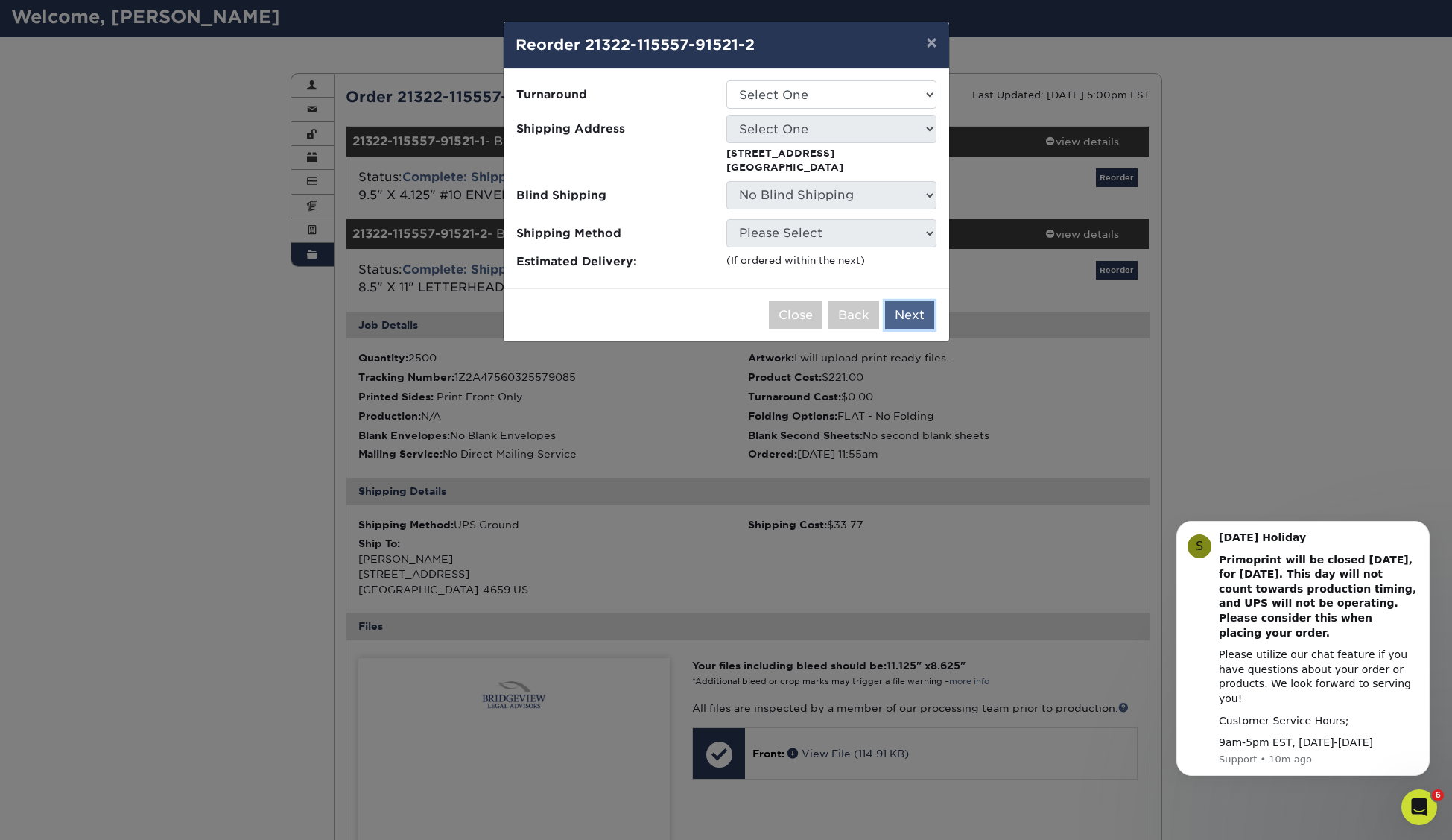
click at [914, 315] on button "Next" at bounding box center [909, 315] width 49 height 28
select select "6c8a5d1f-3a87-455a-a978-a00cd2e06dde"
click option "2-4 Business Days" at bounding box center [0, 0] width 0 height 0
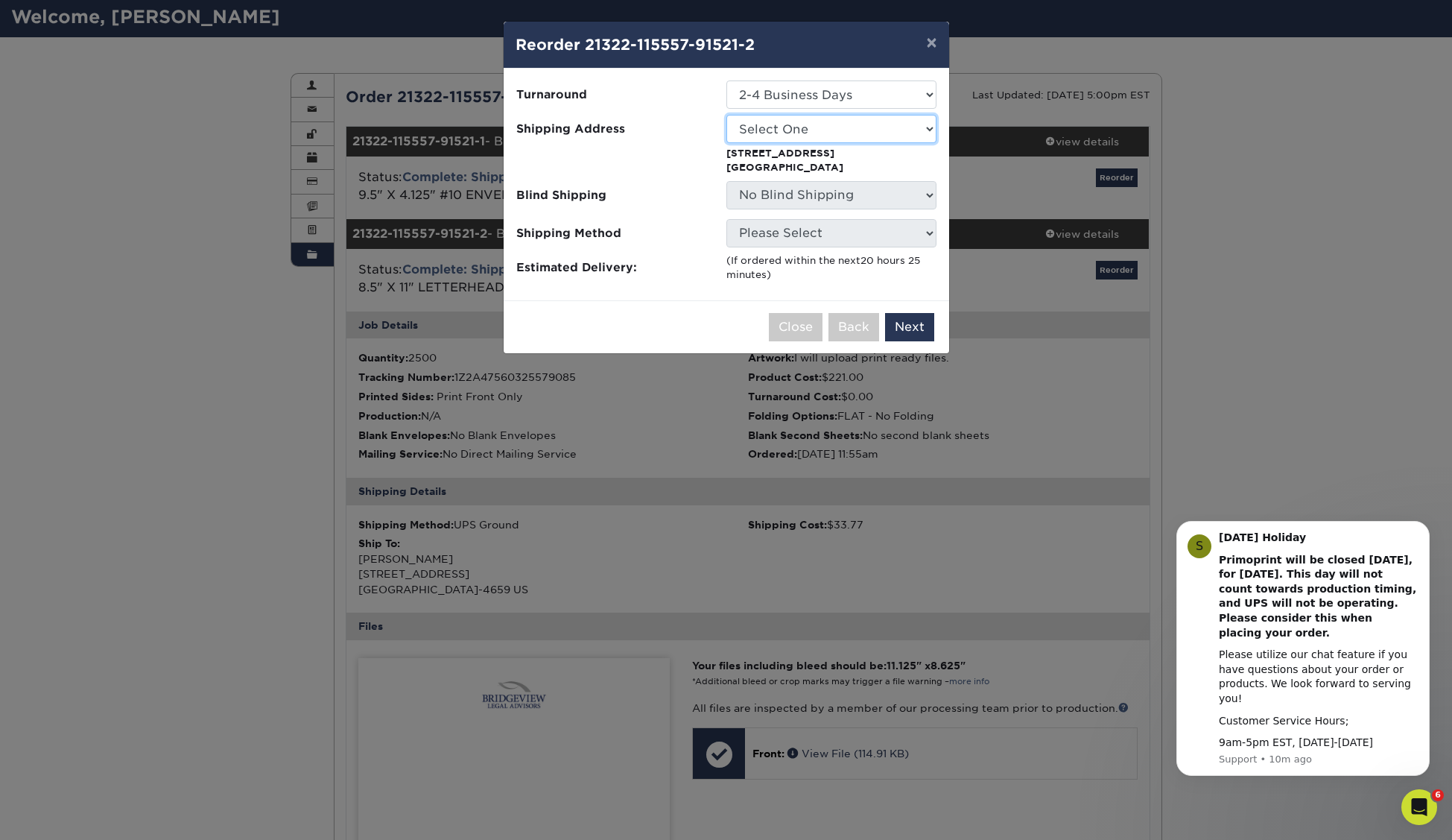
select select "164157"
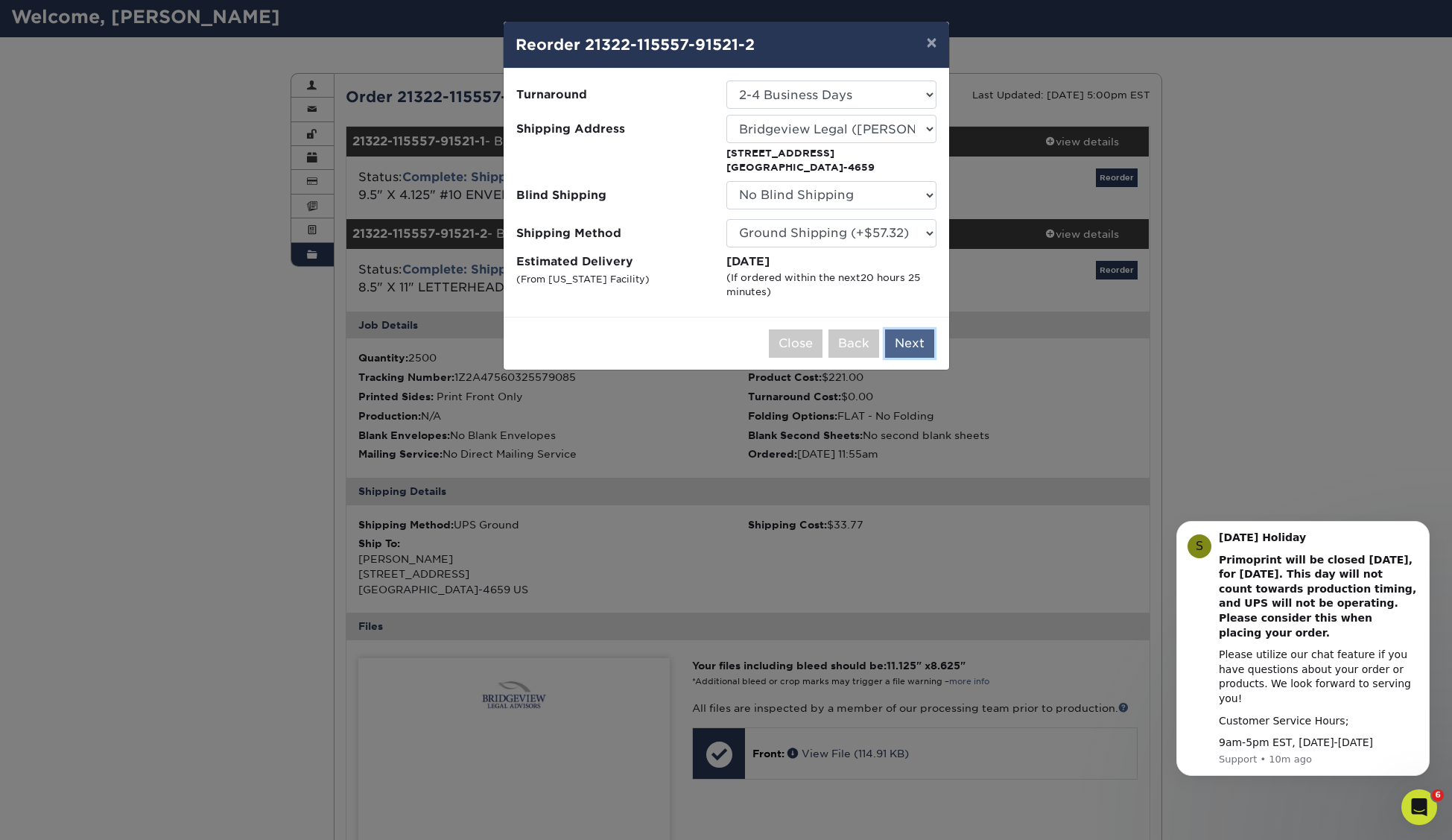
click at [915, 341] on button "Next" at bounding box center [909, 343] width 49 height 28
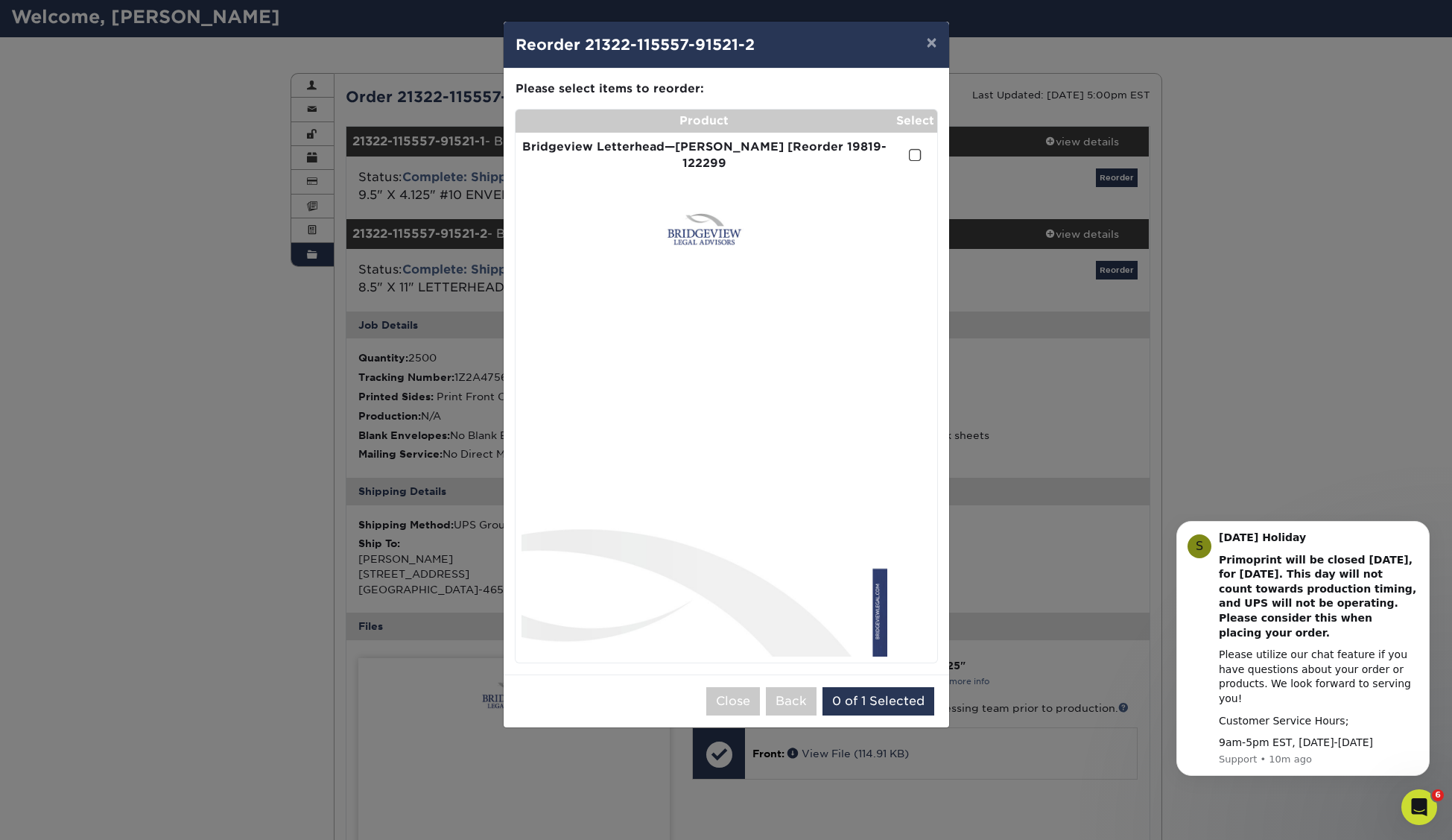
click at [917, 148] on span at bounding box center [915, 155] width 13 height 14
click at [0, 0] on input "checkbox" at bounding box center [0, 0] width 0 height 0
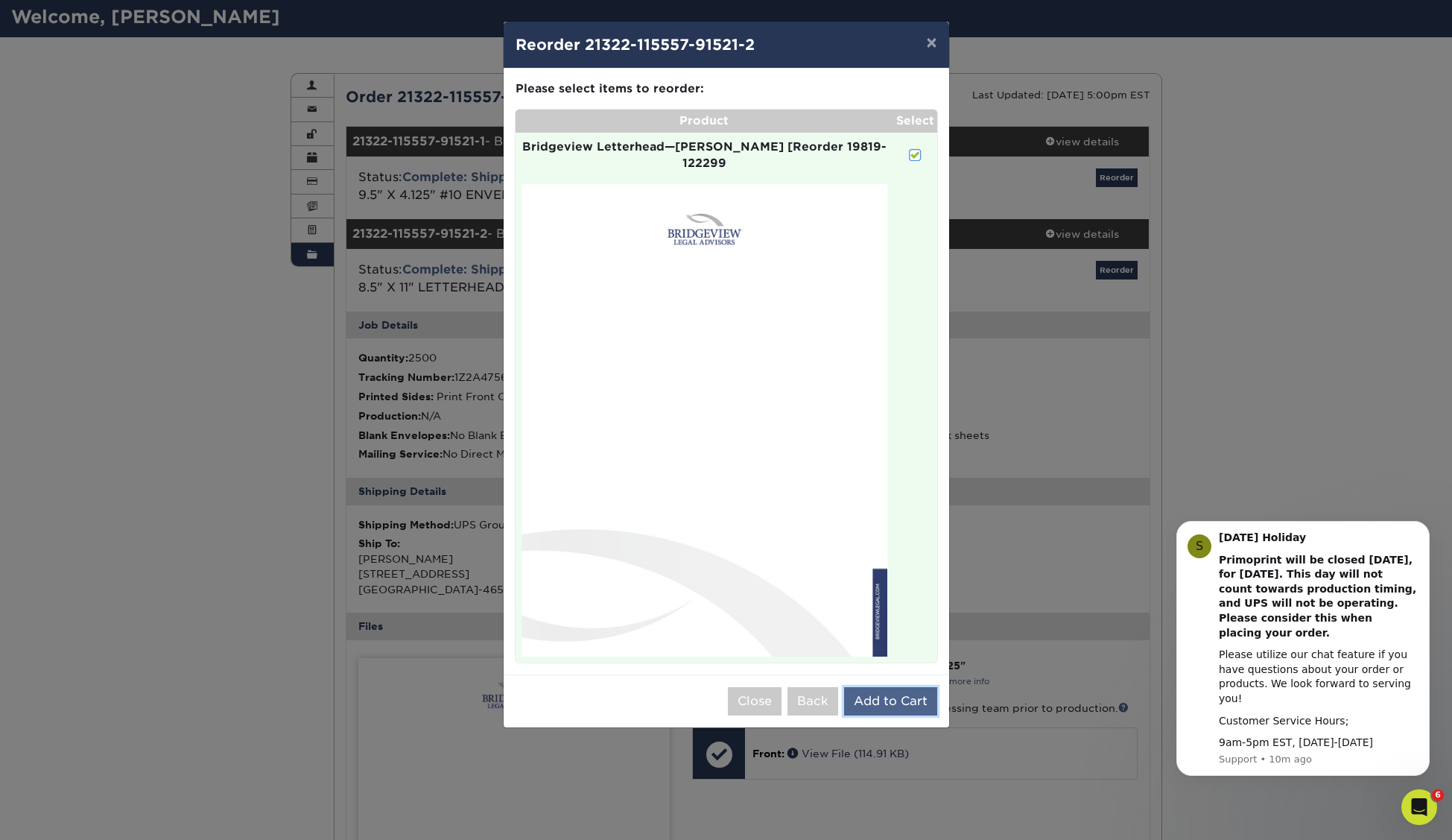
click at [895, 687] on button "Add to Cart" at bounding box center [890, 700] width 93 height 28
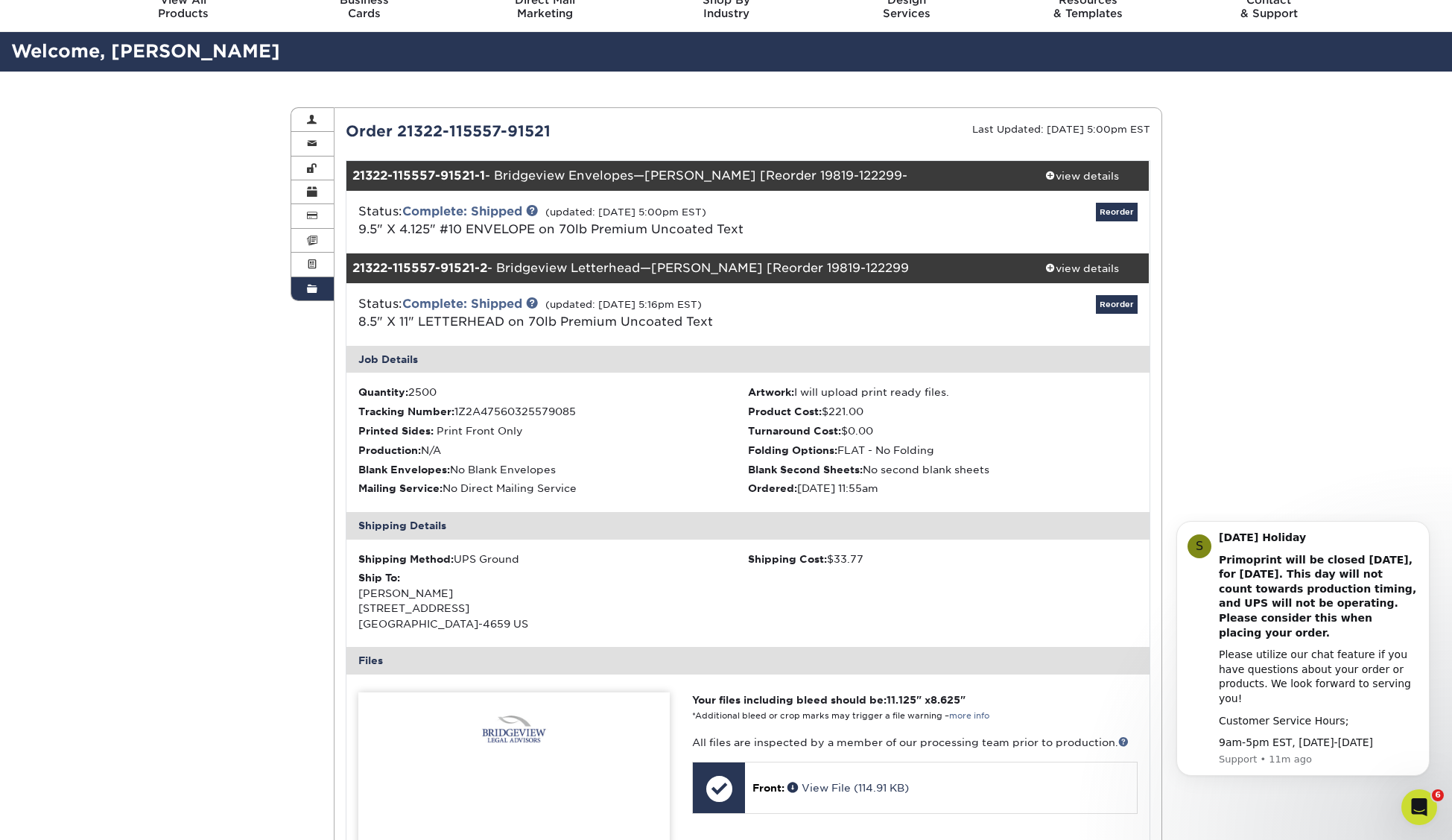
scroll to position [0, 0]
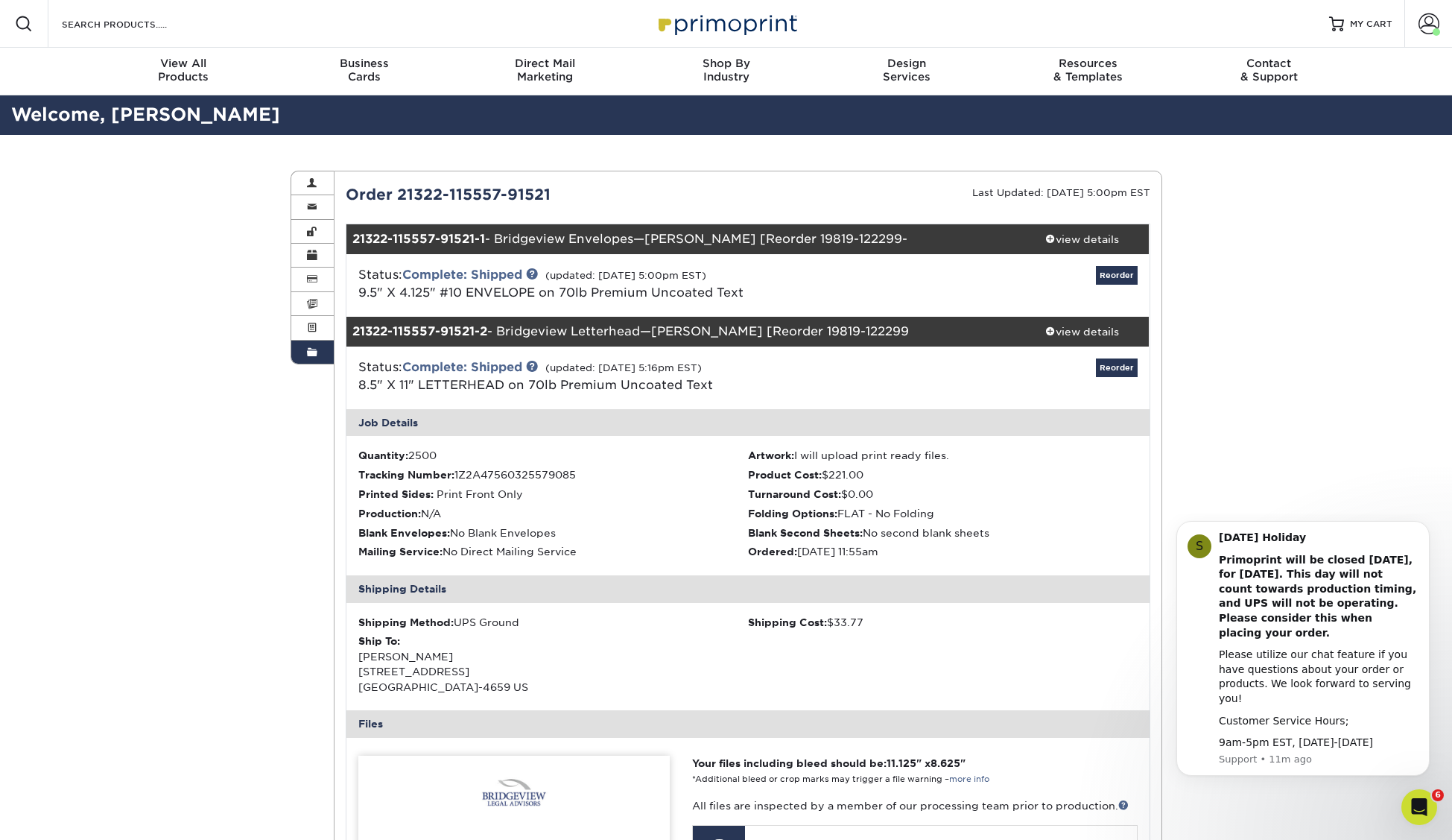
click at [844, 285] on div "Status: Complete: Shipped (updated: 03/27/2021 5:00pm EST) 9.5" X 4.125" #10 EN…" at bounding box center [614, 284] width 534 height 36
click at [1115, 241] on div "view details" at bounding box center [1082, 239] width 135 height 15
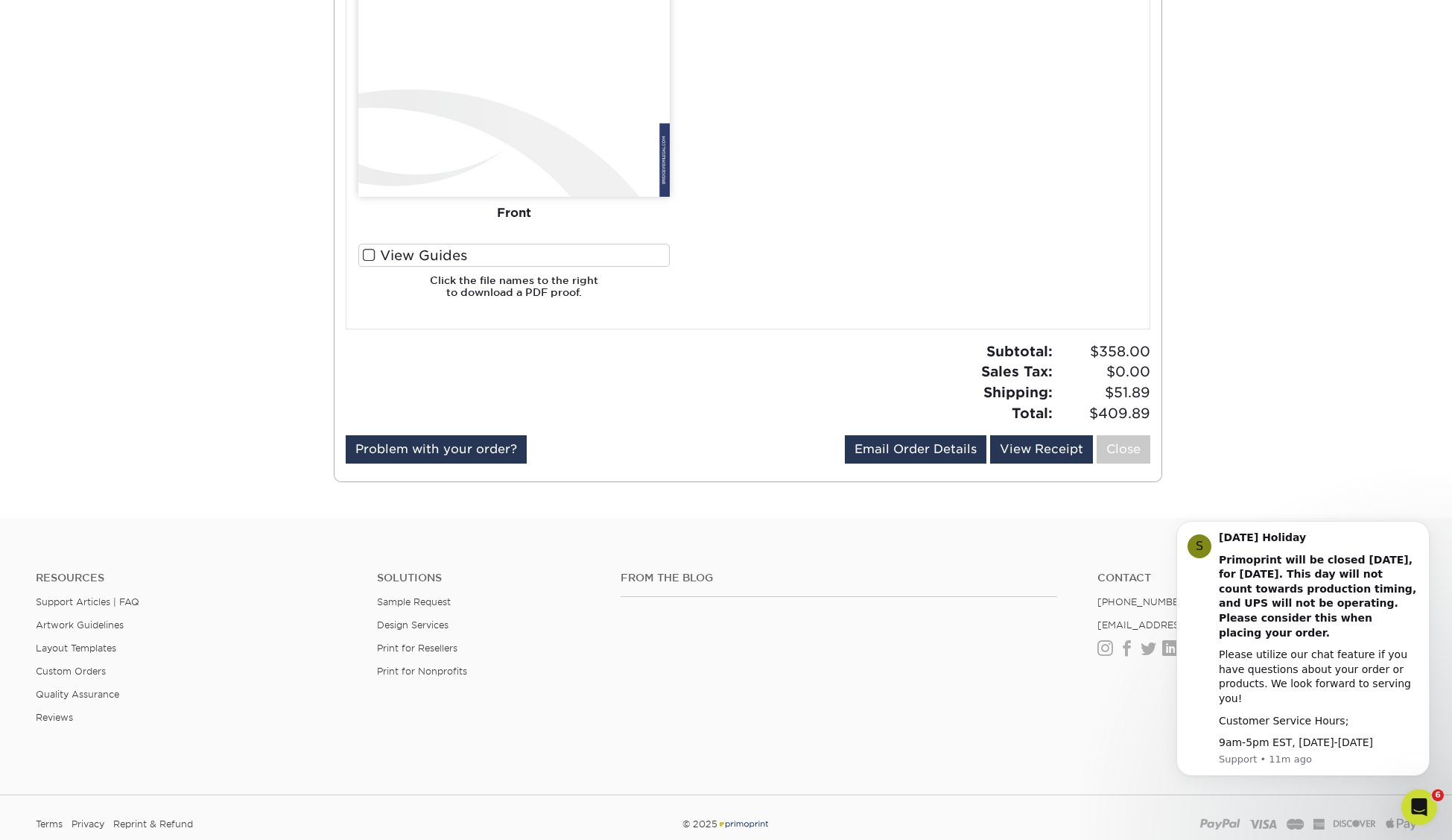
scroll to position [1565, 0]
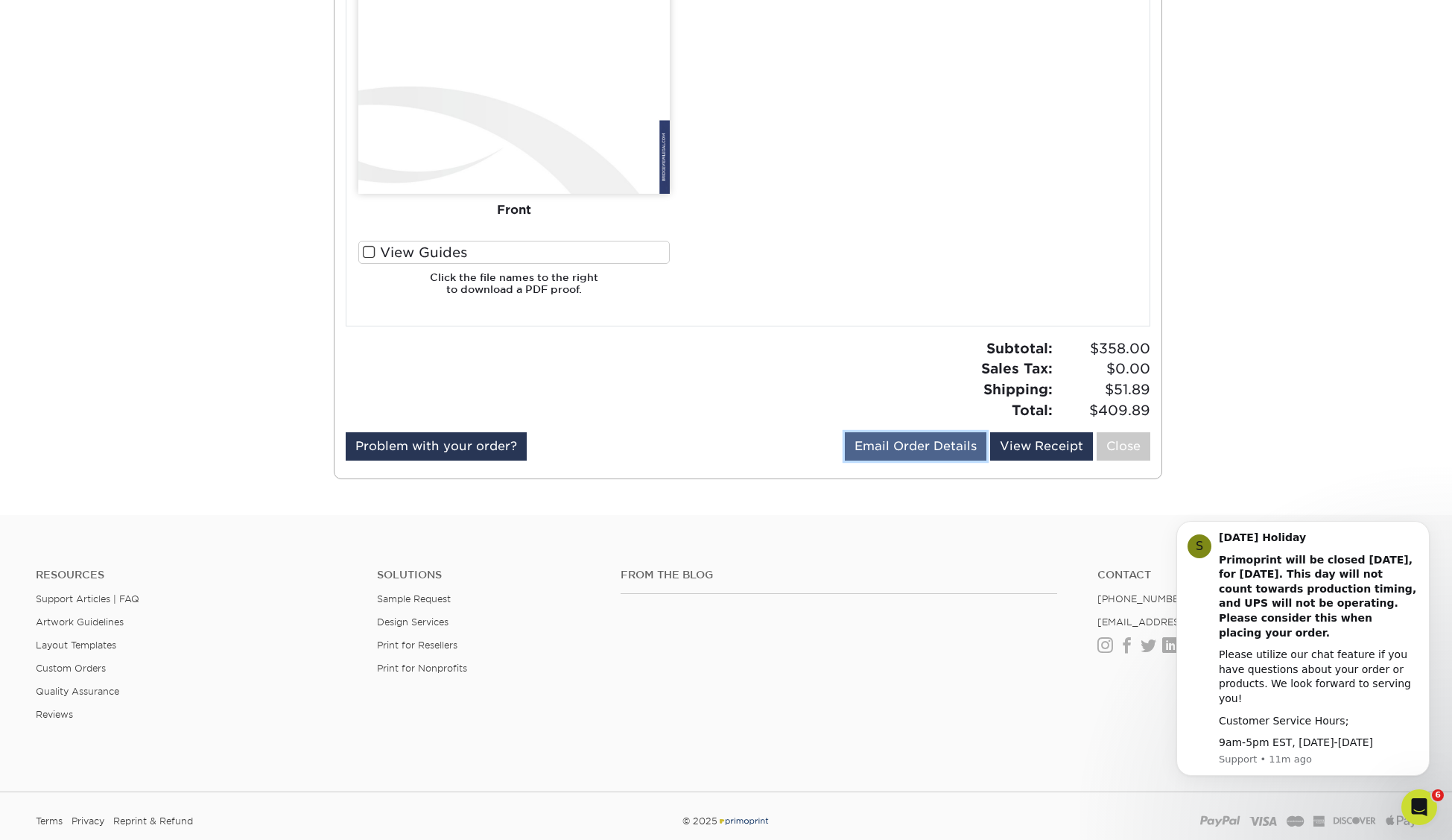
click at [938, 447] on link "Email Order Details" at bounding box center [916, 446] width 142 height 28
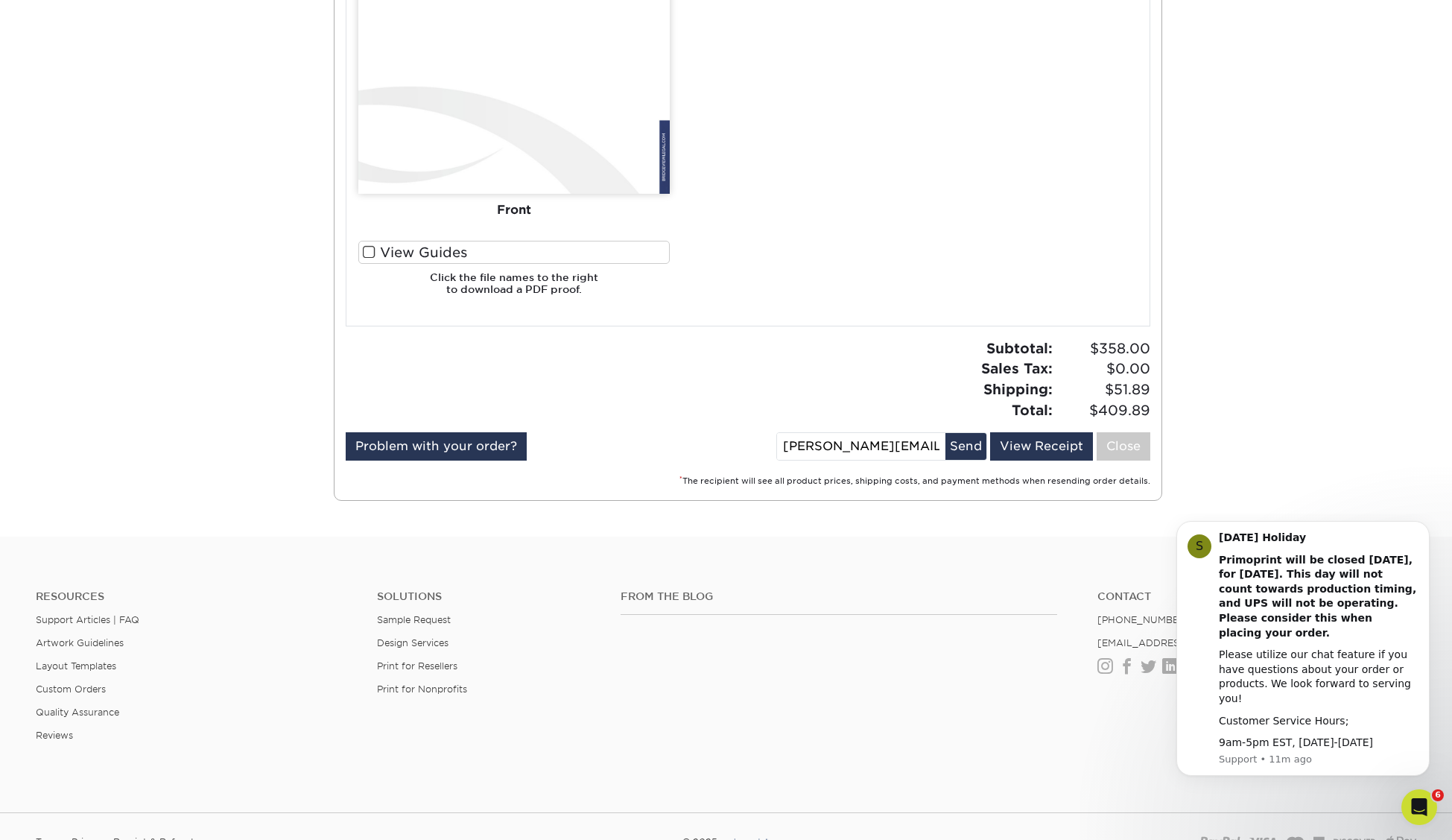
click at [807, 453] on input "terri@poburkadesign.com" at bounding box center [861, 445] width 168 height 27
click at [808, 448] on input "terri@poburkadesign.com" at bounding box center [861, 445] width 168 height 27
click at [976, 449] on button "Send" at bounding box center [966, 445] width 41 height 27
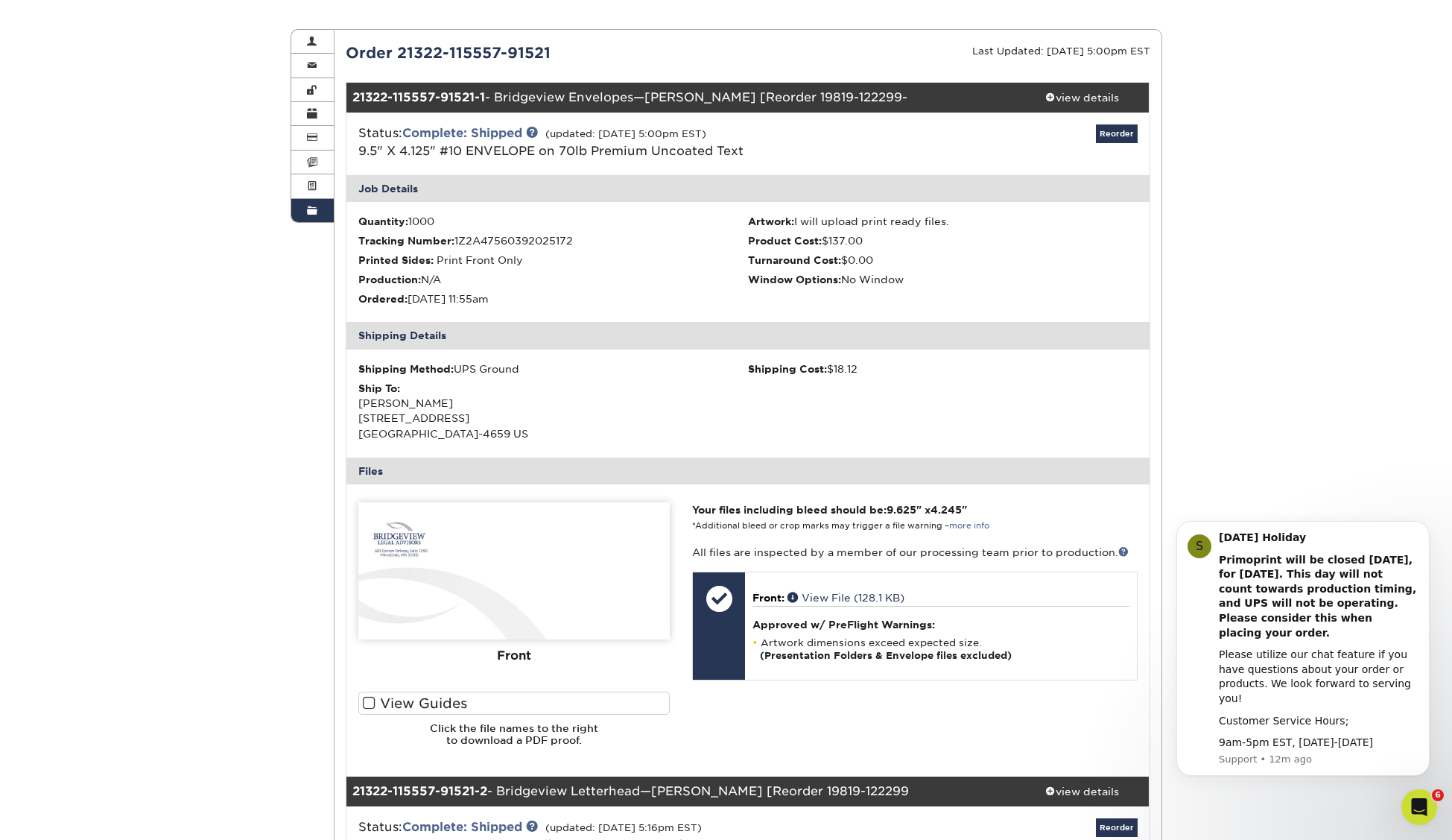
scroll to position [0, 0]
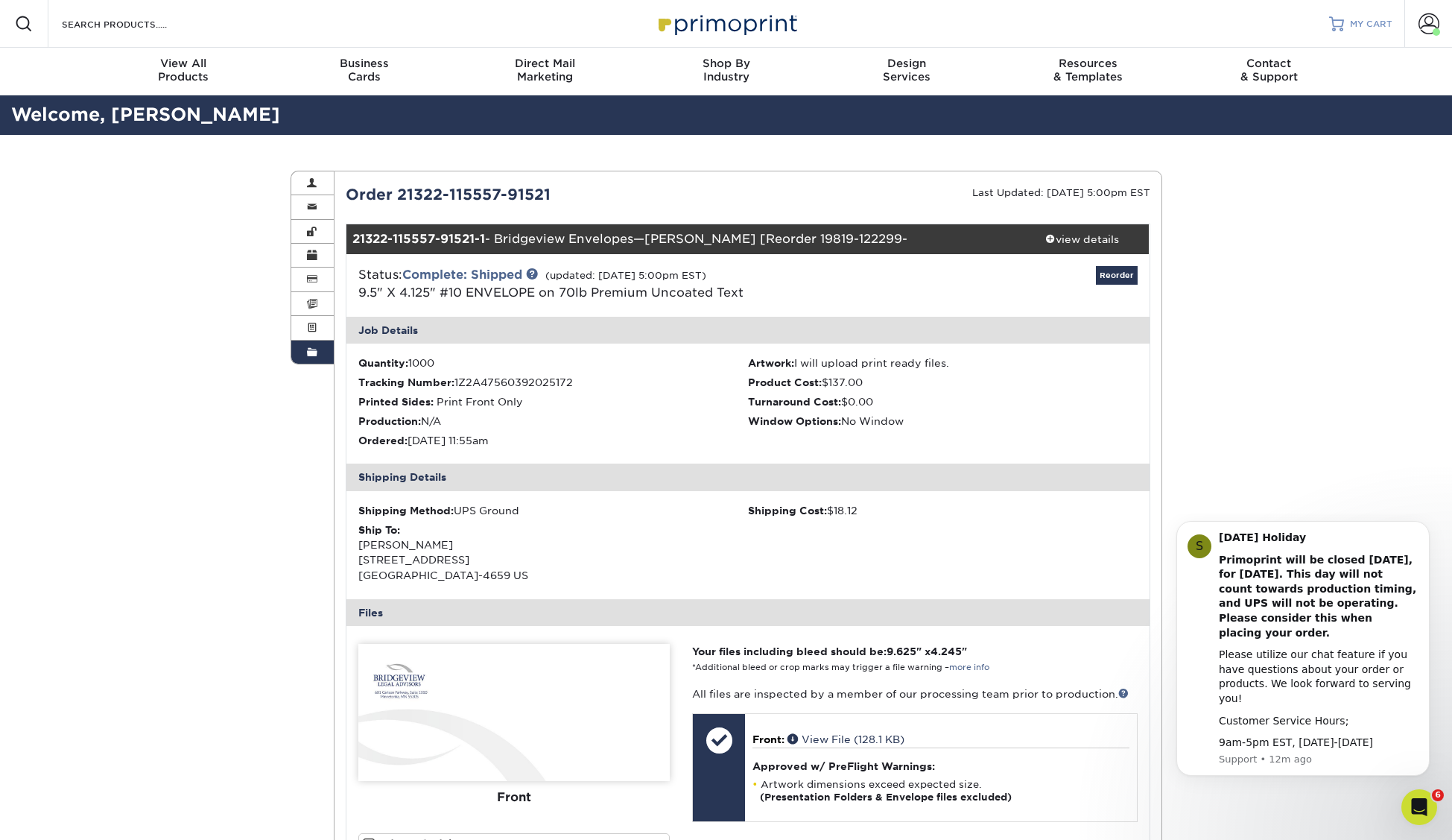
click at [1379, 29] on span "MY CART" at bounding box center [1371, 24] width 43 height 13
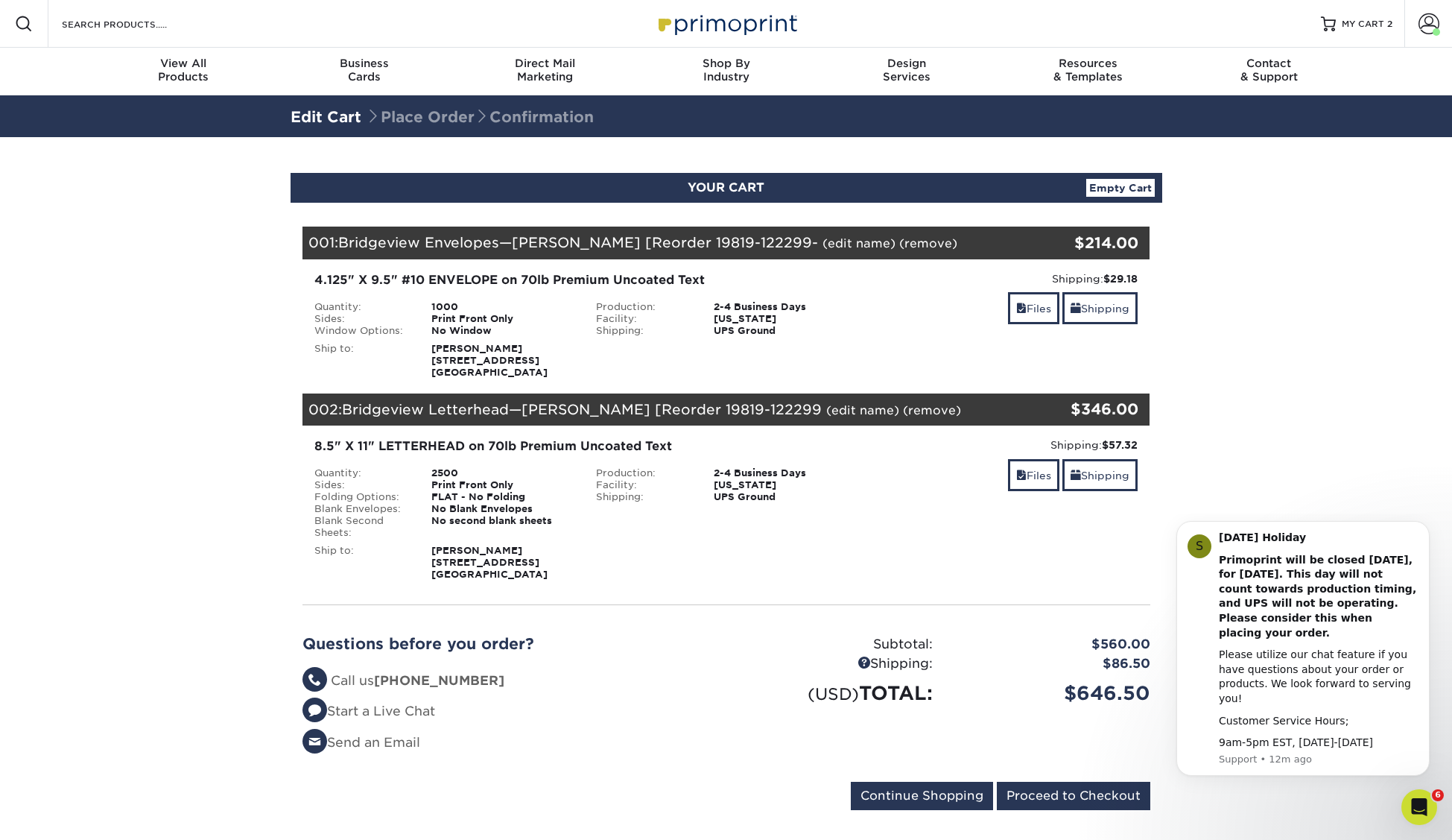
click at [1291, 388] on section "YOUR CART Empty Cart Your Cart is Empty View Account Active Orders Order Histor…" at bounding box center [726, 500] width 1452 height 726
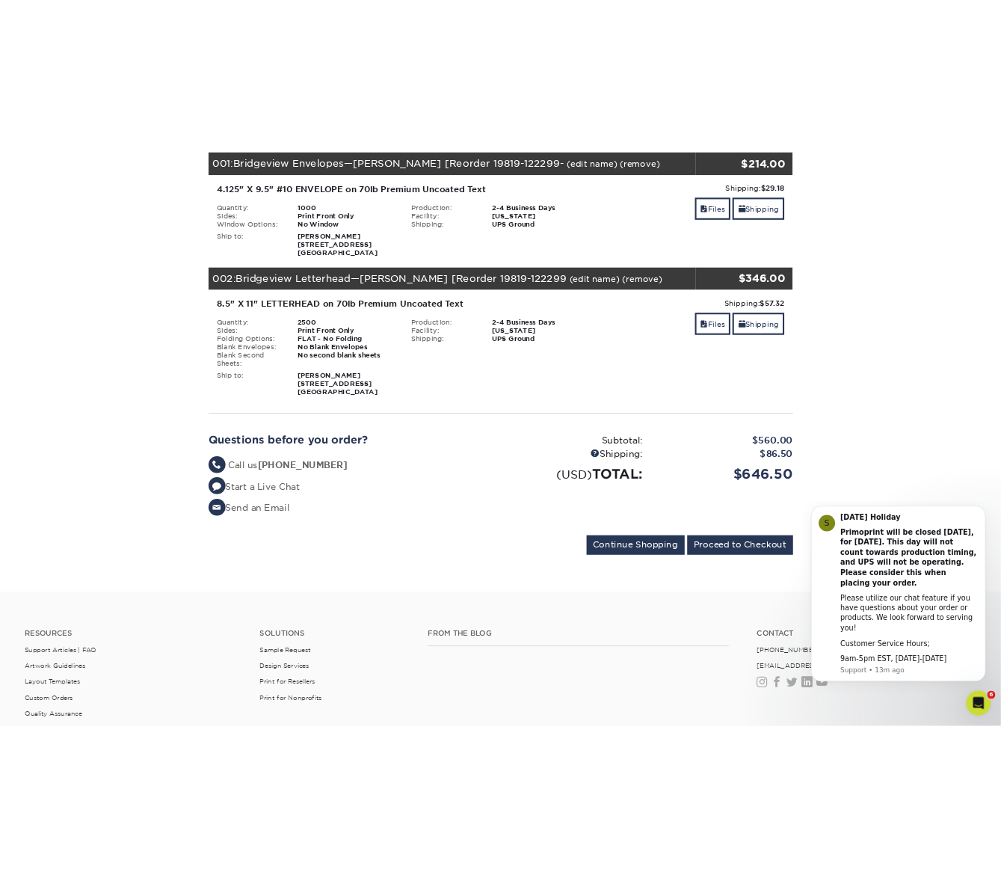
scroll to position [220, 0]
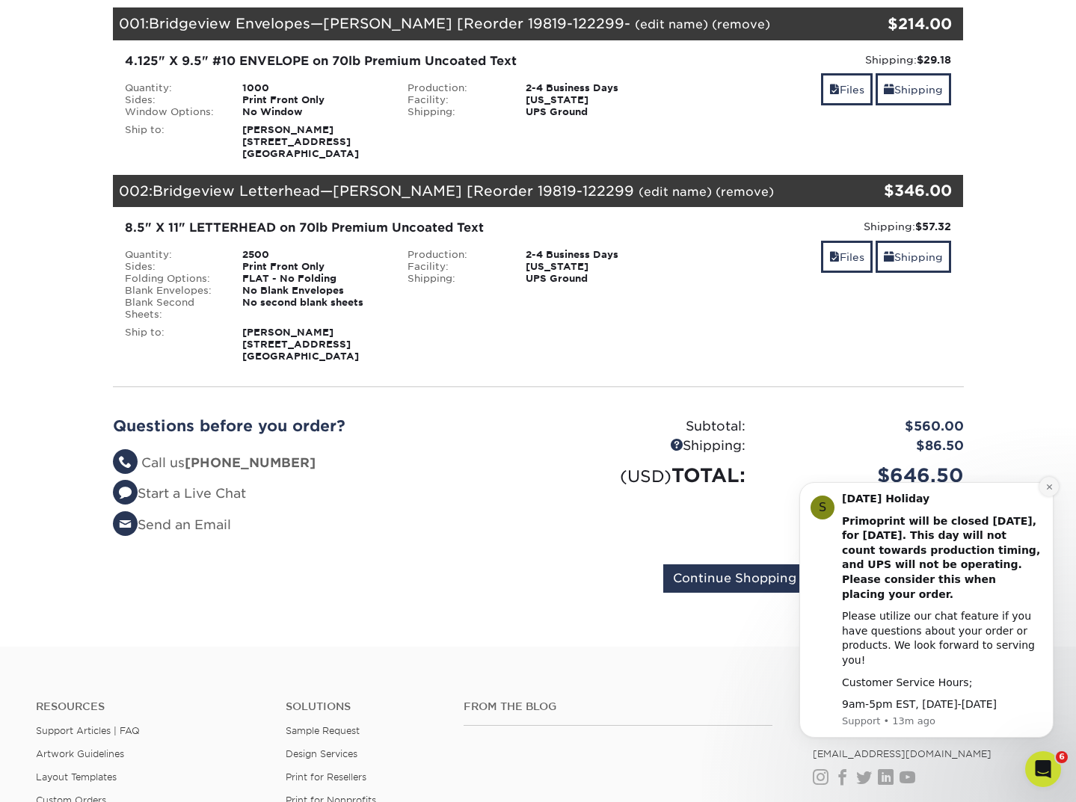
click at [1050, 489] on icon "Dismiss notification" at bounding box center [1048, 486] width 5 height 5
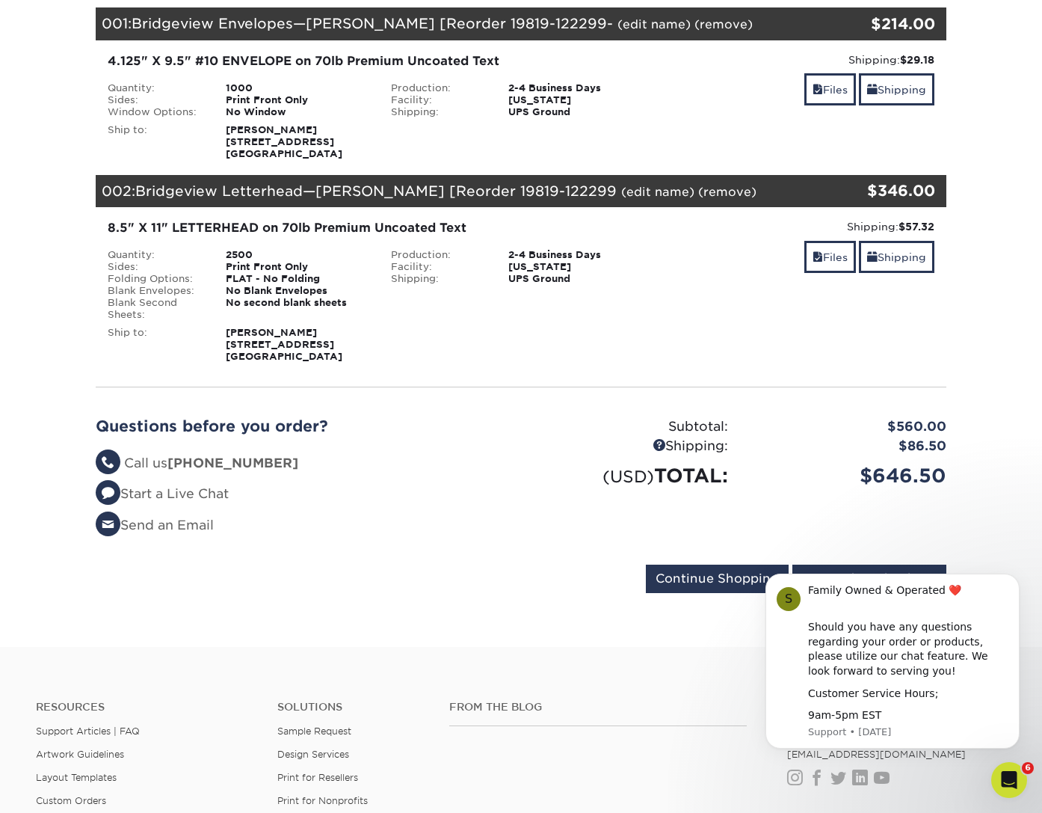
click at [1003, 519] on section "YOUR CART Empty Cart Your Cart is Empty View Account Active Orders Order Histor…" at bounding box center [521, 282] width 1042 height 729
click at [637, 638] on section "YOUR CART Empty Cart Your Cart is Empty View Account Active Orders Order Histor…" at bounding box center [521, 282] width 1042 height 729
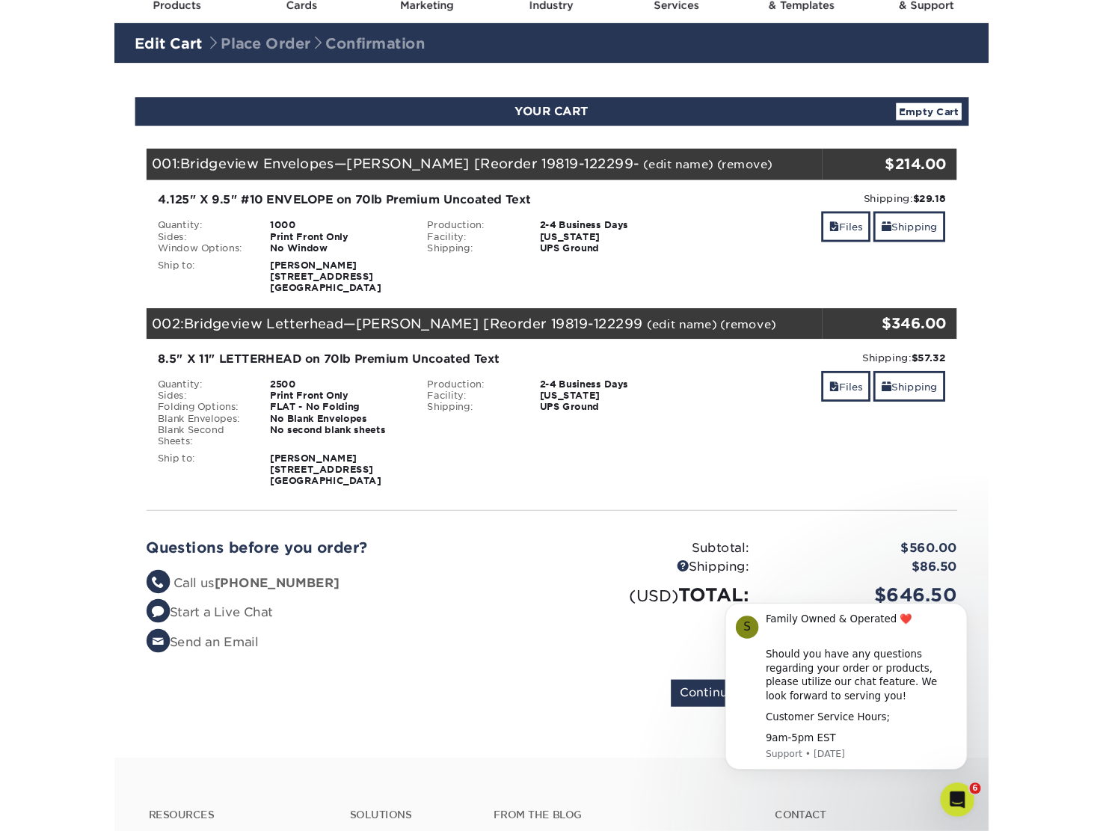
scroll to position [62, 0]
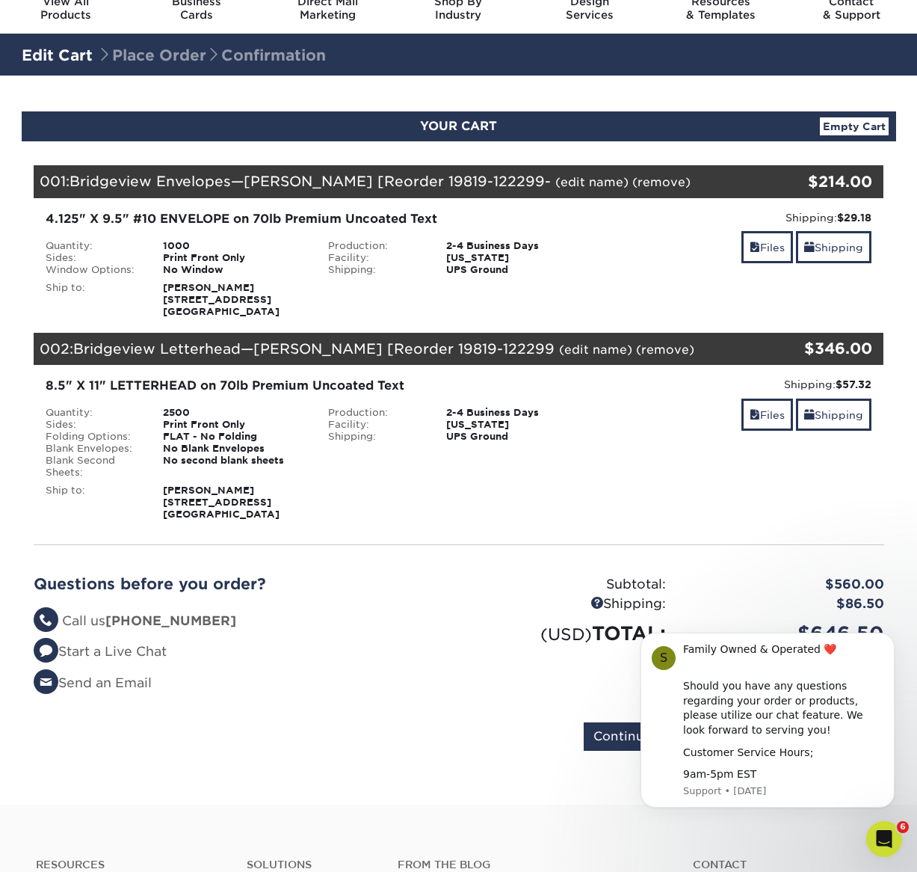
drag, startPoint x: 242, startPoint y: 489, endPoint x: 189, endPoint y: 488, distance: 53.1
click at [166, 488] on div "[PERSON_NAME] [STREET_ADDRESS]" at bounding box center [234, 503] width 165 height 36
copy strong "[PERSON_NAME]"
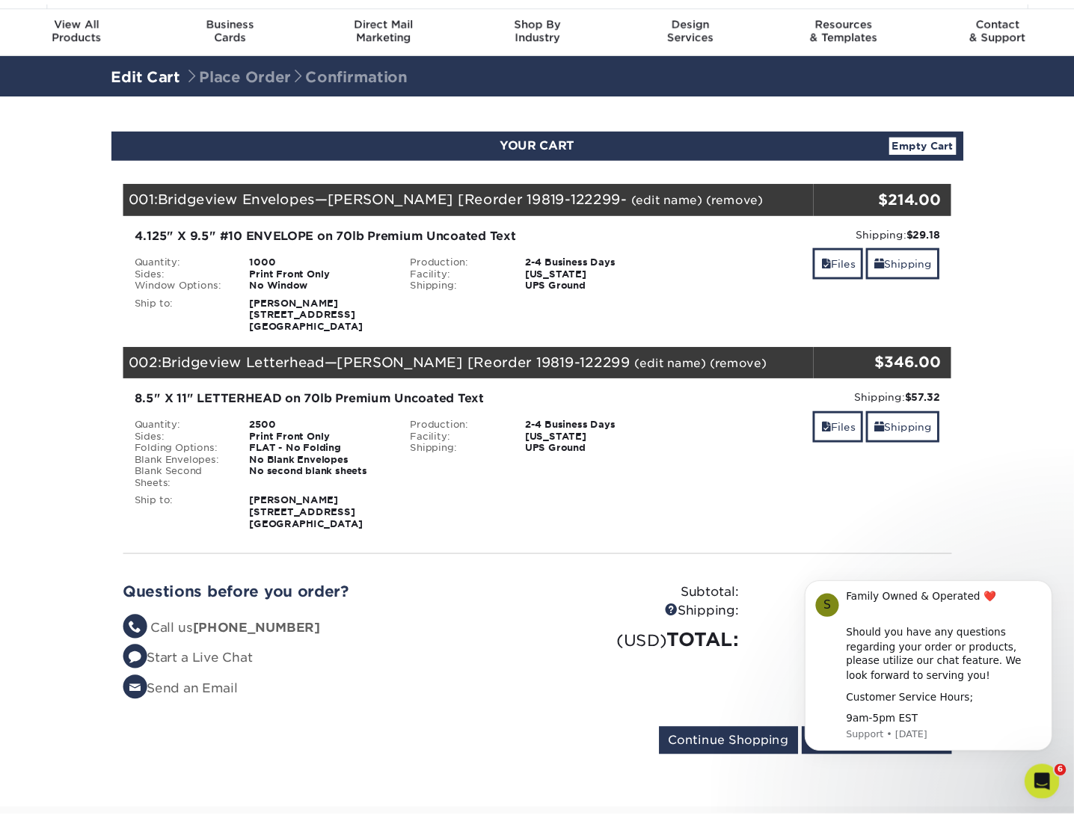
scroll to position [43, 0]
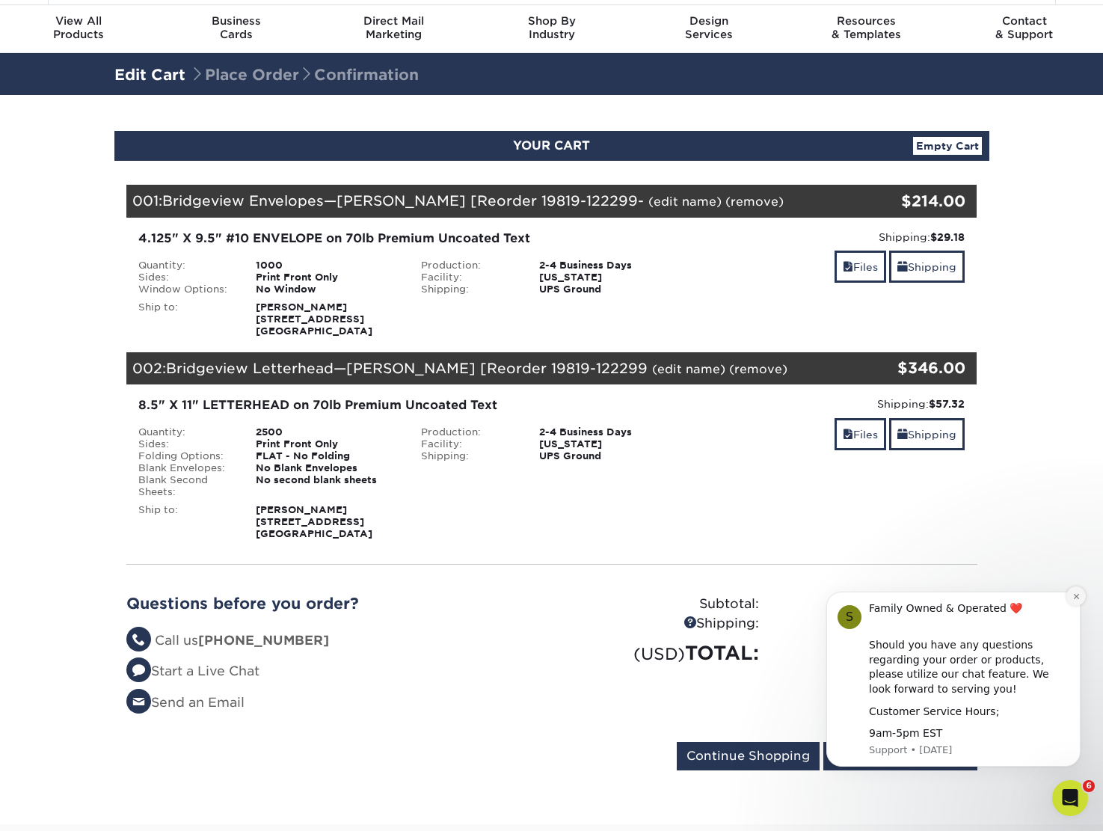
click at [1077, 596] on icon "Dismiss notification" at bounding box center [1075, 595] width 5 height 5
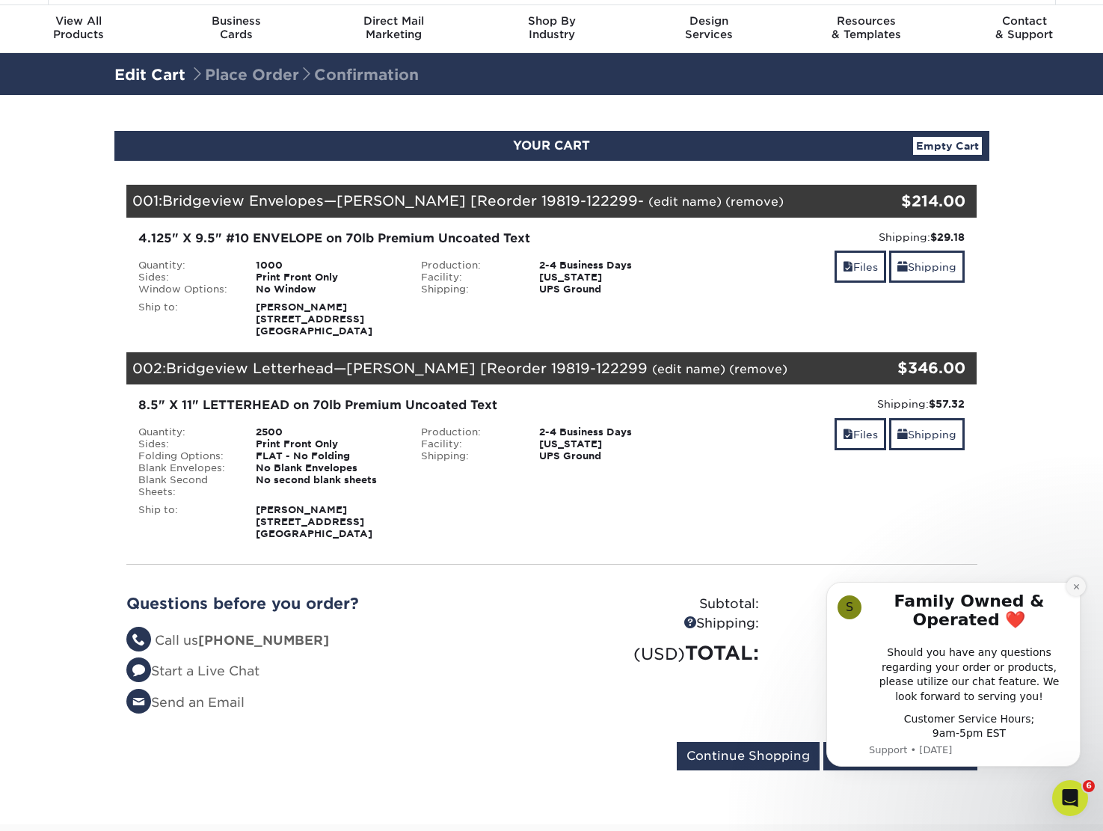
click at [1077, 585] on icon "Dismiss notification" at bounding box center [1075, 585] width 5 height 5
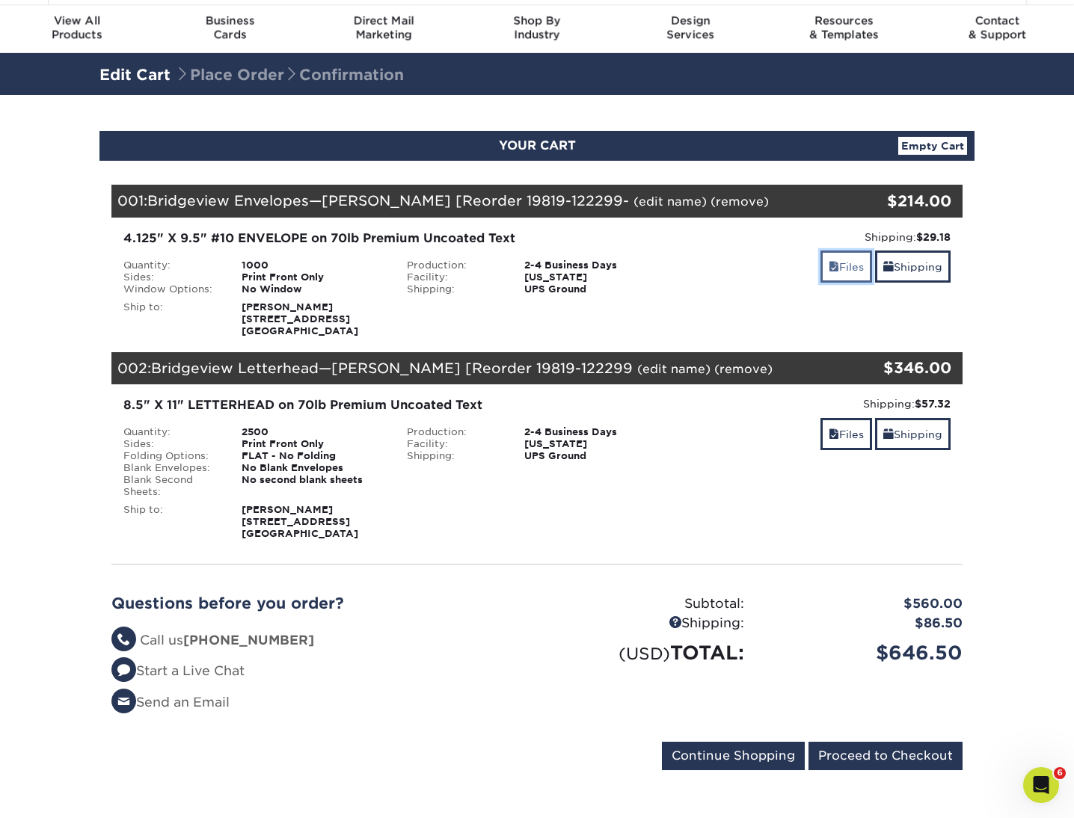
click at [848, 265] on link "Files" at bounding box center [846, 266] width 52 height 32
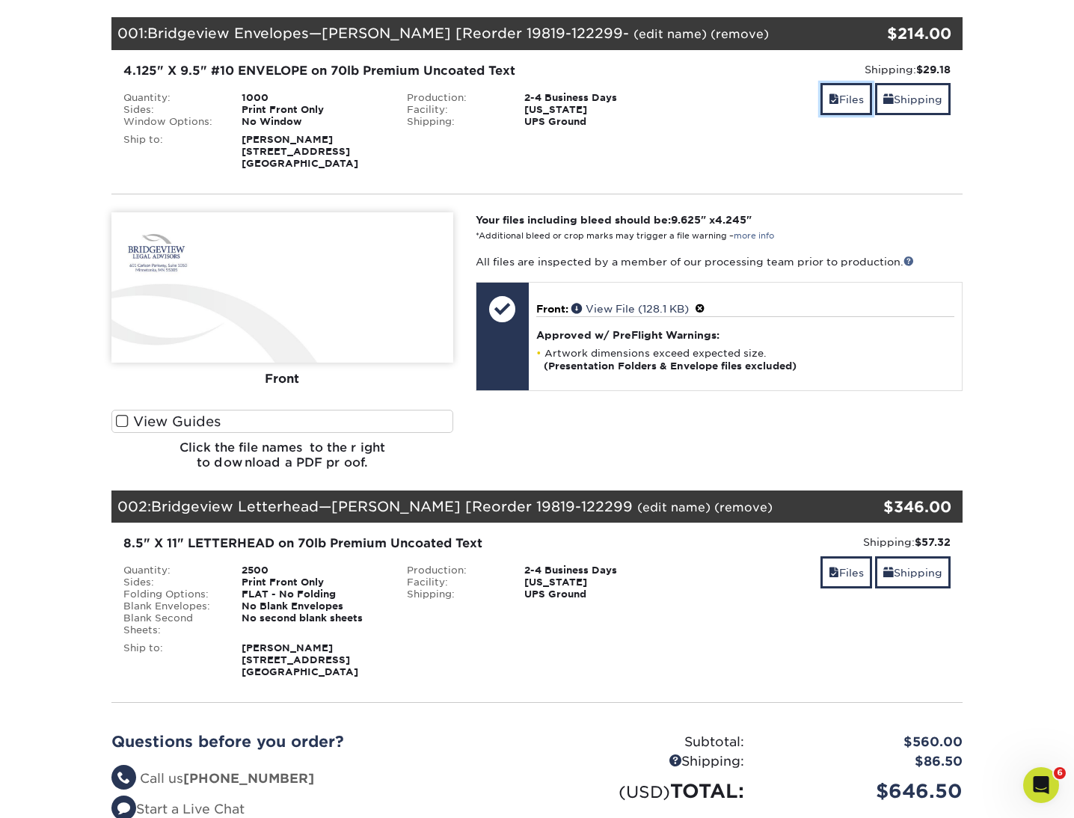
scroll to position [214, 0]
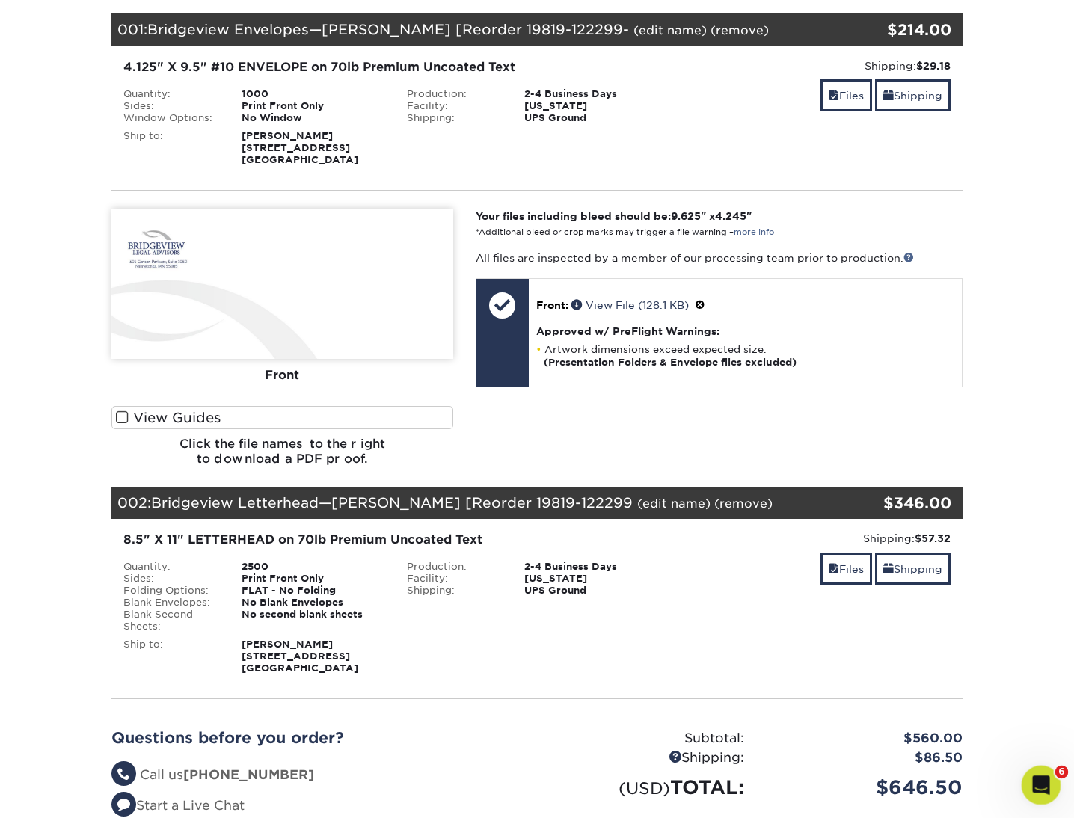
click at [1043, 784] on icon "Open Intercom Messenger" at bounding box center [1039, 783] width 25 height 25
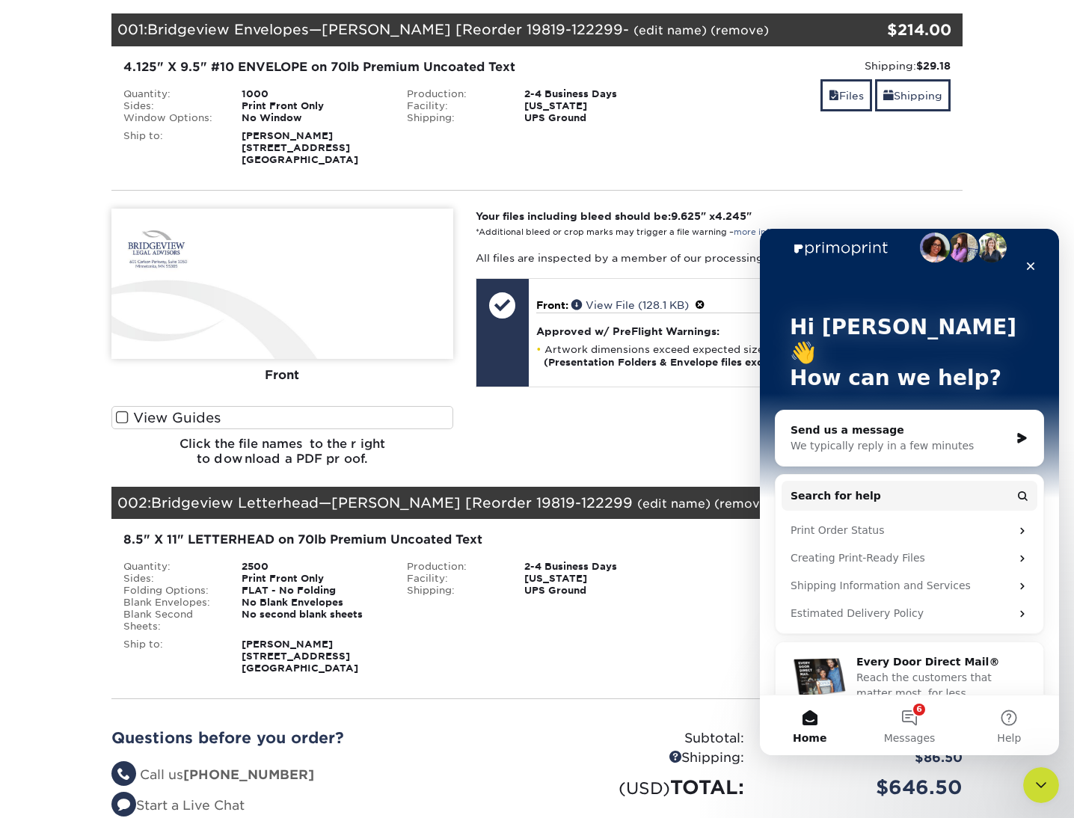
scroll to position [0, 0]
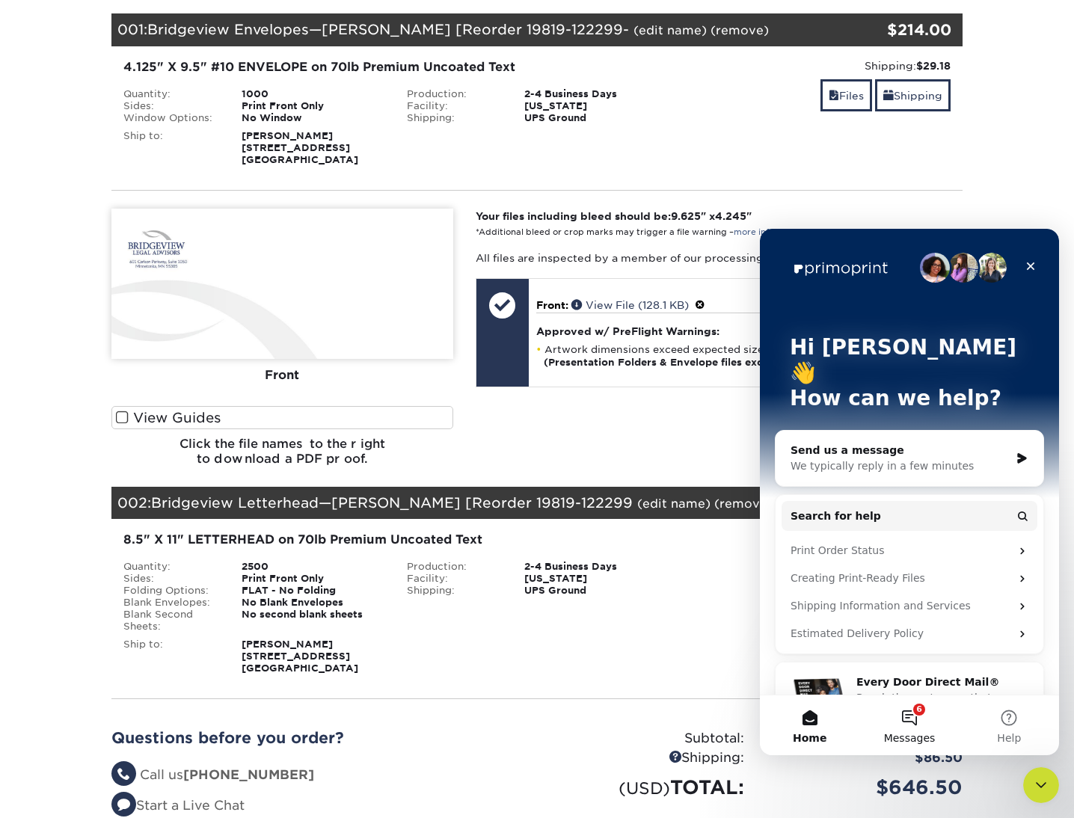
click at [913, 713] on button "6 Messages" at bounding box center [908, 725] width 99 height 60
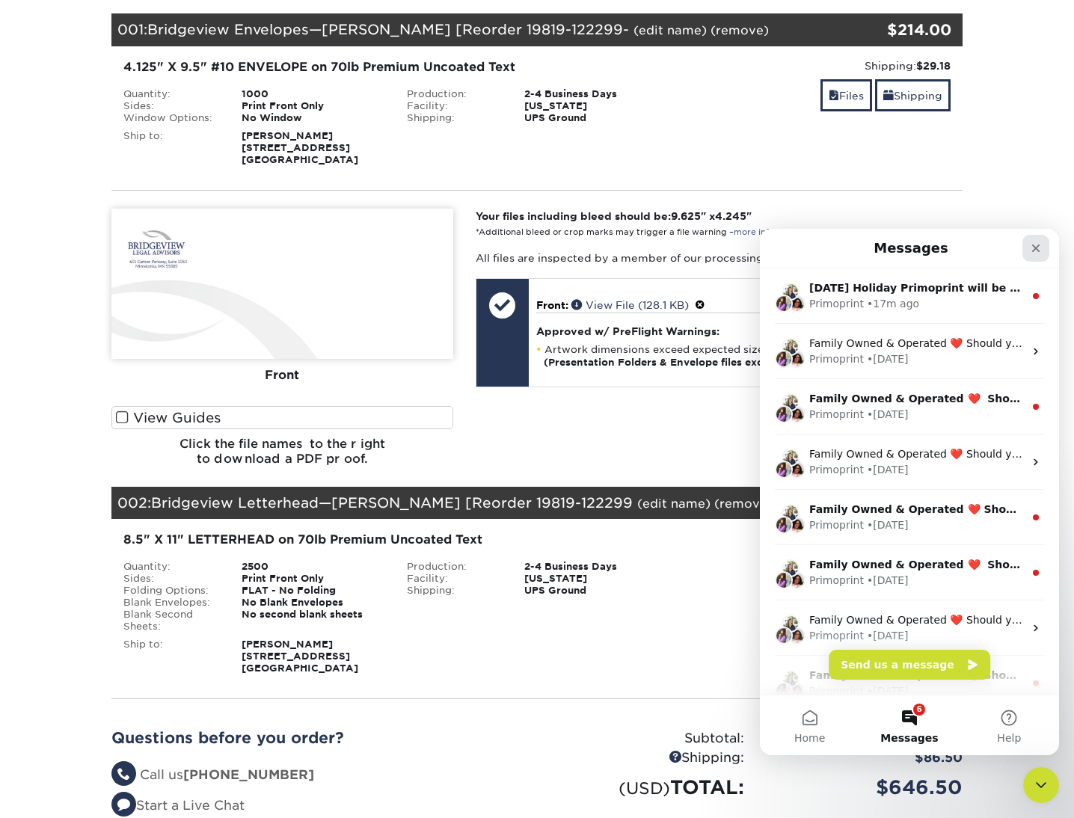
click at [1036, 246] on icon "Close" at bounding box center [1036, 248] width 12 height 12
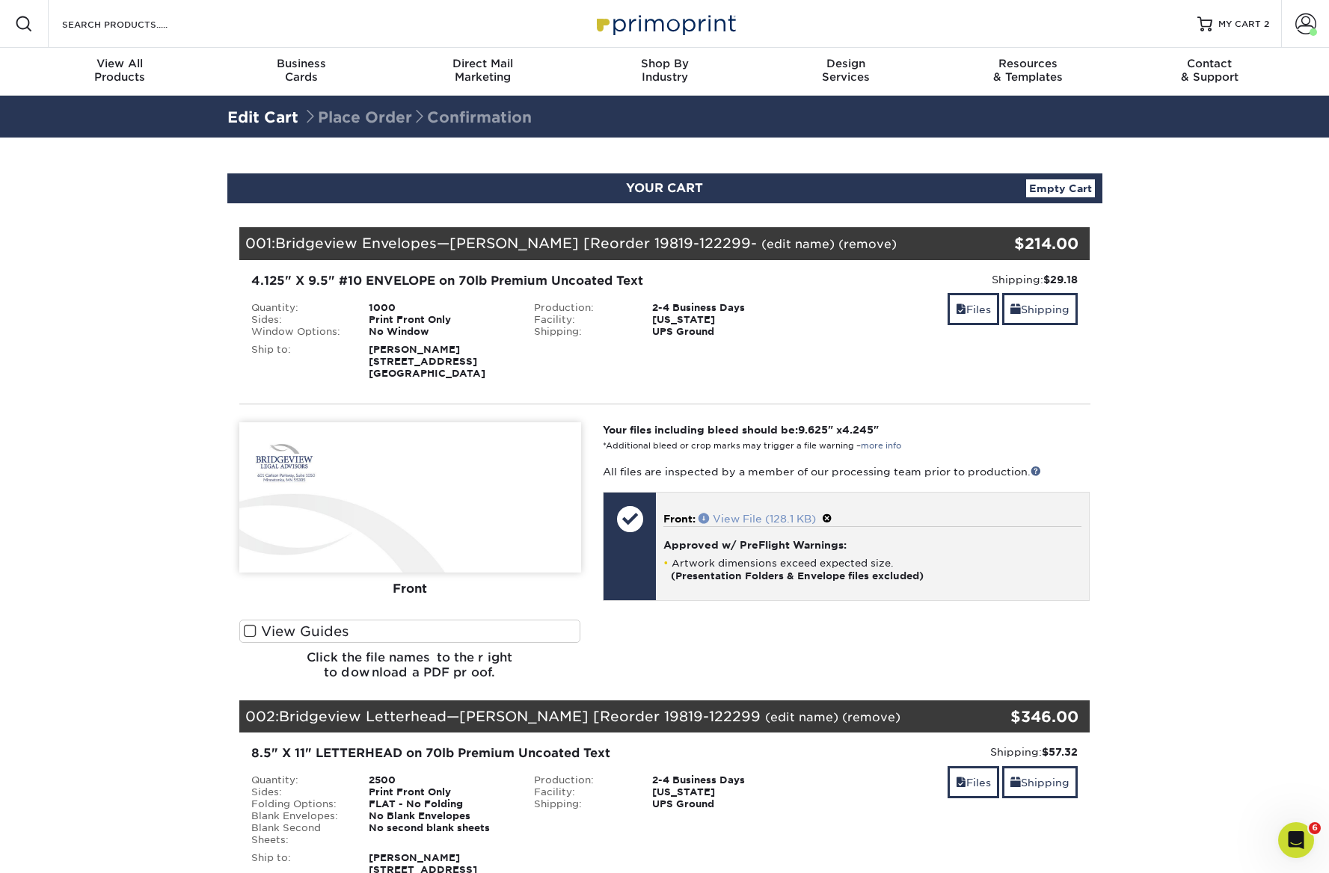
click at [745, 516] on link "View File (128.1 KB)" at bounding box center [756, 519] width 117 height 12
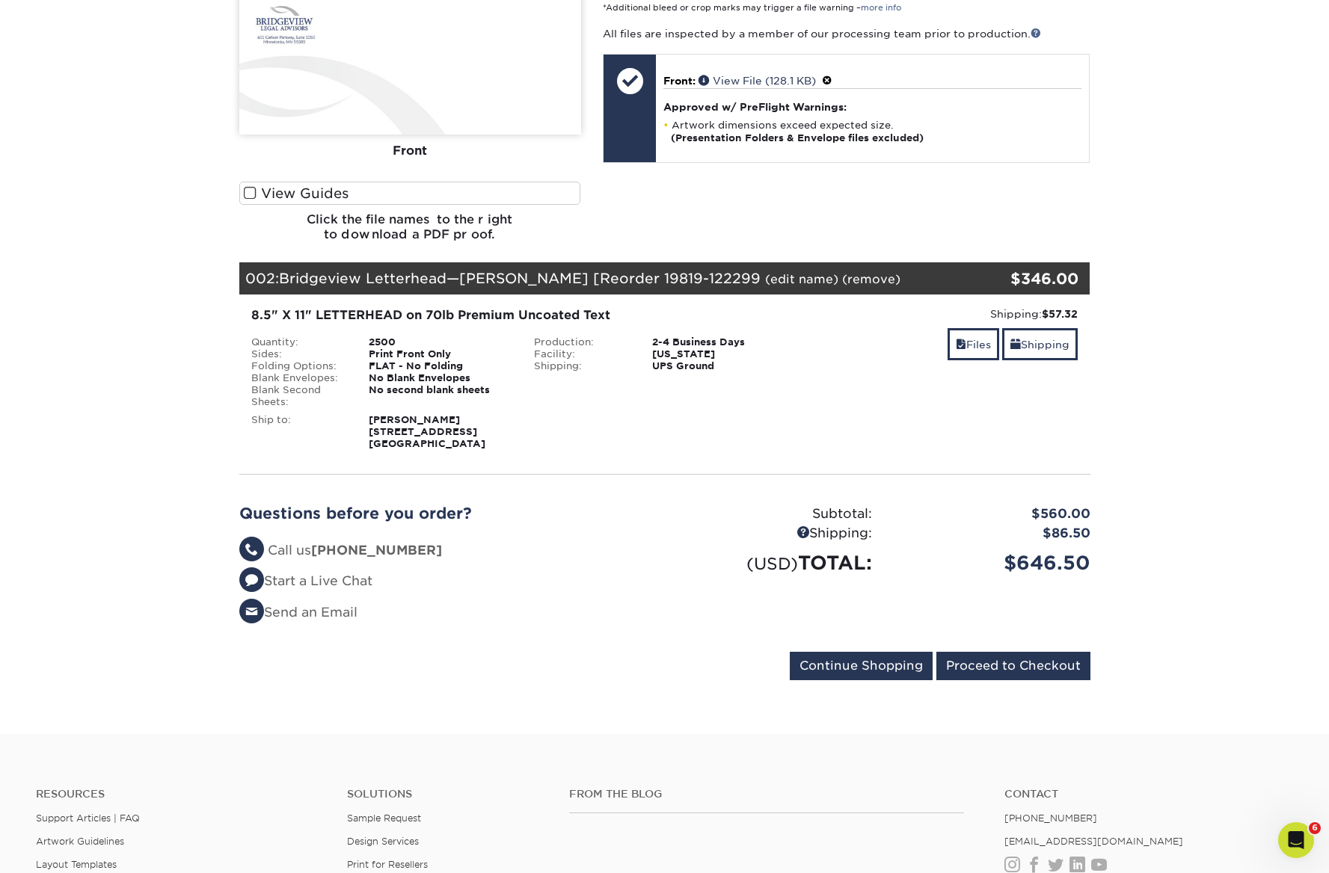
scroll to position [444, 0]
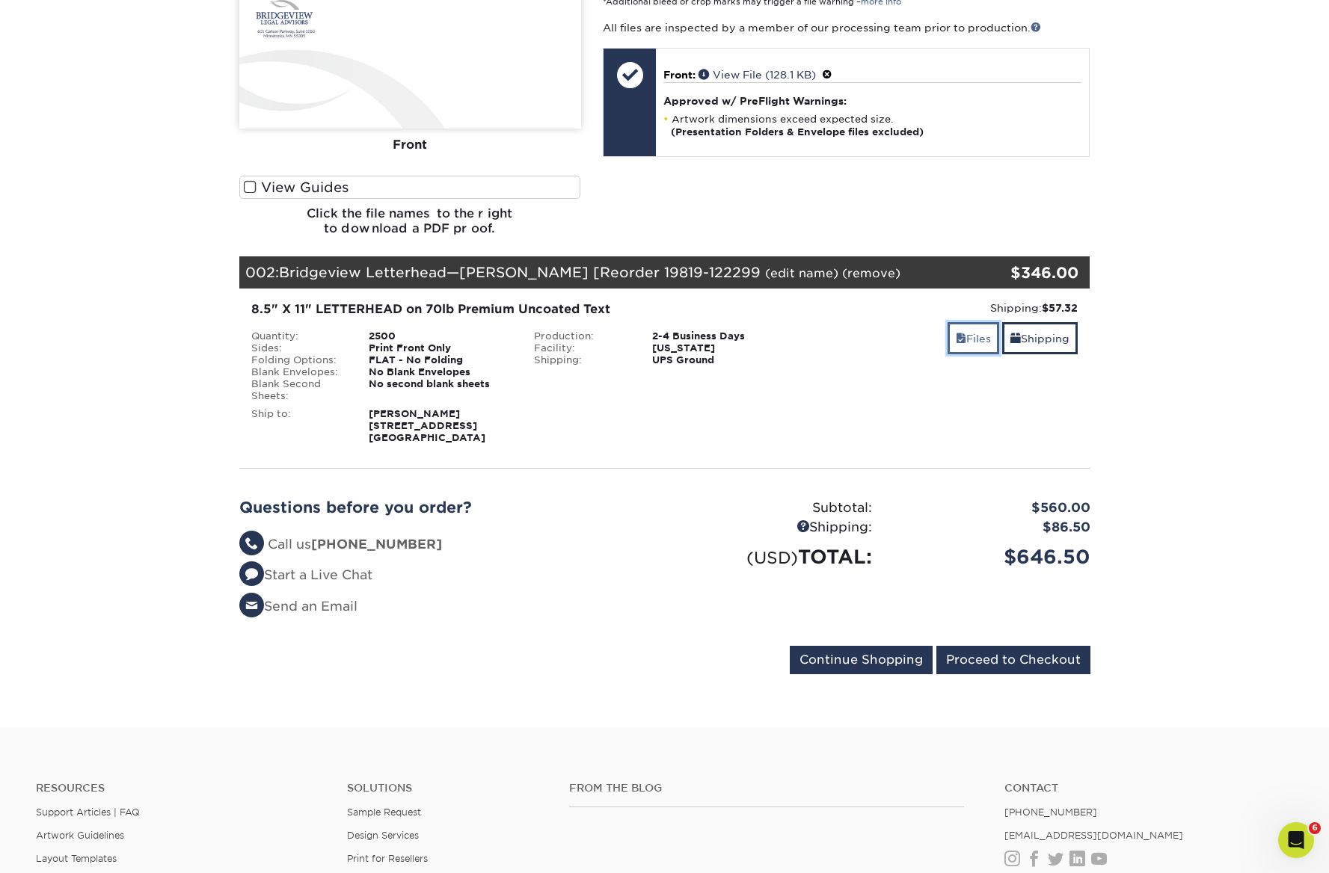
click at [974, 341] on link "Files" at bounding box center [973, 338] width 52 height 32
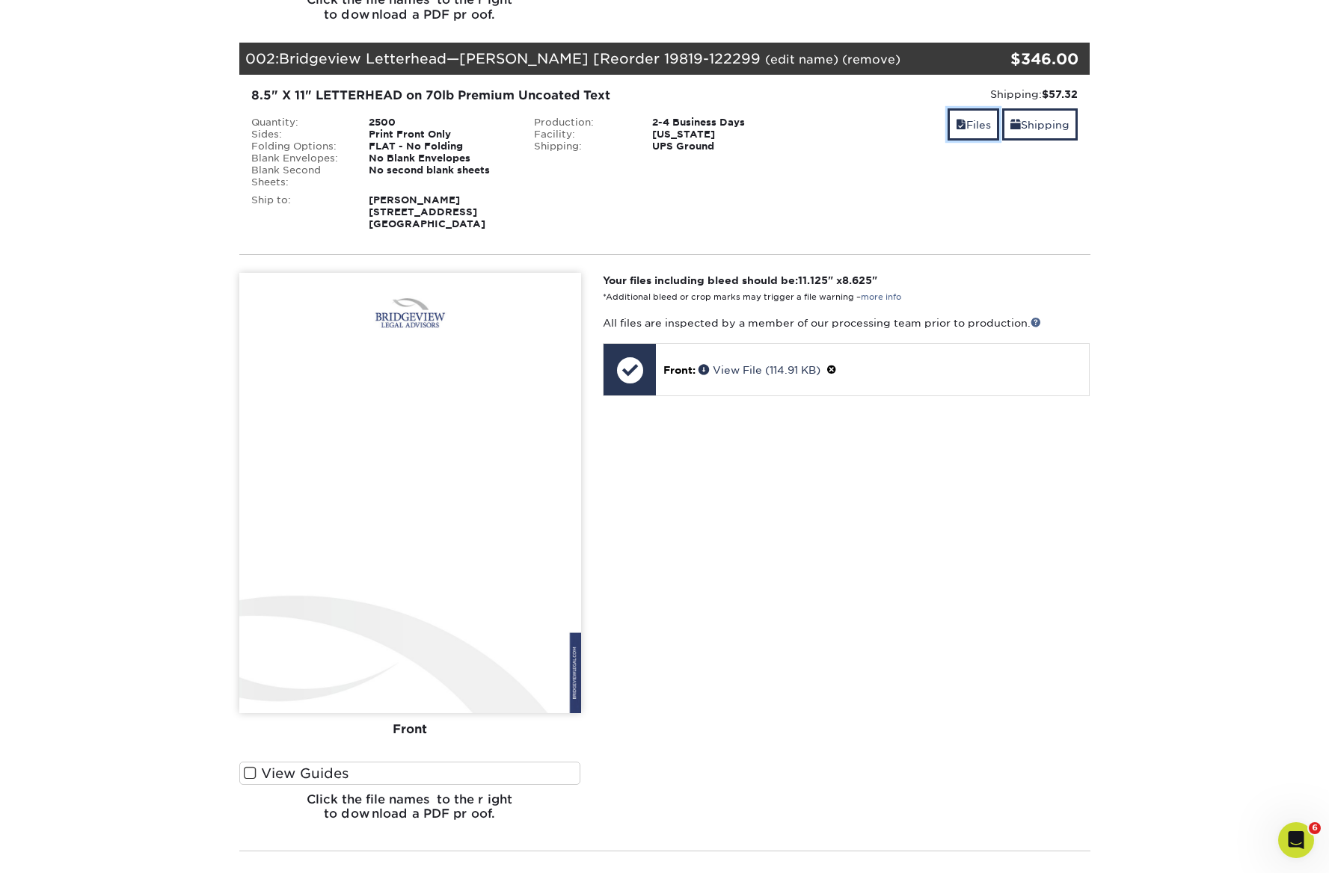
scroll to position [661, 0]
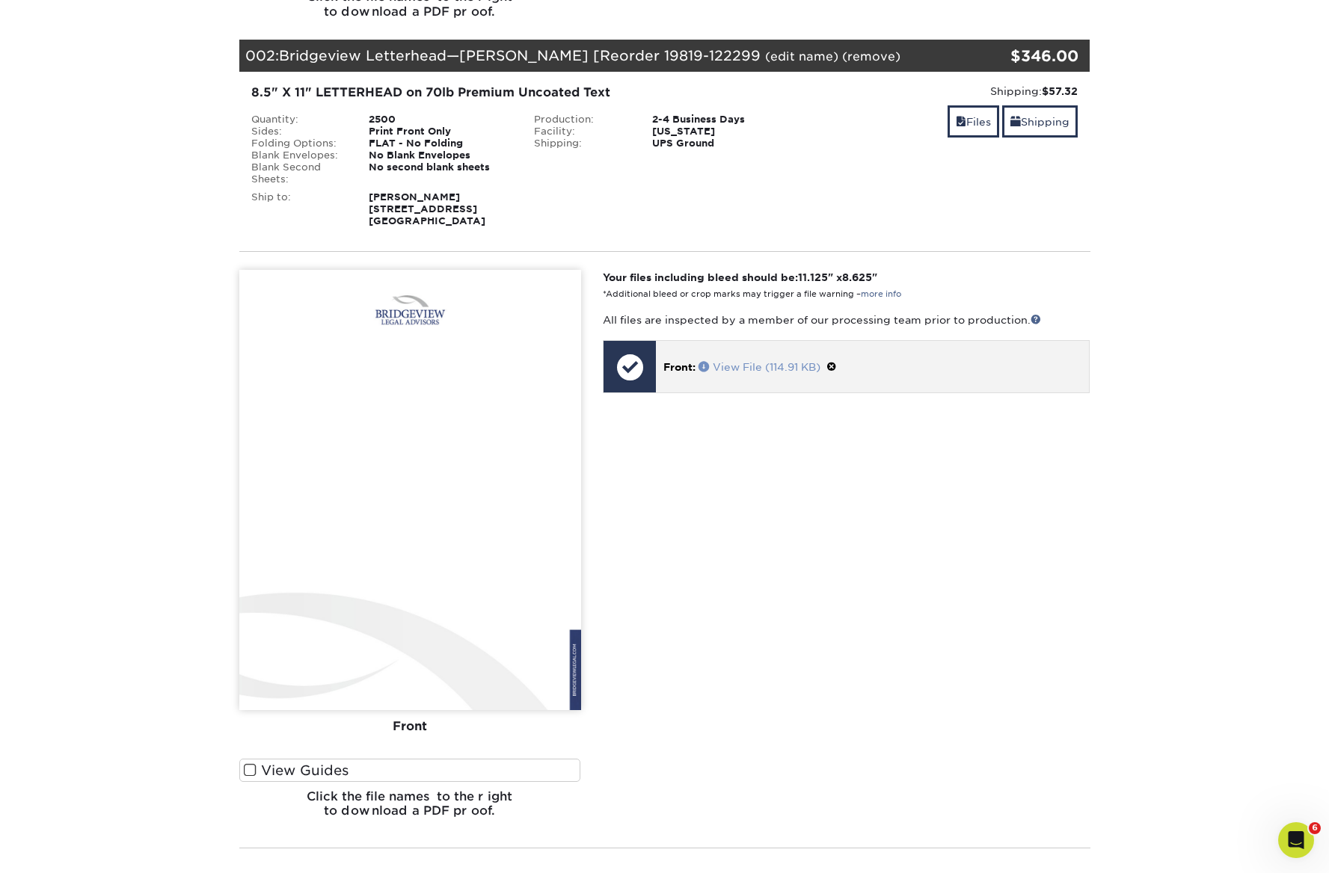
click at [746, 367] on link "View File (114.91 KB)" at bounding box center [759, 367] width 122 height 12
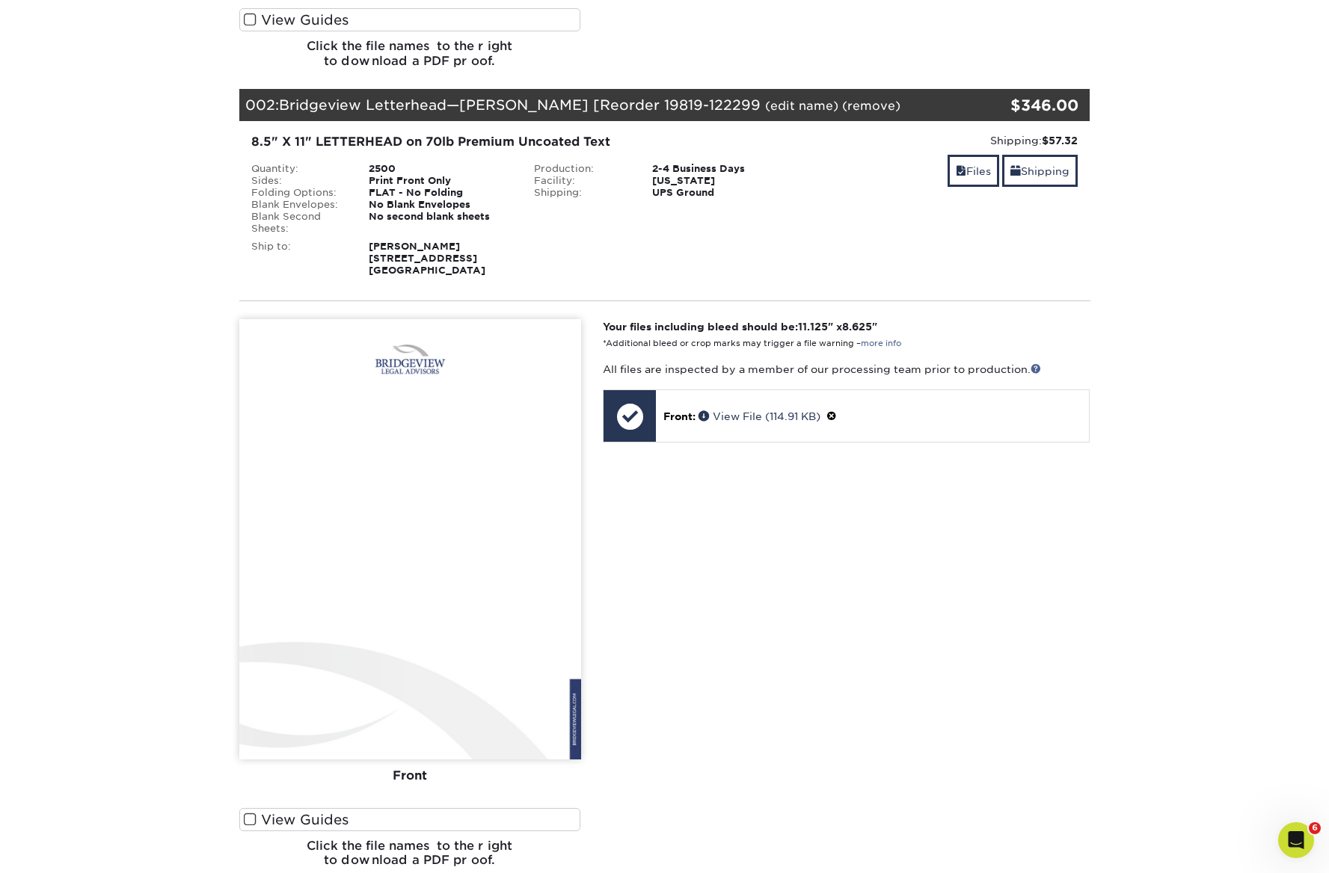
scroll to position [581, 0]
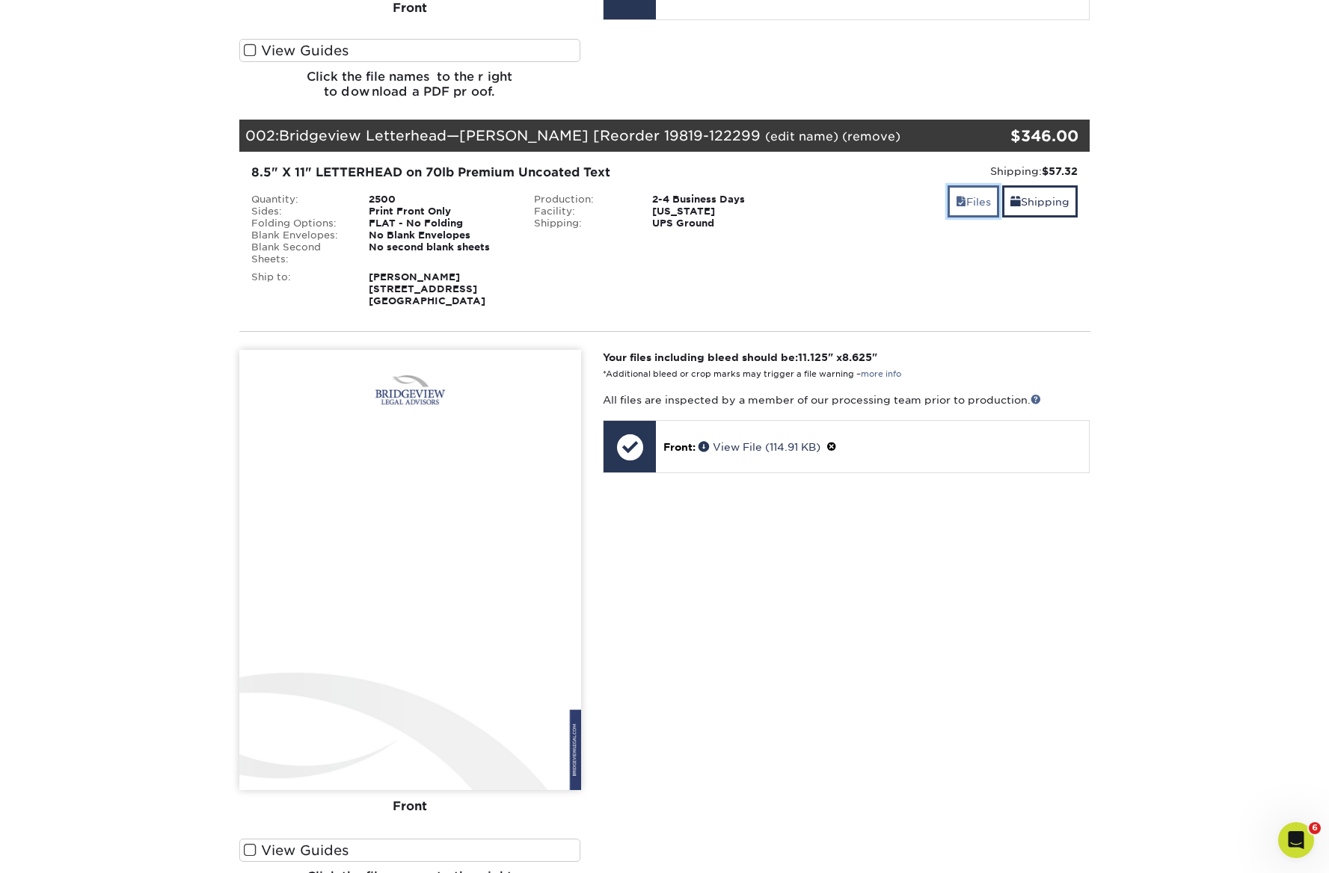
click at [965, 200] on link "Files" at bounding box center [973, 201] width 52 height 32
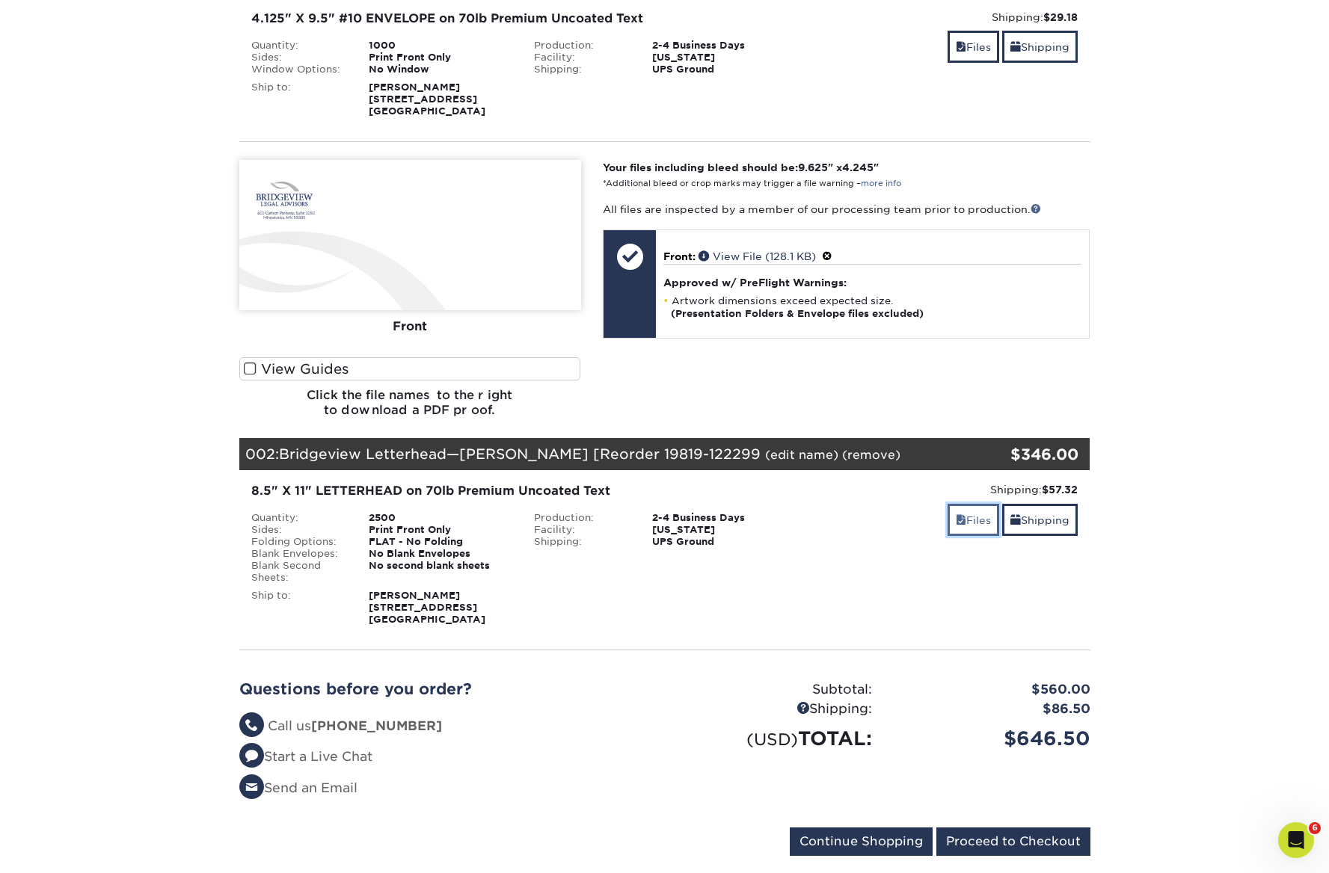
scroll to position [198, 0]
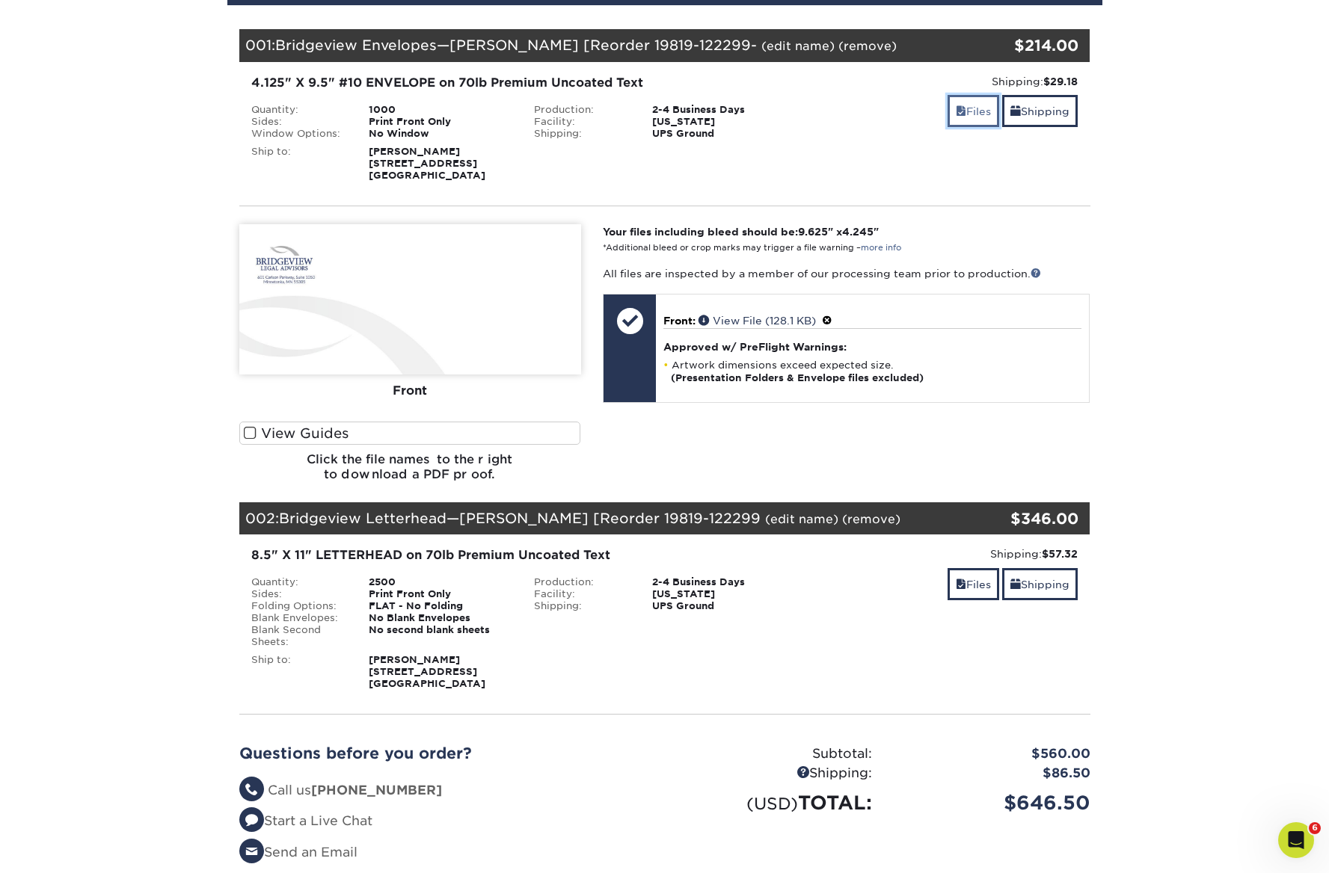
click at [974, 111] on link "Files" at bounding box center [973, 111] width 52 height 32
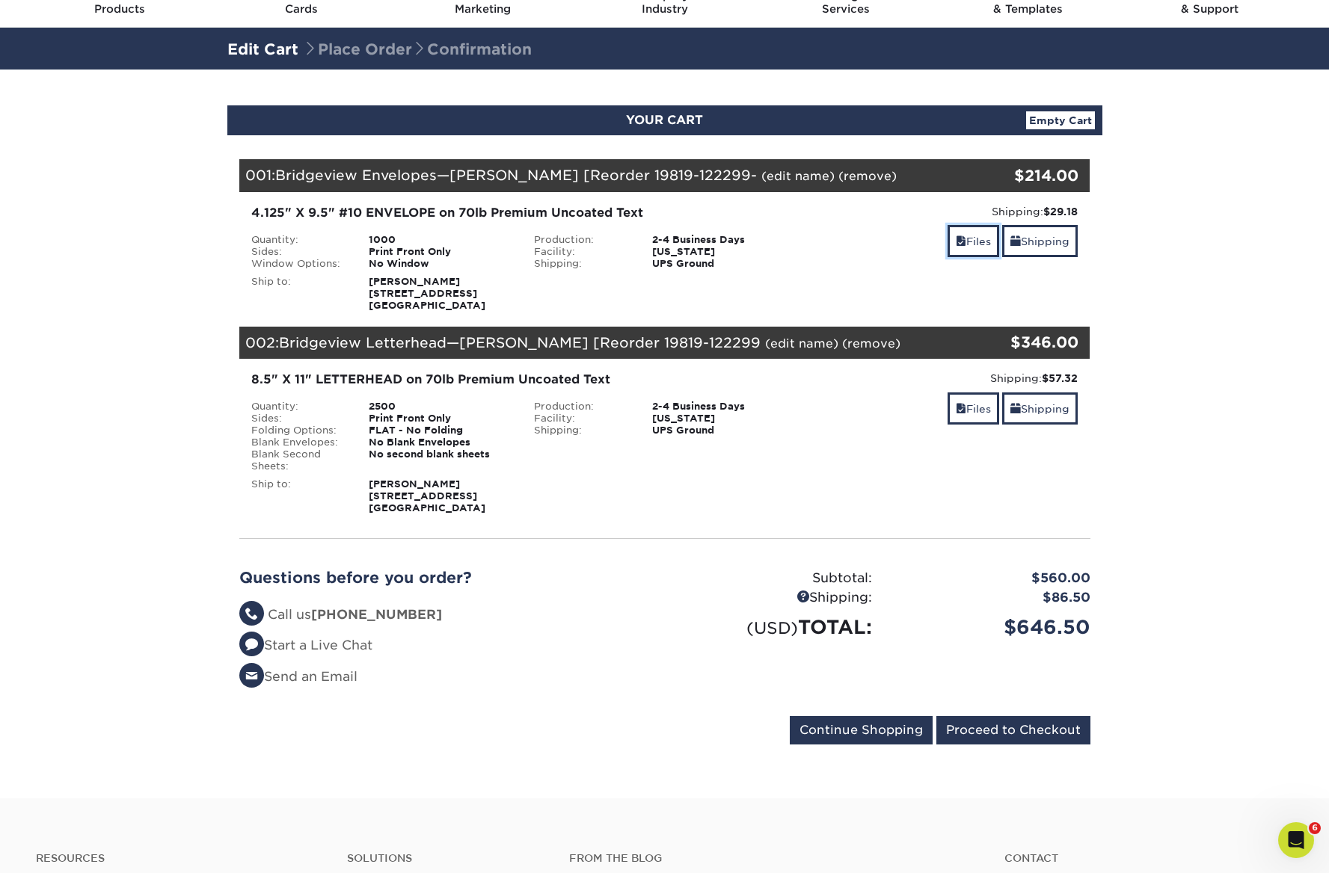
scroll to position [62, 0]
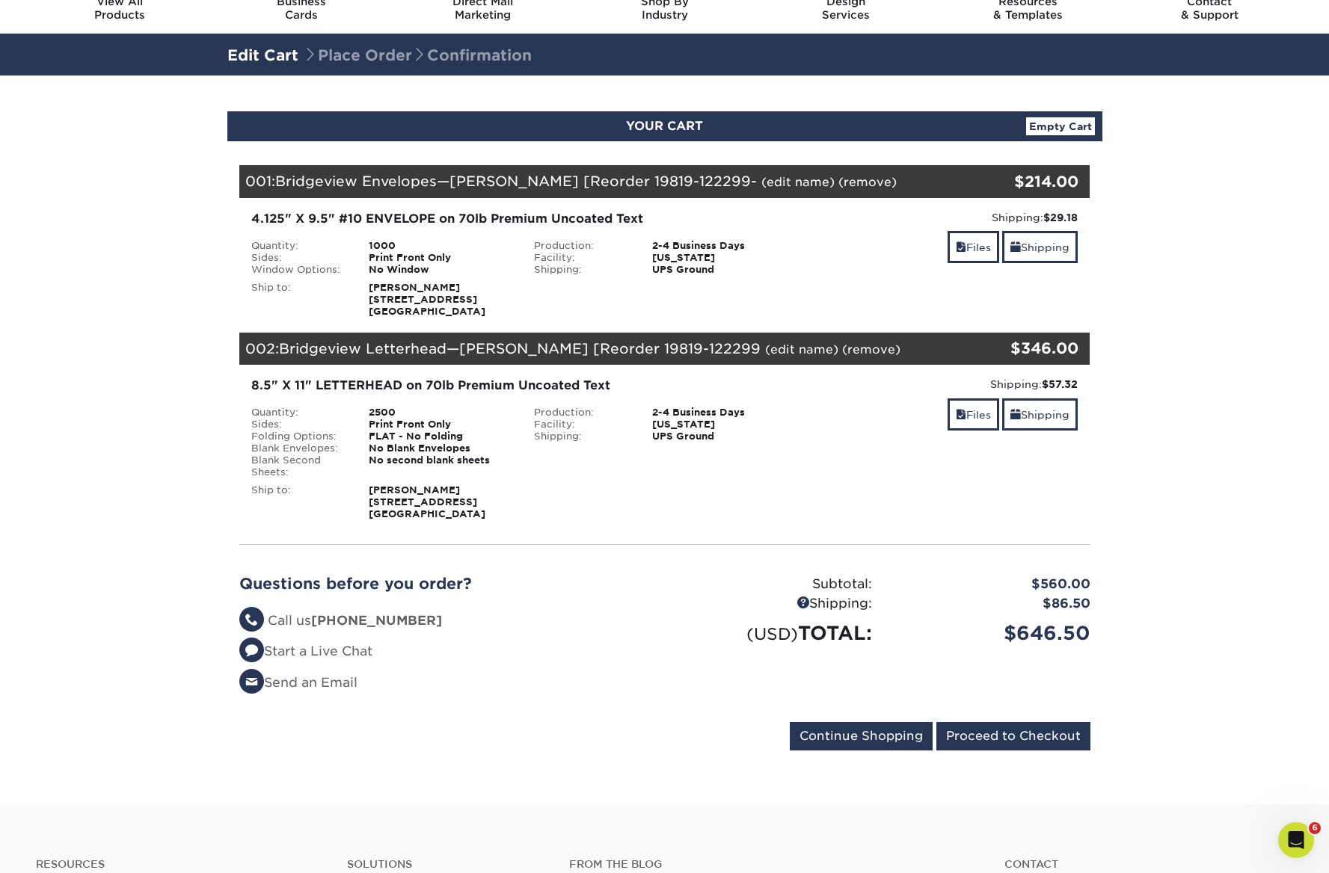
click at [1158, 437] on section "YOUR CART Empty Cart Your Cart is Empty View Account Active Orders Order Histor…" at bounding box center [664, 440] width 1329 height 729
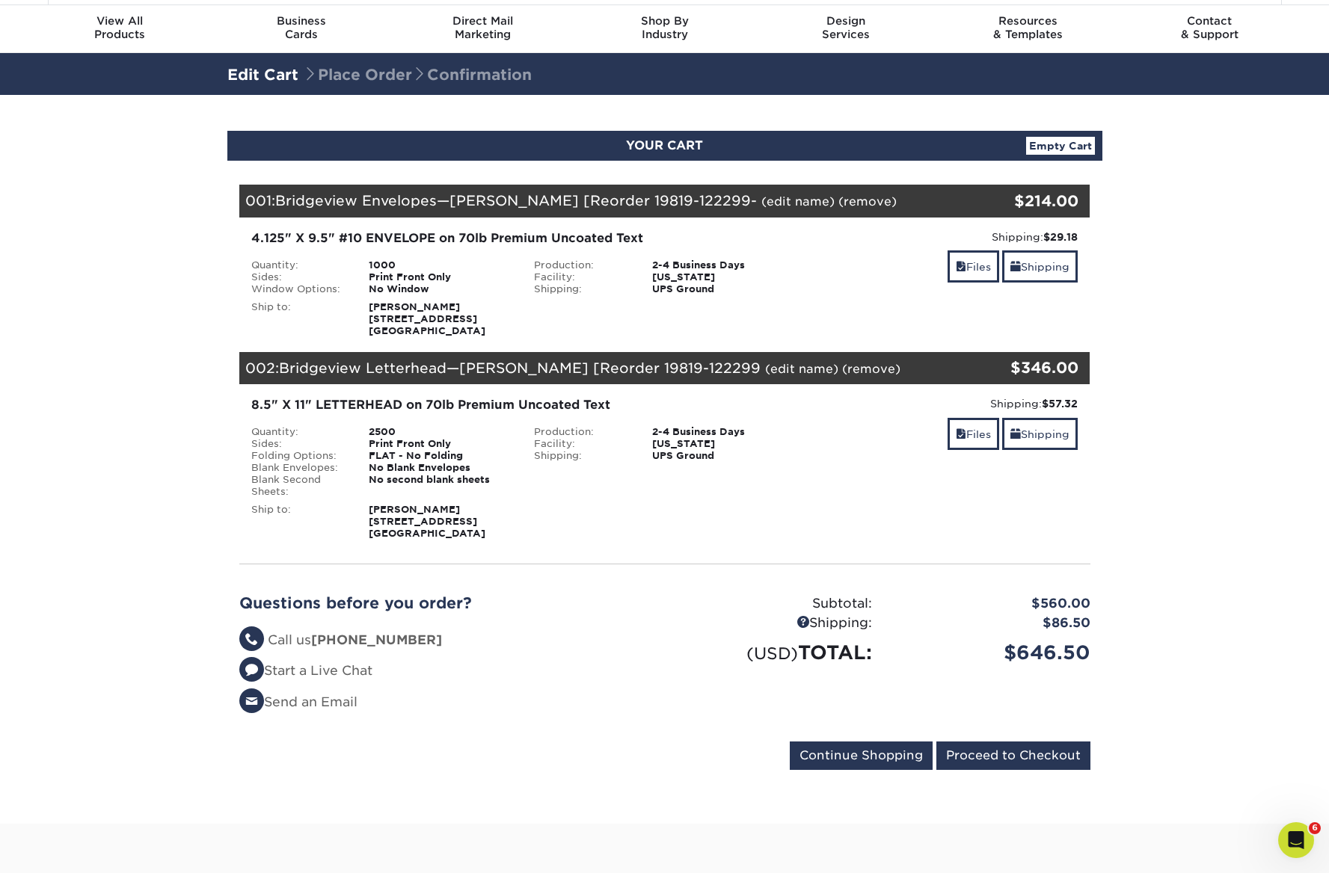
click at [1175, 404] on section "YOUR CART Empty Cart Your Cart is Empty View Account Active Orders Order Histor…" at bounding box center [664, 459] width 1329 height 729
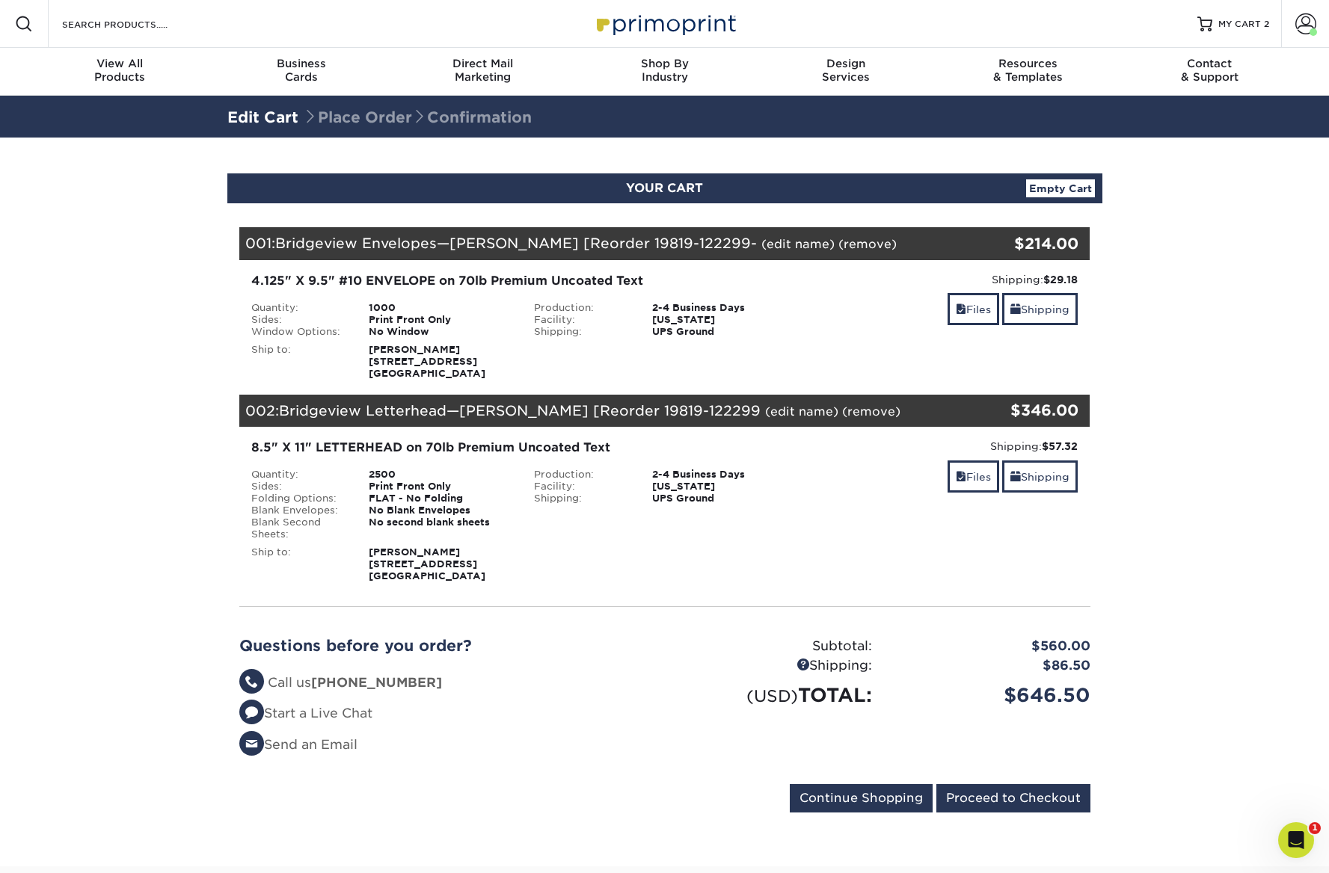
click at [1162, 283] on section "YOUR CART Empty Cart Your Cart is Empty View Account Active Orders Order Histor…" at bounding box center [664, 502] width 1329 height 729
click at [659, 31] on img at bounding box center [665, 23] width 150 height 32
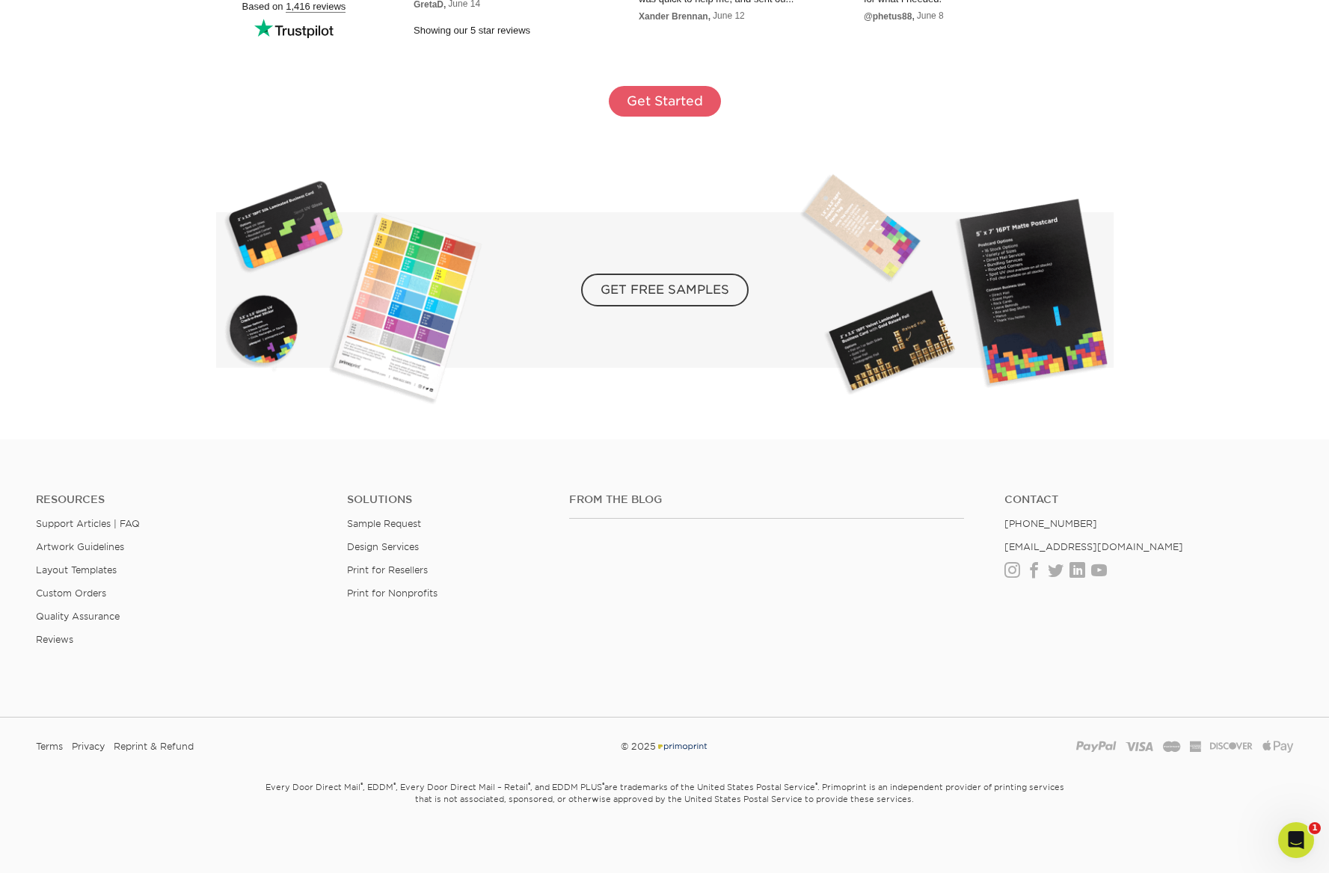
scroll to position [2580, 0]
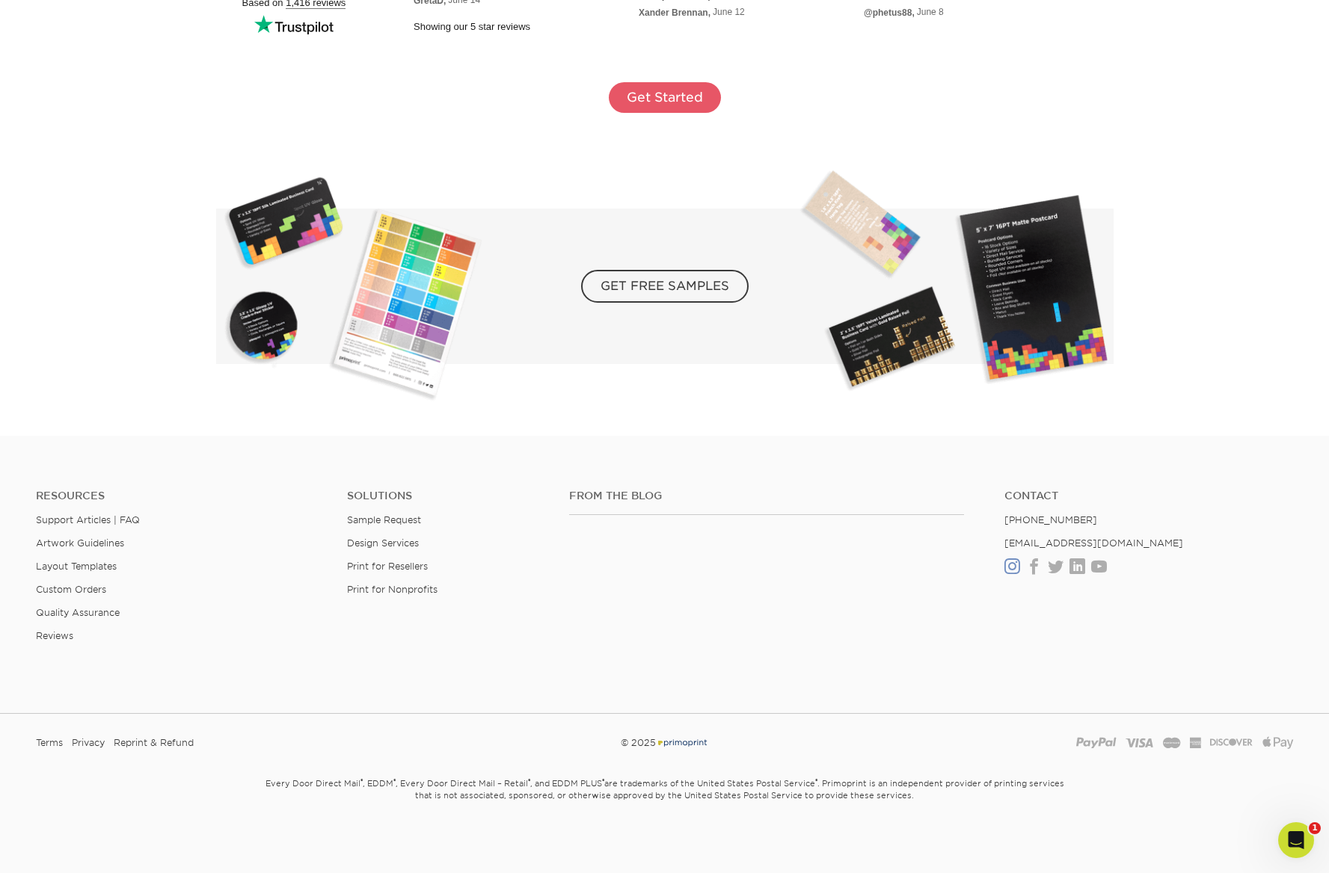
click at [1017, 567] on link "Instagram" at bounding box center [1012, 567] width 16 height 13
